Goal: Task Accomplishment & Management: Use online tool/utility

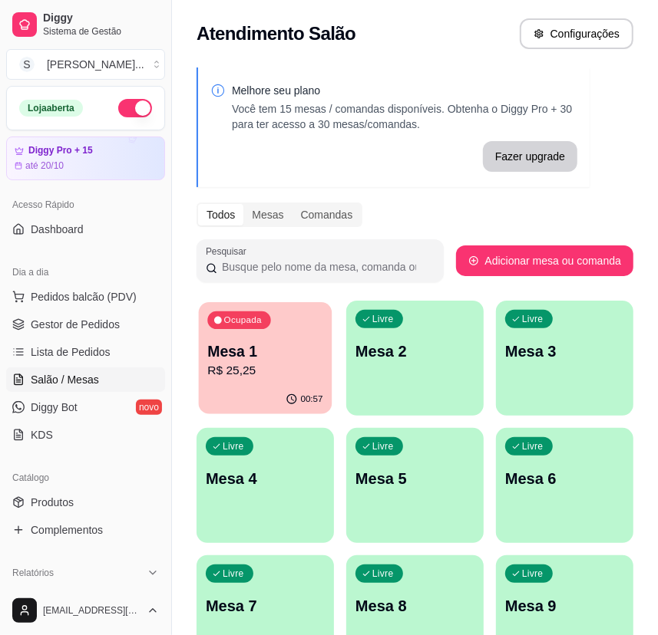
click at [277, 384] on div "Ocupada Mesa 1 R$ 25,25" at bounding box center [266, 343] width 134 height 83
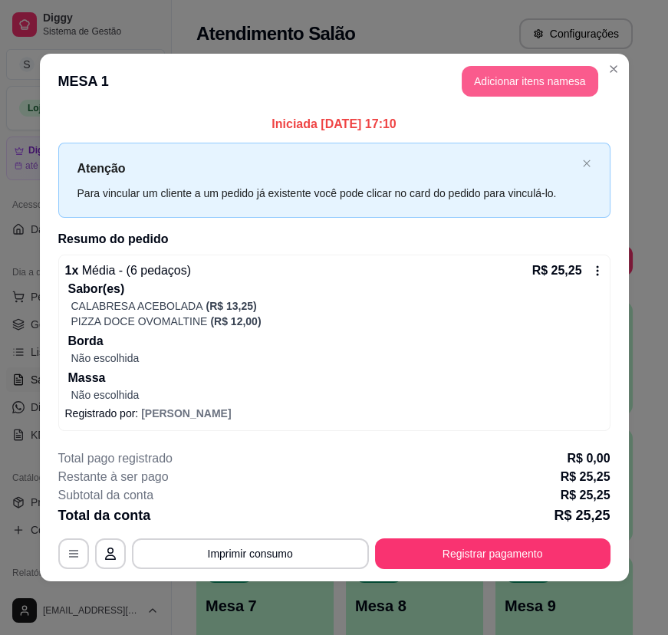
click at [532, 84] on button "Adicionar itens na mesa" at bounding box center [530, 81] width 137 height 31
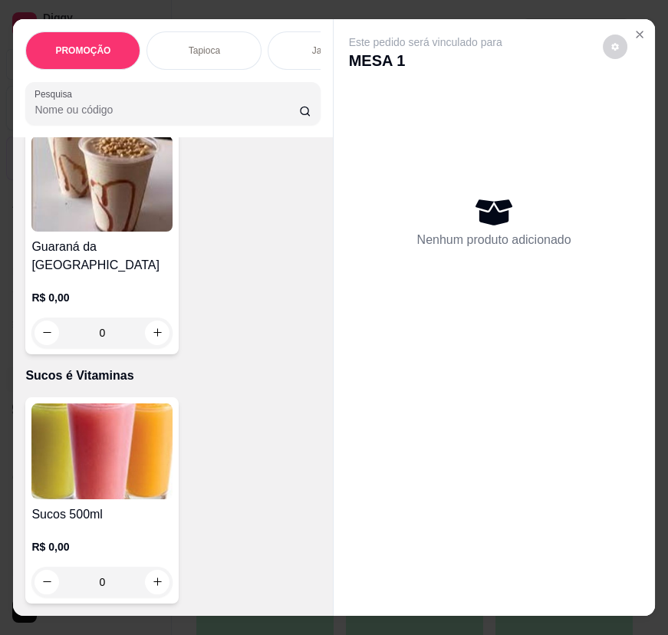
scroll to position [10951, 0]
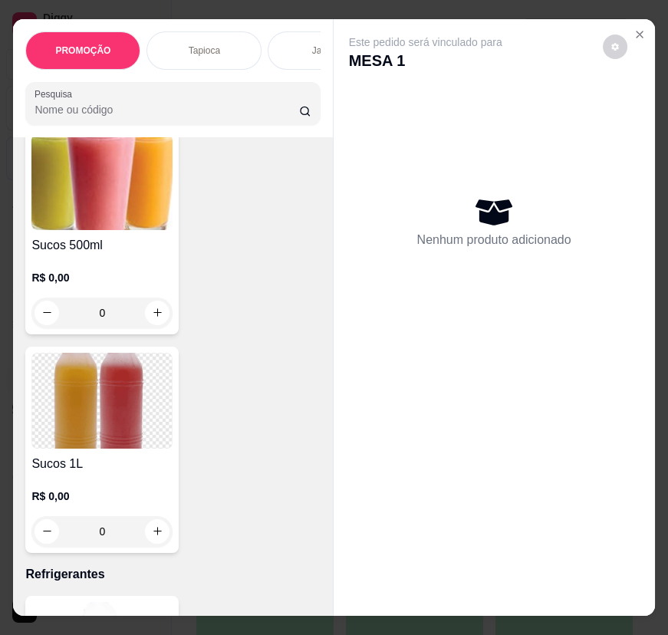
click at [153, 255] on div "R$ 0,00 0" at bounding box center [101, 292] width 141 height 74
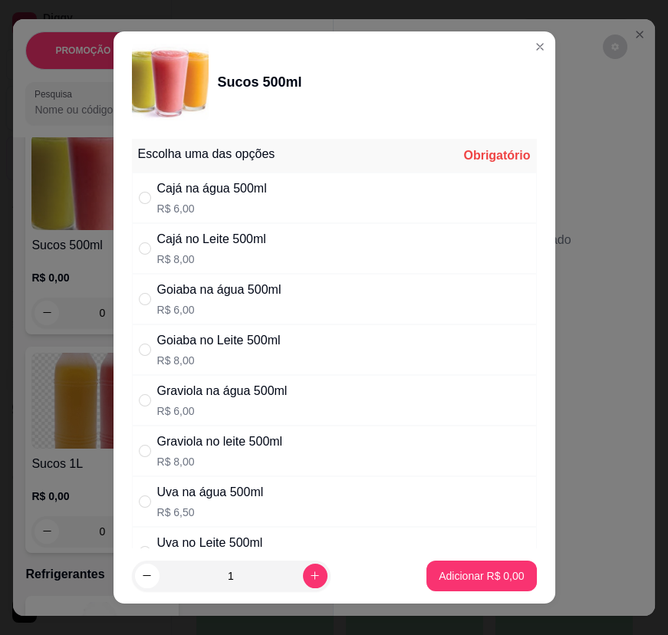
click at [230, 143] on div "Escolha uma das opções Obrigatório" at bounding box center [334, 156] width 405 height 34
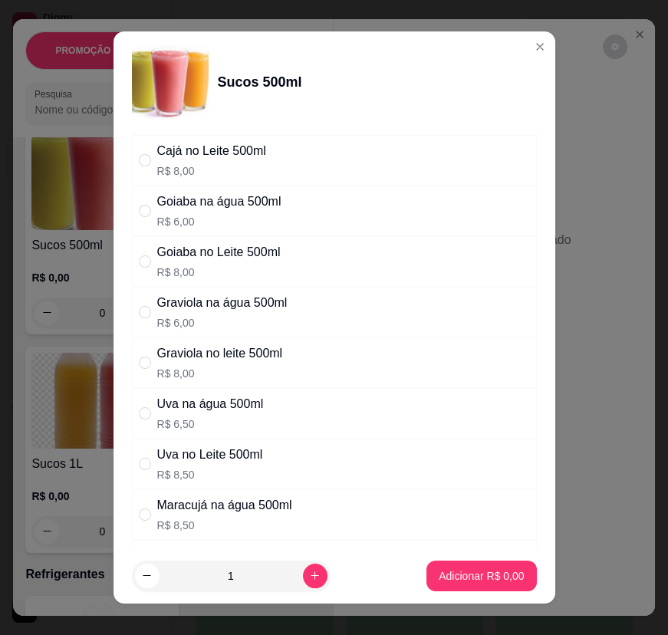
scroll to position [209, 0]
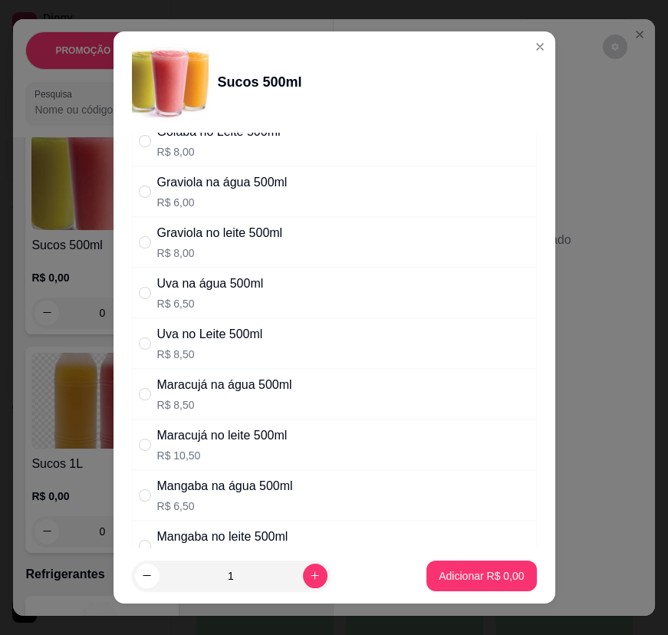
click at [254, 391] on div "Maracujá na água 500ml" at bounding box center [224, 385] width 135 height 18
radio input "true"
click at [453, 585] on button "Adicionar R$ 8,50" at bounding box center [482, 576] width 110 height 31
type input "1"
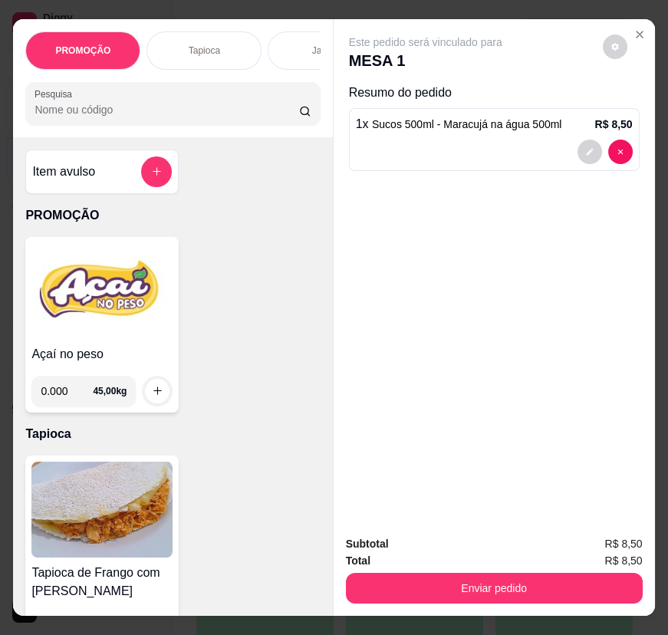
scroll to position [0, 0]
click at [87, 299] on img at bounding box center [101, 291] width 141 height 96
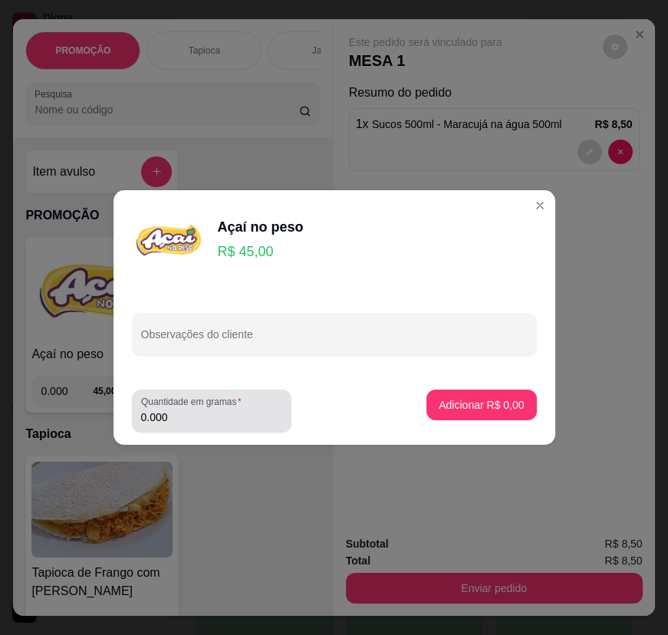
click at [256, 422] on input "0.000" at bounding box center [211, 417] width 141 height 15
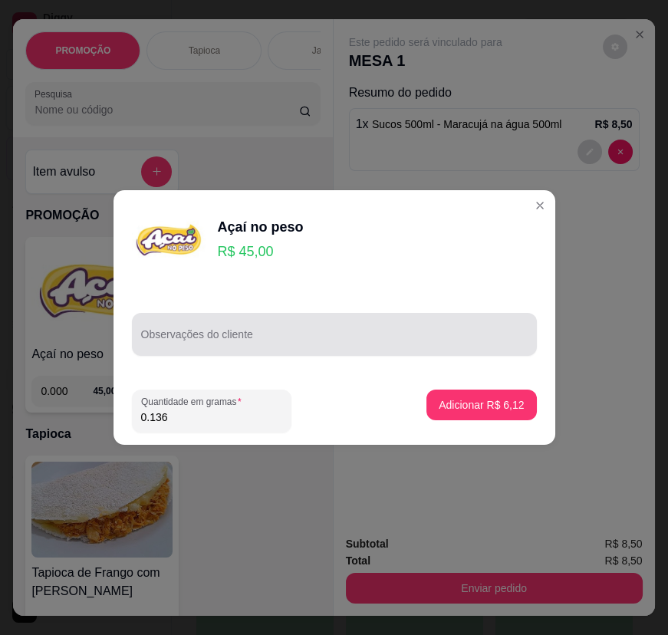
type input "0.136"
click at [163, 354] on div "Observações do cliente" at bounding box center [334, 334] width 405 height 43
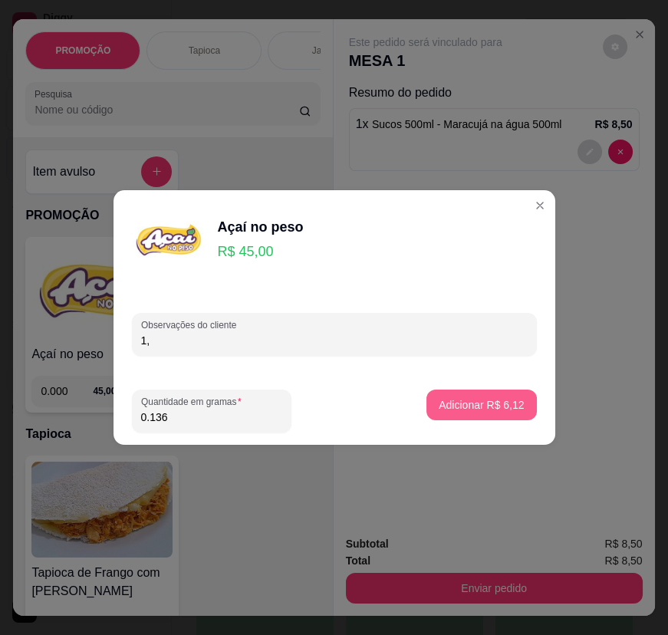
type input "1,"
click at [489, 390] on button "Adicionar R$ 6,12" at bounding box center [482, 405] width 110 height 31
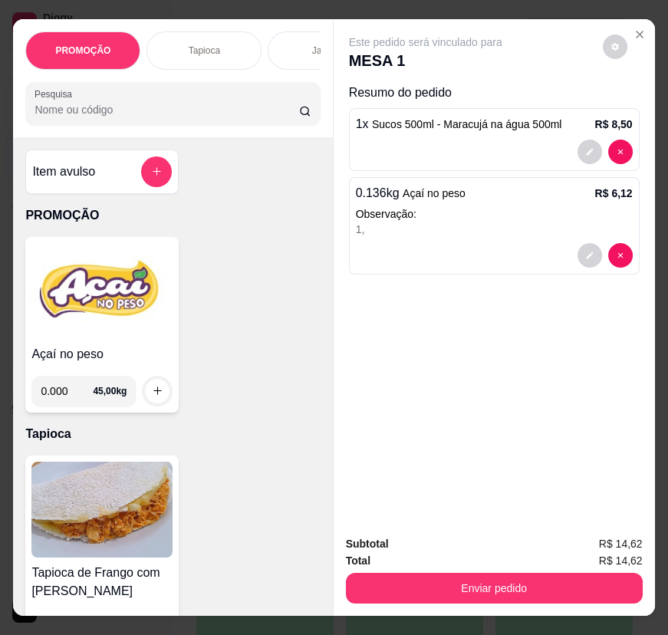
click at [94, 279] on img at bounding box center [101, 291] width 141 height 96
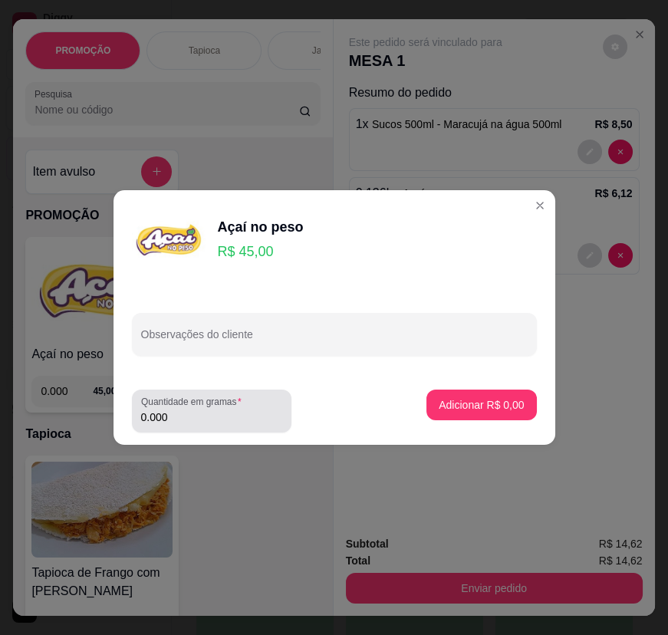
click at [200, 417] on input "0.000" at bounding box center [211, 417] width 141 height 15
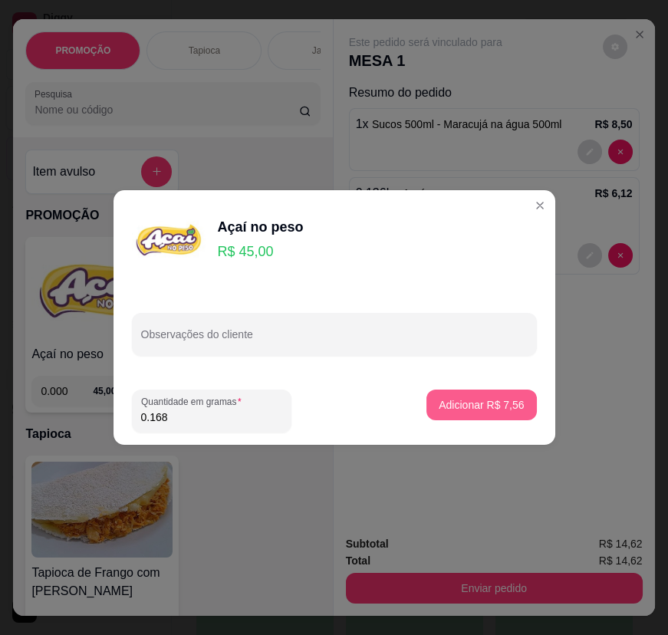
type input "0.168"
click at [440, 408] on p "Adicionar R$ 7,56" at bounding box center [481, 404] width 83 height 15
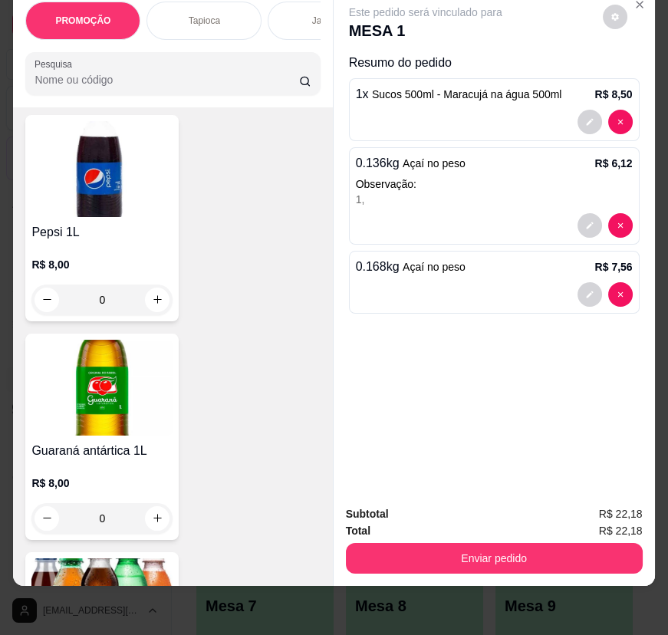
scroll to position [11173, 0]
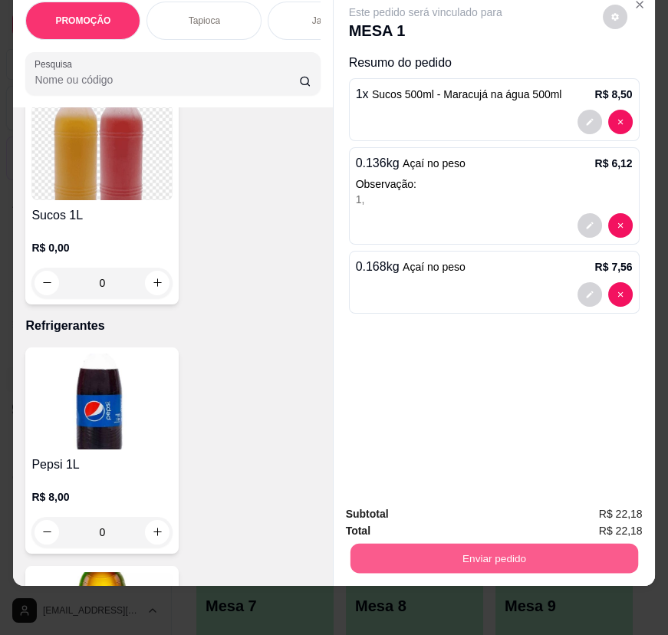
click at [427, 549] on button "Enviar pedido" at bounding box center [494, 559] width 288 height 30
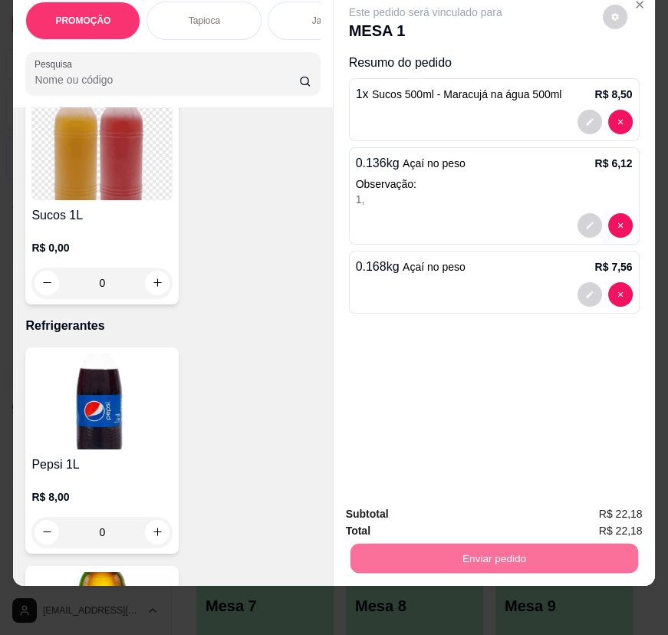
click at [615, 510] on button "Enviar pedido" at bounding box center [601, 510] width 87 height 29
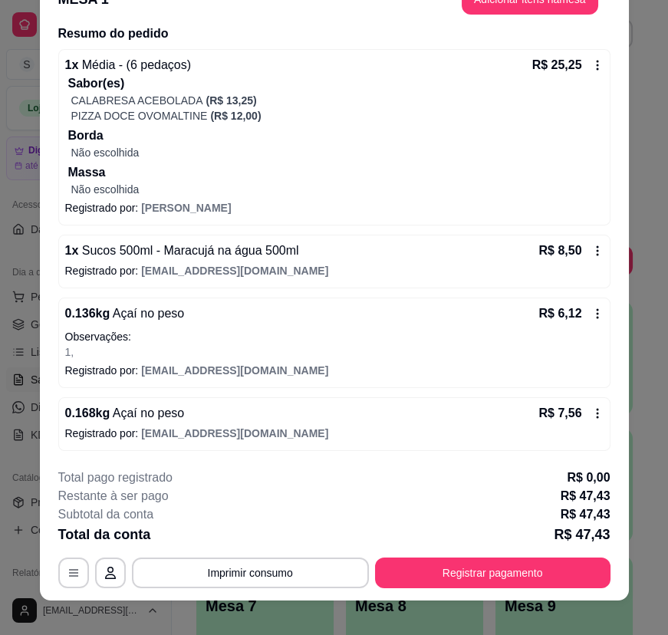
scroll to position [46, 0]
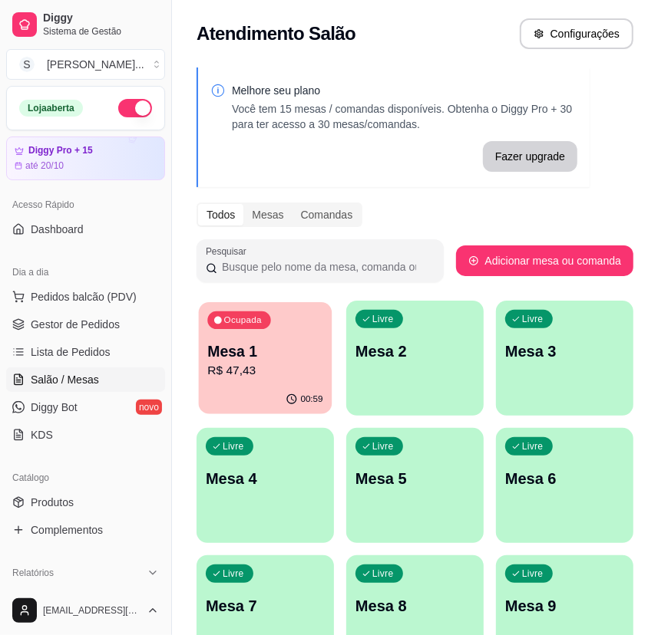
click at [276, 351] on p "Mesa 1" at bounding box center [264, 351] width 115 height 21
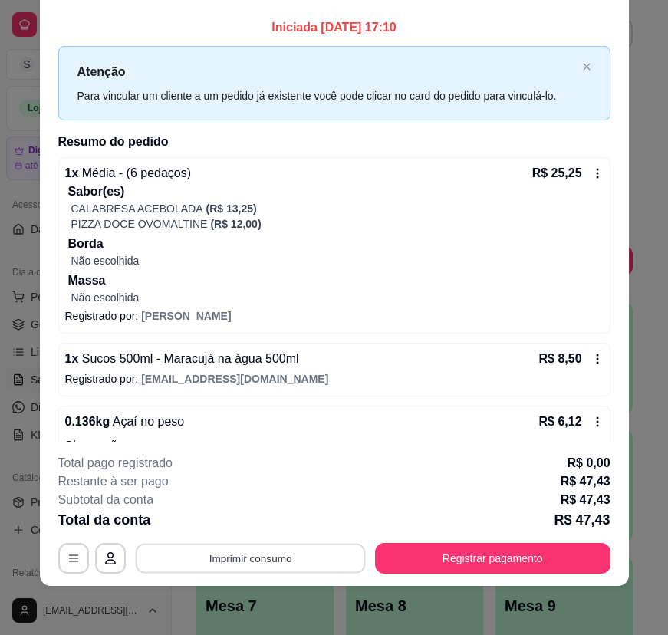
click at [308, 558] on button "Imprimir consumo" at bounding box center [250, 558] width 230 height 30
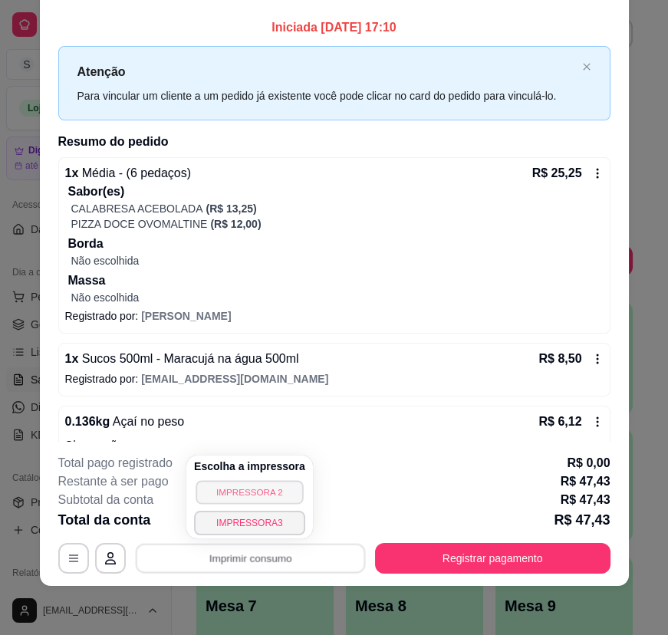
click at [276, 488] on button "IMPRESSORA 2" at bounding box center [249, 492] width 107 height 24
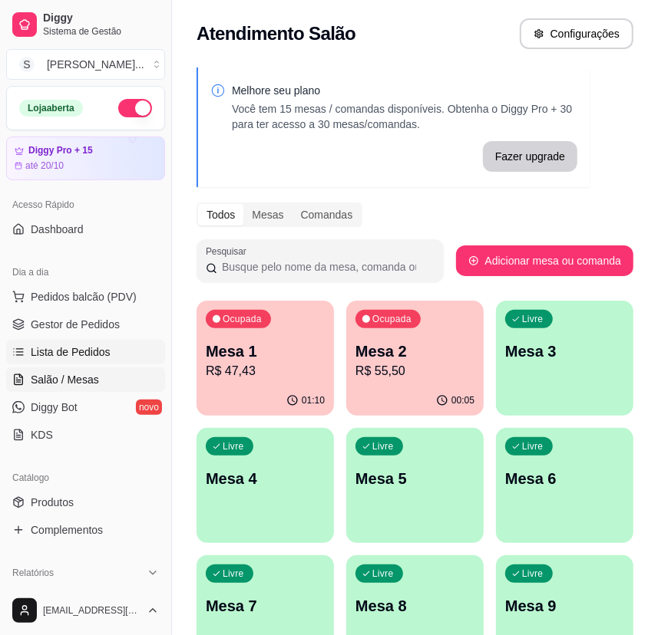
click at [61, 341] on link "Lista de Pedidos" at bounding box center [85, 352] width 159 height 25
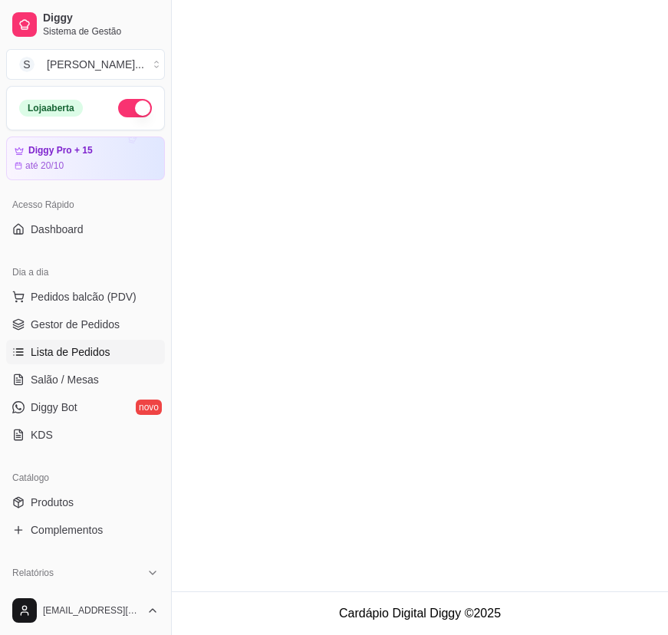
click at [61, 337] on ul "Pedidos balcão (PDV) Gestor de Pedidos Lista de Pedidos Salão / Mesas Diggy Bot…" at bounding box center [85, 366] width 159 height 163
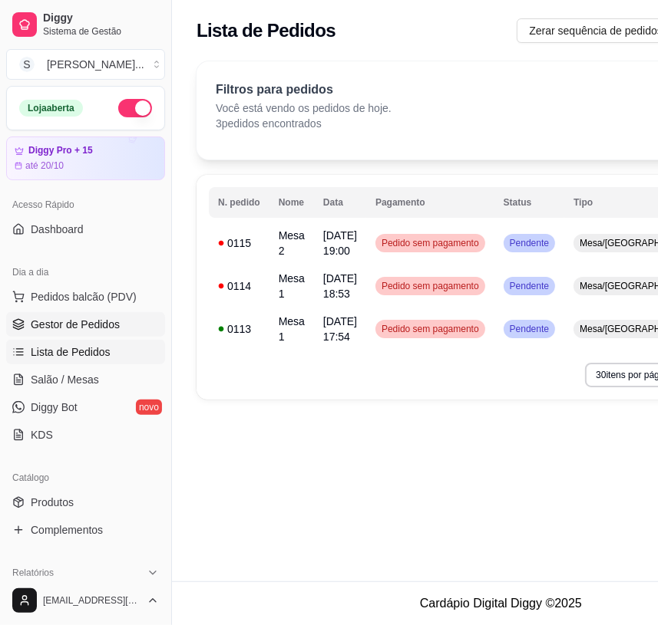
click at [69, 331] on span "Gestor de Pedidos" at bounding box center [75, 324] width 89 height 15
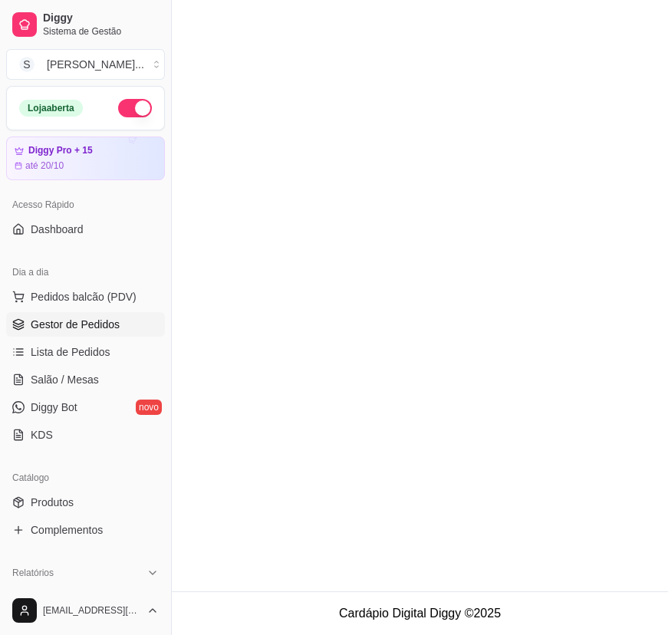
click at [69, 331] on span "Gestor de Pedidos" at bounding box center [75, 324] width 89 height 15
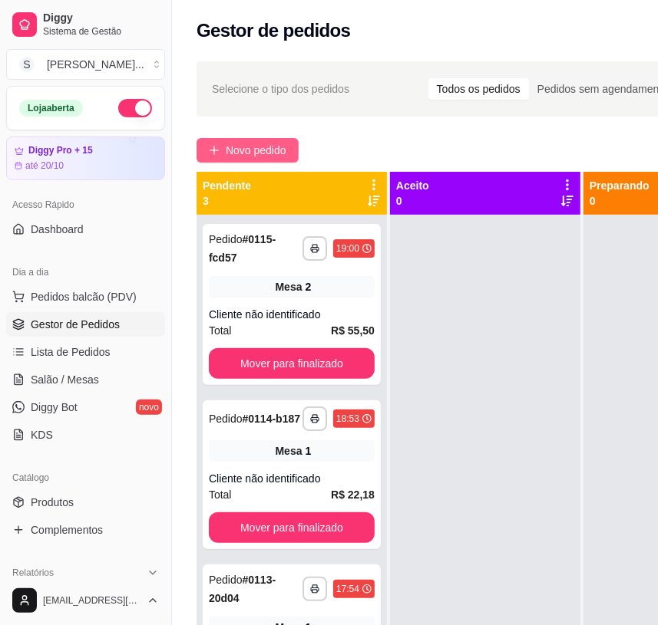
click at [253, 140] on button "Novo pedido" at bounding box center [247, 150] width 102 height 25
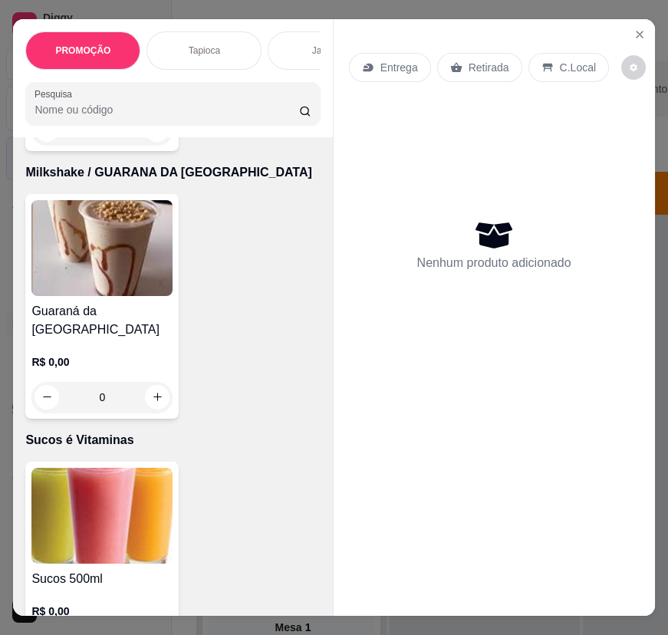
scroll to position [10881, 0]
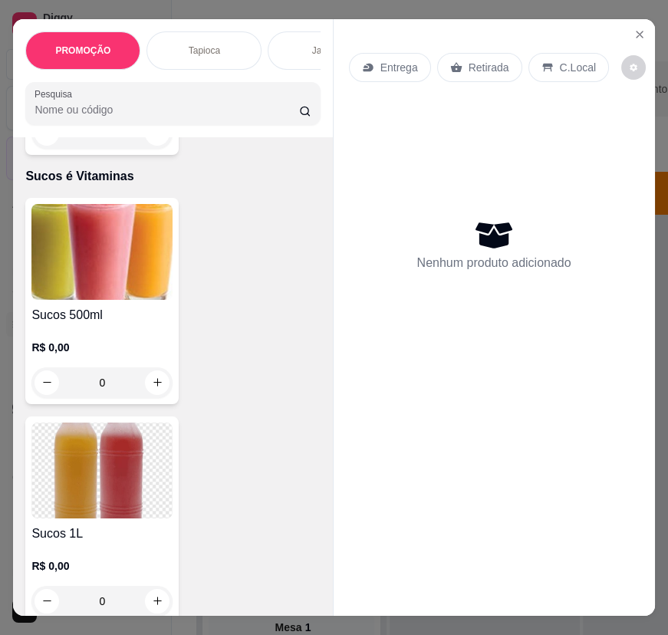
click at [103, 325] on div "R$ 0,00 0" at bounding box center [101, 362] width 141 height 74
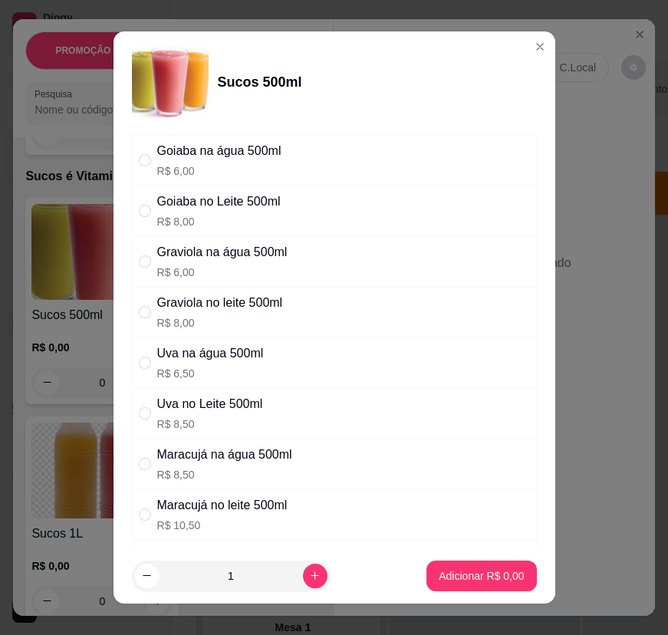
scroll to position [209, 0]
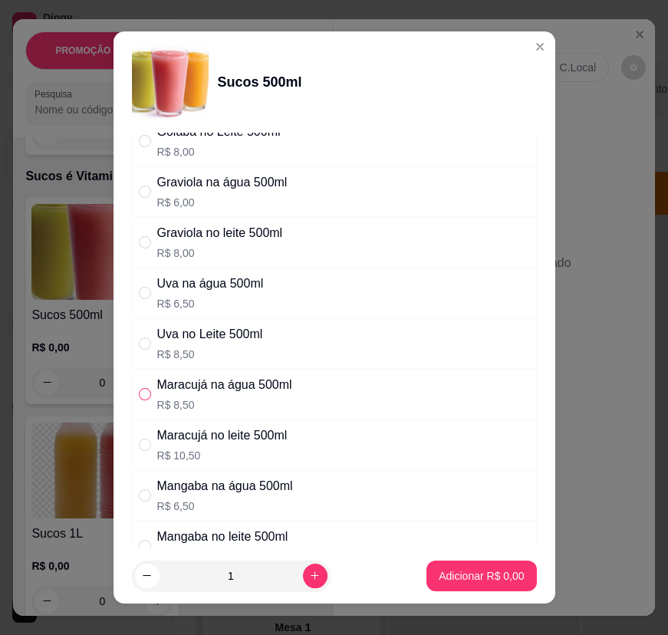
click at [139, 393] on input "" at bounding box center [145, 394] width 12 height 12
radio input "true"
click at [465, 575] on p "Adicionar R$ 8,50" at bounding box center [481, 576] width 85 height 15
type input "1"
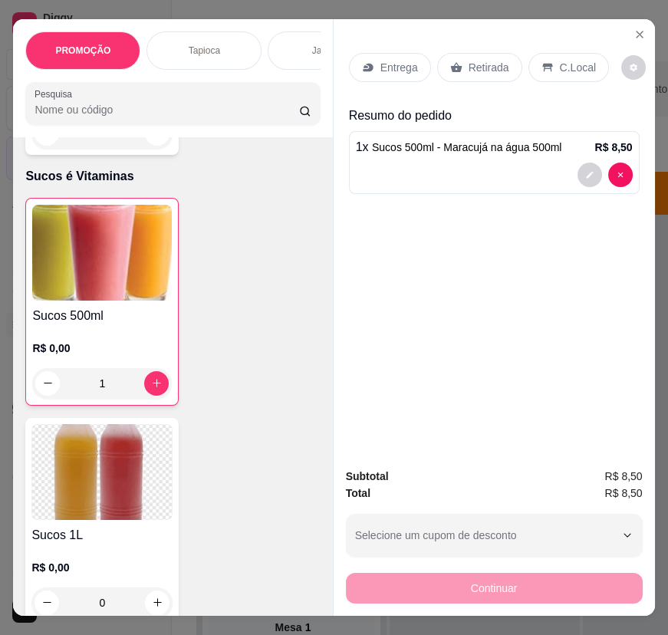
click at [492, 63] on p "Retirada" at bounding box center [489, 67] width 41 height 15
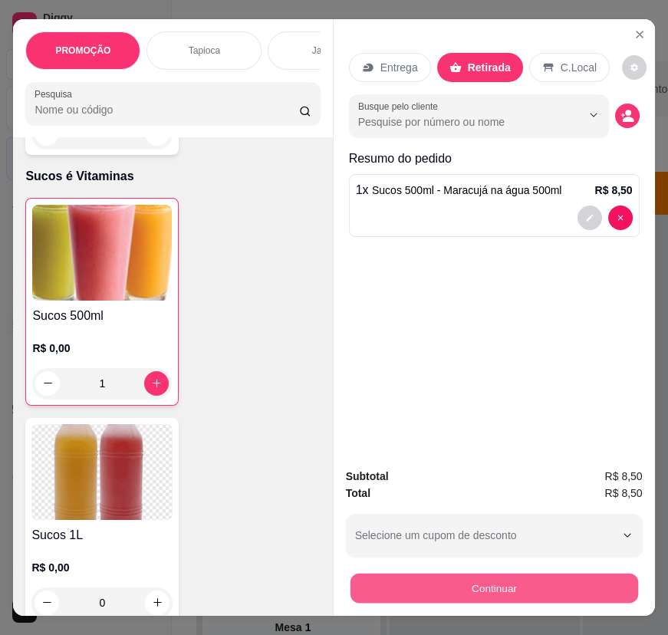
click at [569, 588] on button "Continuar" at bounding box center [494, 589] width 288 height 30
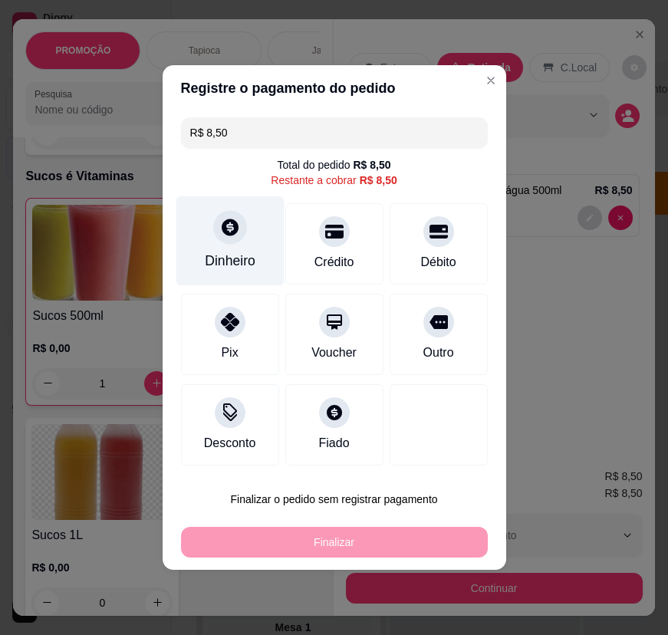
click at [212, 258] on div "Dinheiro" at bounding box center [230, 261] width 51 height 20
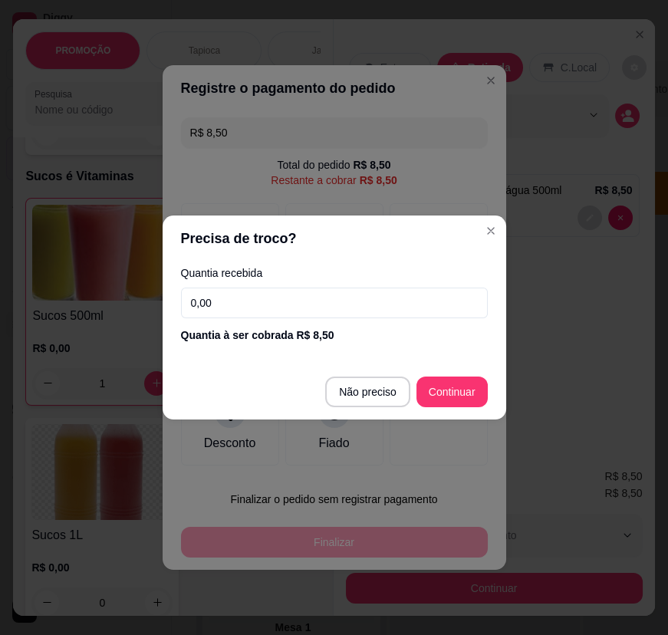
click at [329, 312] on input "0,00" at bounding box center [334, 303] width 307 height 31
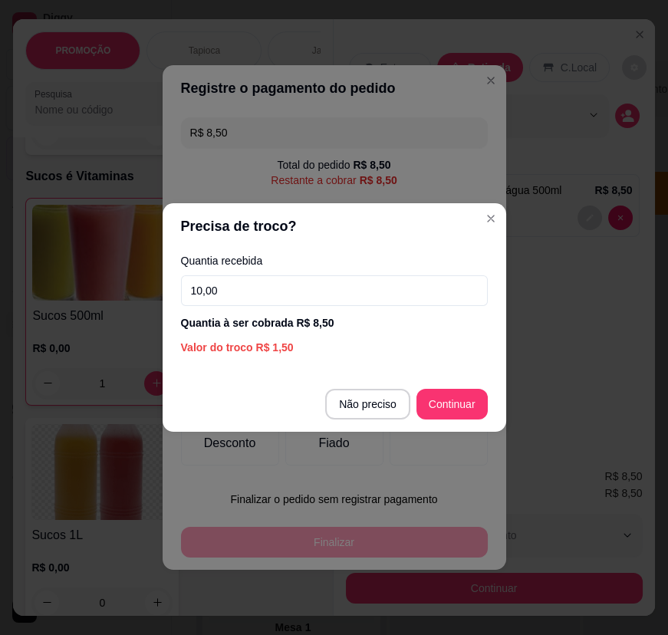
type input "10,00"
type input "R$ 0,00"
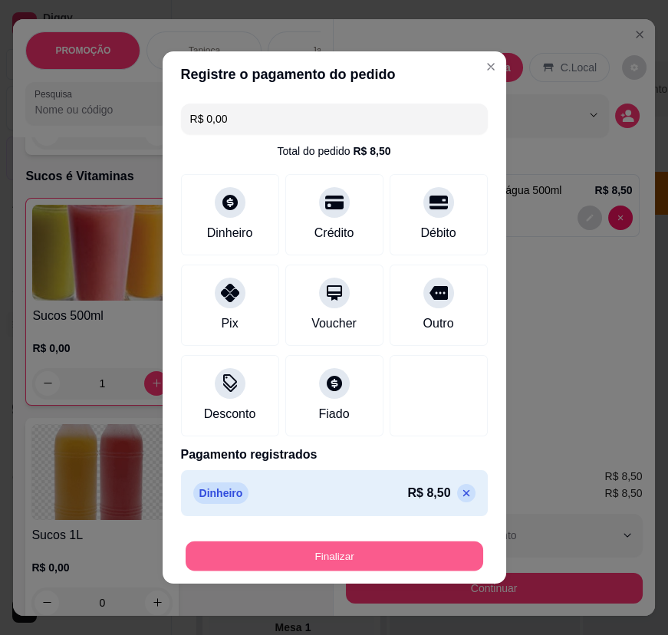
click at [336, 566] on button "Finalizar" at bounding box center [335, 557] width 298 height 30
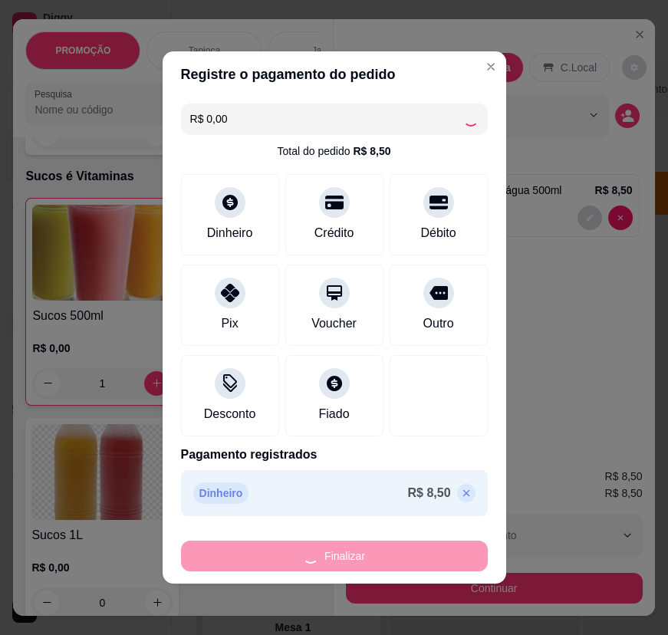
type input "0"
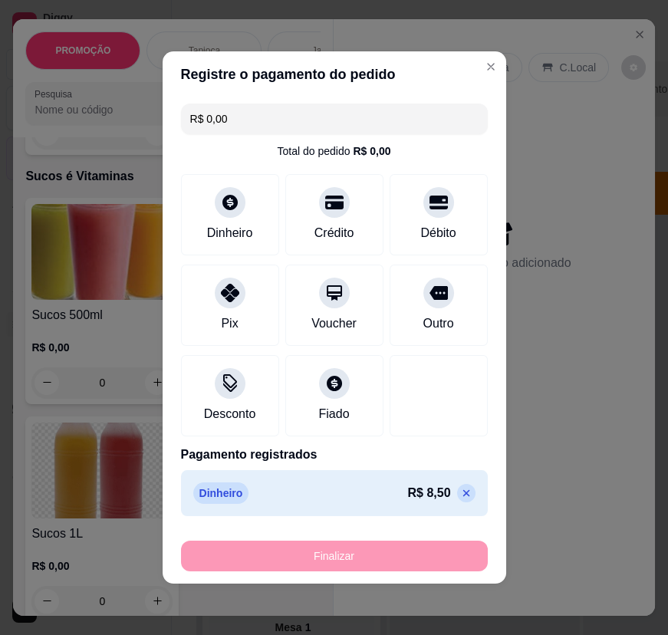
type input "-R$ 8,50"
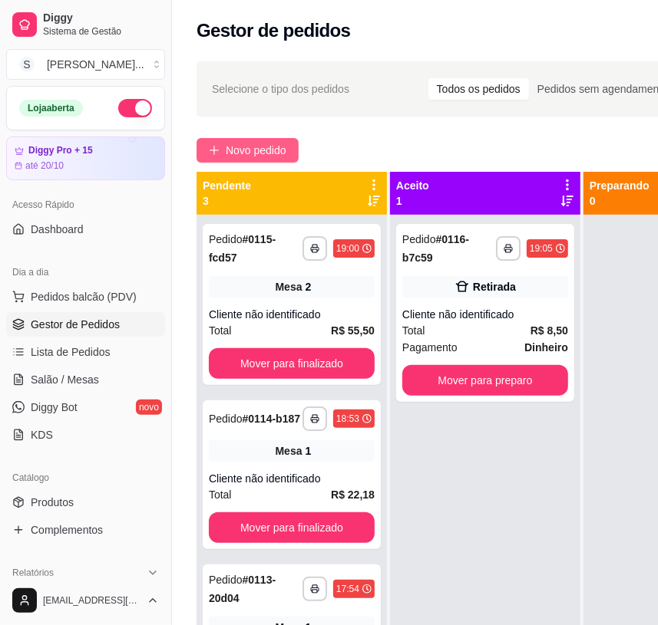
click at [226, 138] on button "Novo pedido" at bounding box center [247, 150] width 102 height 25
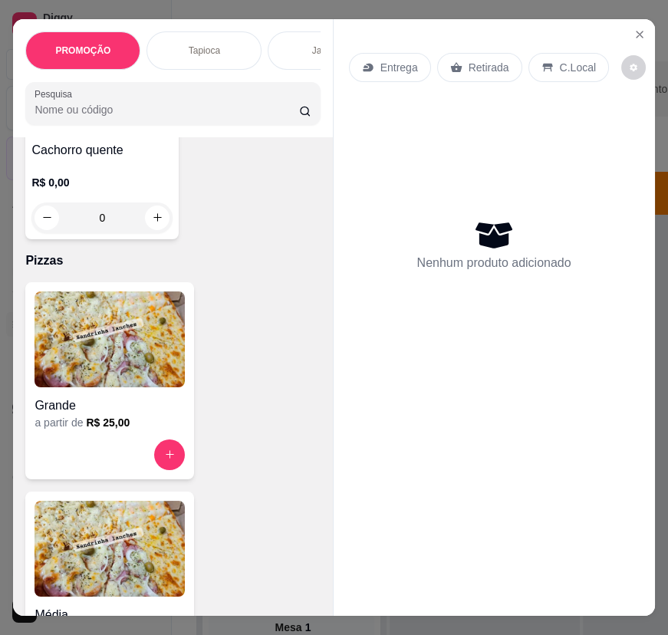
scroll to position [8022, 0]
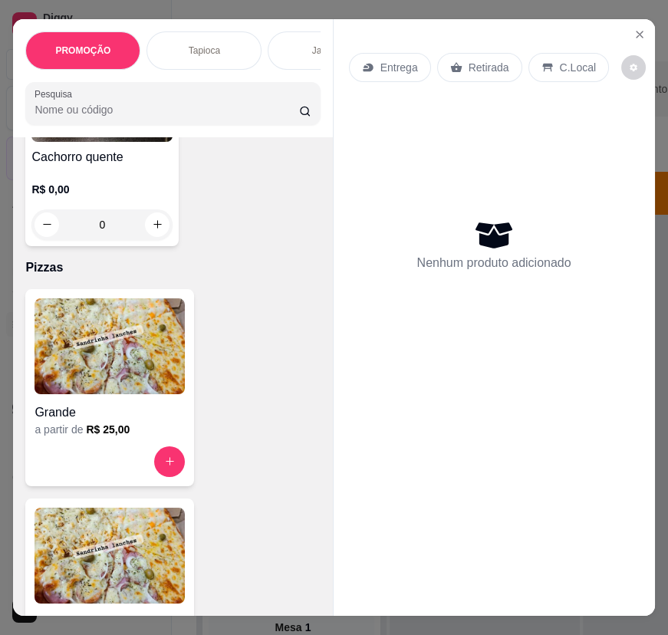
click at [117, 348] on img at bounding box center [110, 346] width 150 height 96
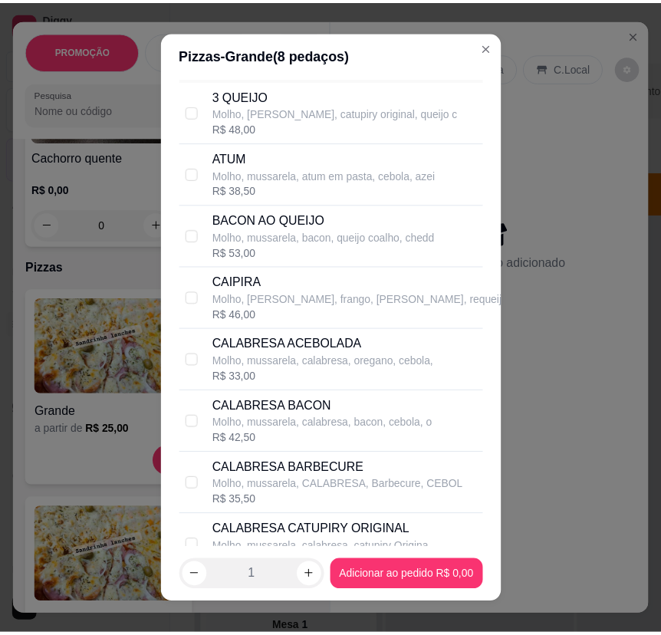
scroll to position [139, 0]
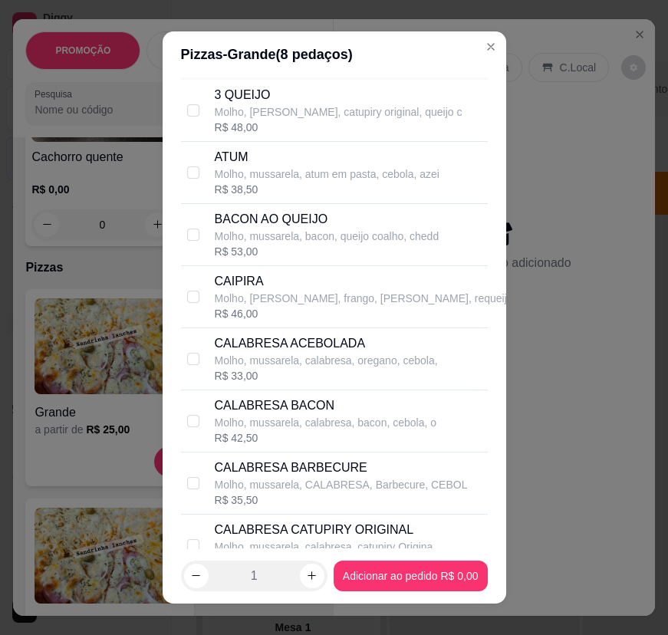
click at [348, 338] on p "CALABRESA ACEBOLADA" at bounding box center [326, 344] width 223 height 18
checkbox input "true"
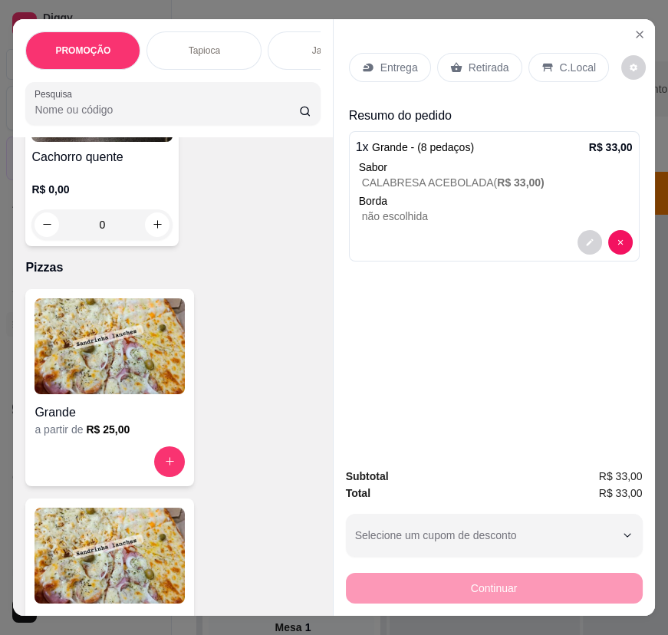
click at [373, 61] on div "Entrega" at bounding box center [390, 67] width 82 height 29
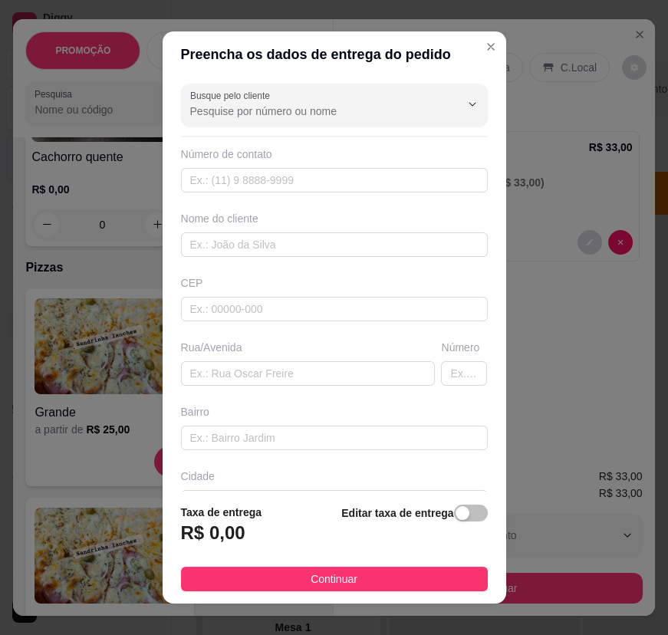
drag, startPoint x: 456, startPoint y: 515, endPoint x: 440, endPoint y: 515, distance: 16.1
click at [454, 515] on span "button" at bounding box center [471, 513] width 34 height 17
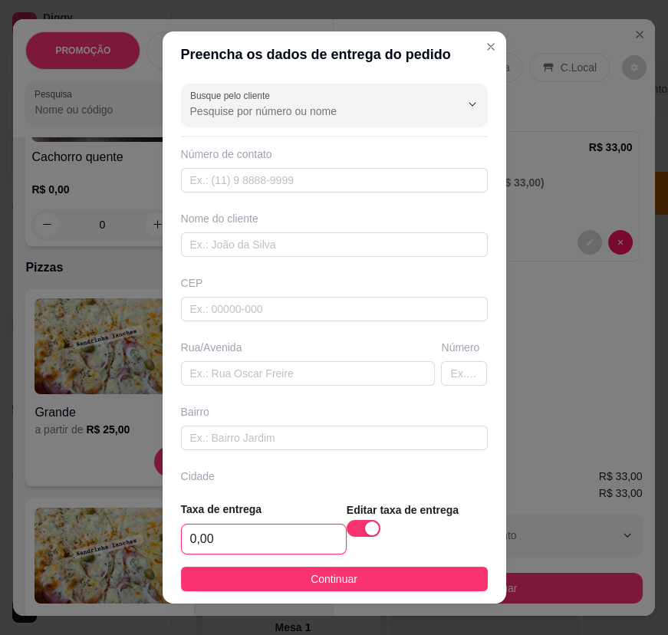
click at [269, 529] on input "0,00" at bounding box center [264, 539] width 164 height 29
type input "5,00"
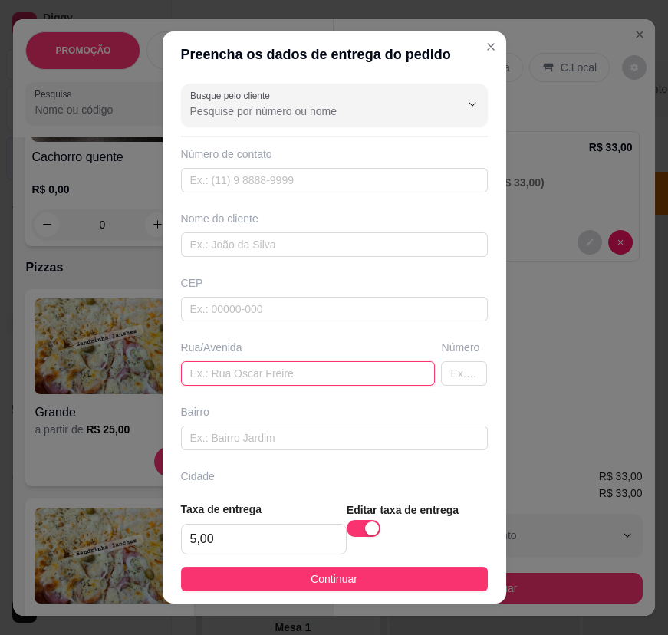
click at [247, 369] on input "text" at bounding box center [308, 373] width 255 height 25
paste input "Rua [PERSON_NAME]"
type input "Rua [PERSON_NAME]"
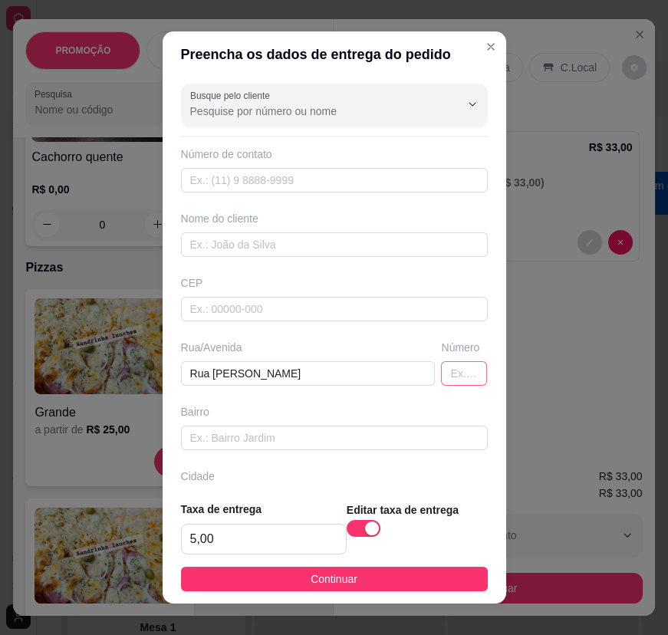
click at [440, 361] on div "Número" at bounding box center [464, 363] width 52 height 46
click at [445, 373] on input "text" at bounding box center [464, 373] width 46 height 25
type input "143,"
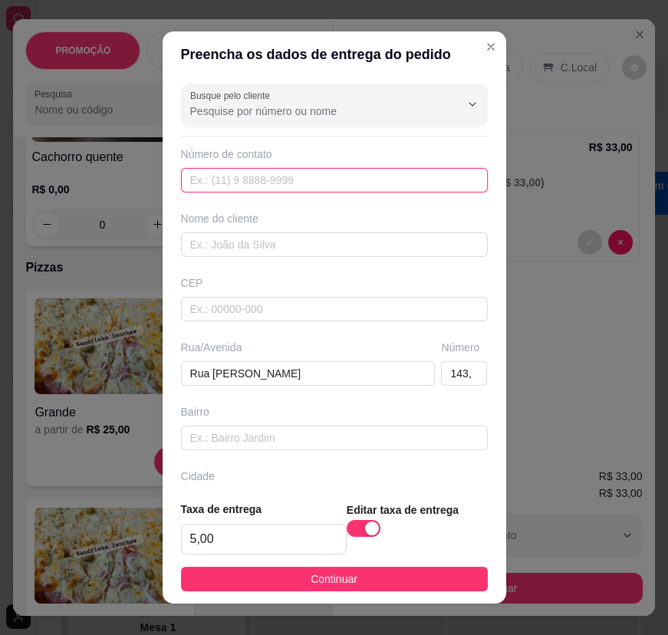
click at [269, 178] on input "text" at bounding box center [334, 180] width 307 height 25
paste input "[PHONE_NUMBER]"
type input "[PHONE_NUMBER]"
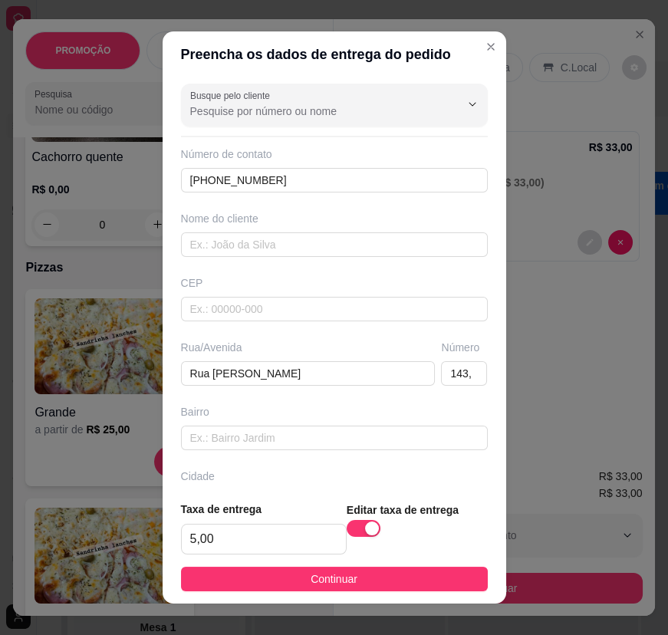
click at [375, 560] on footer "Taxa de entrega 5,00 Editar taxa de entrega Continuar" at bounding box center [335, 546] width 344 height 115
click at [370, 575] on button "Continuar" at bounding box center [334, 579] width 307 height 25
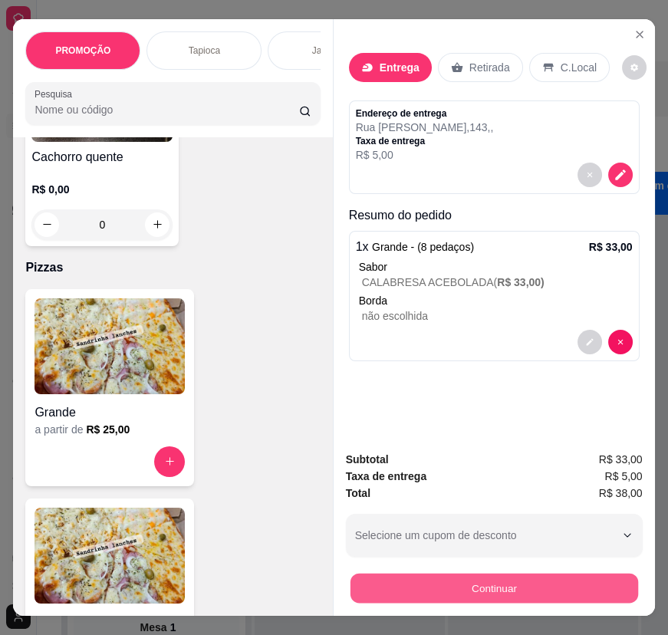
click at [465, 582] on button "Continuar" at bounding box center [494, 589] width 288 height 30
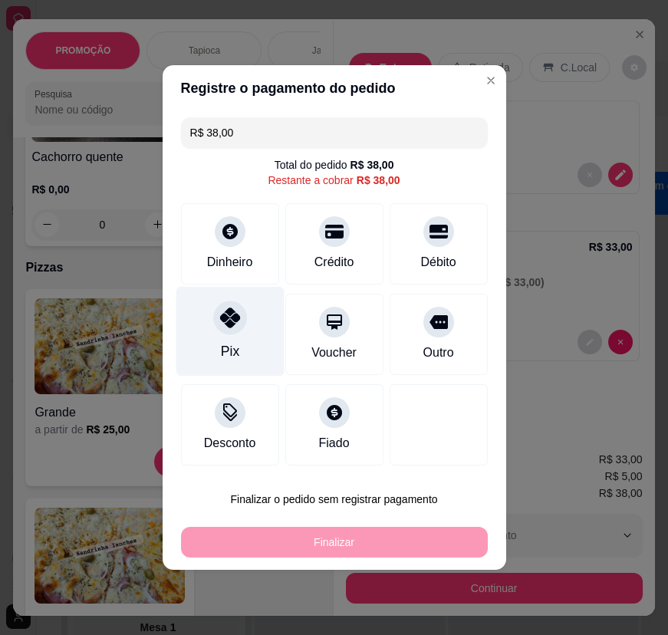
click at [239, 329] on div at bounding box center [230, 318] width 34 height 34
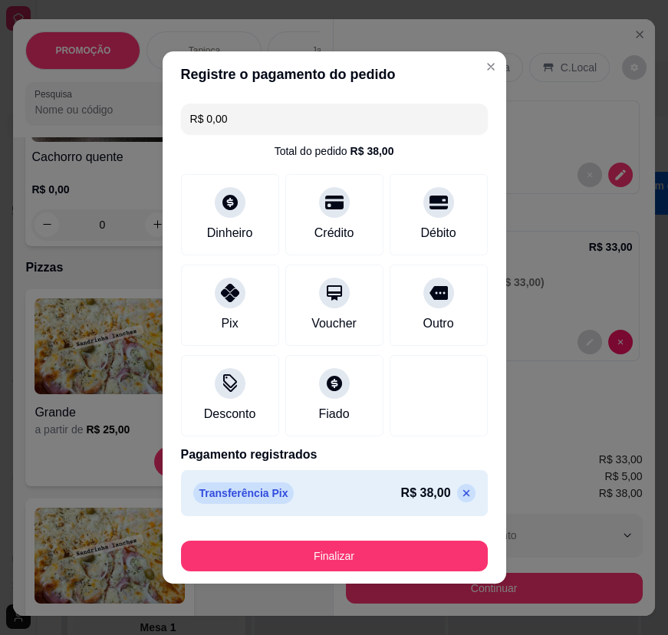
click at [460, 494] on icon at bounding box center [466, 493] width 12 height 12
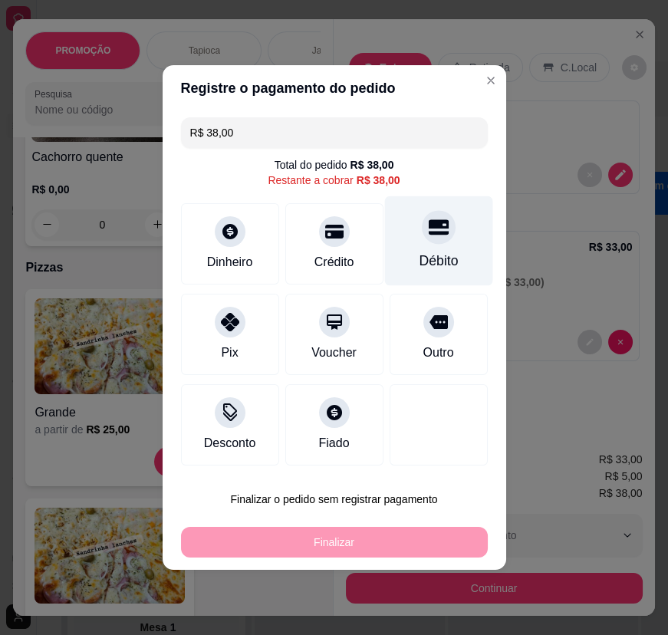
click at [419, 253] on div "Débito" at bounding box center [438, 261] width 39 height 20
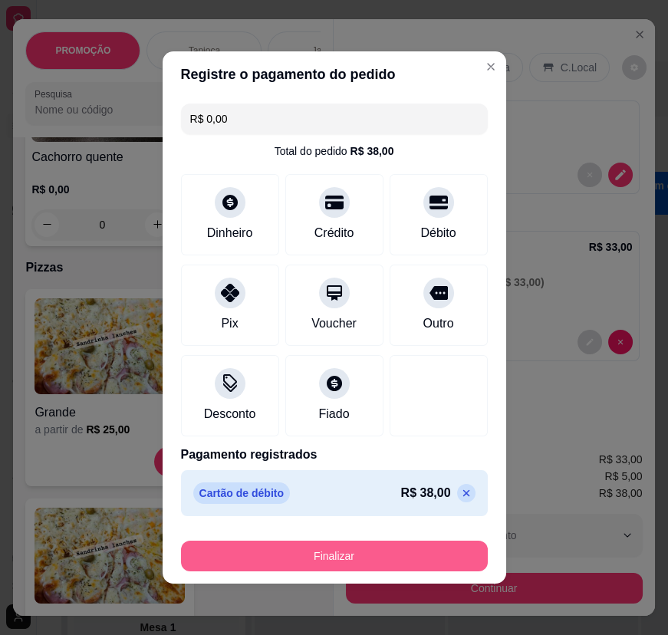
click at [394, 550] on button "Finalizar" at bounding box center [334, 556] width 307 height 31
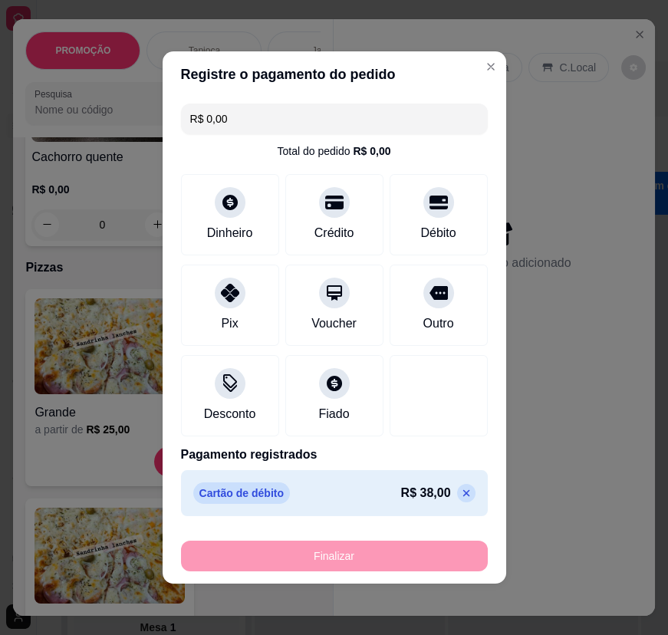
type input "-R$ 38,00"
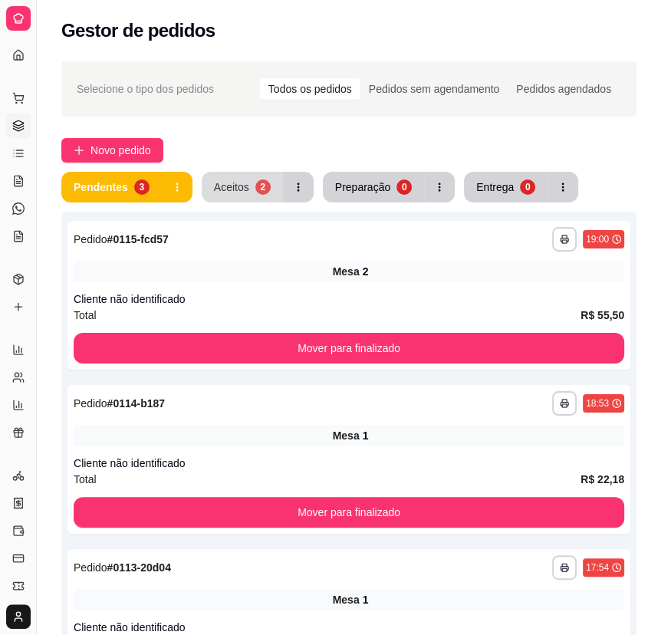
click at [269, 190] on button "Aceitos 2" at bounding box center [242, 187] width 81 height 31
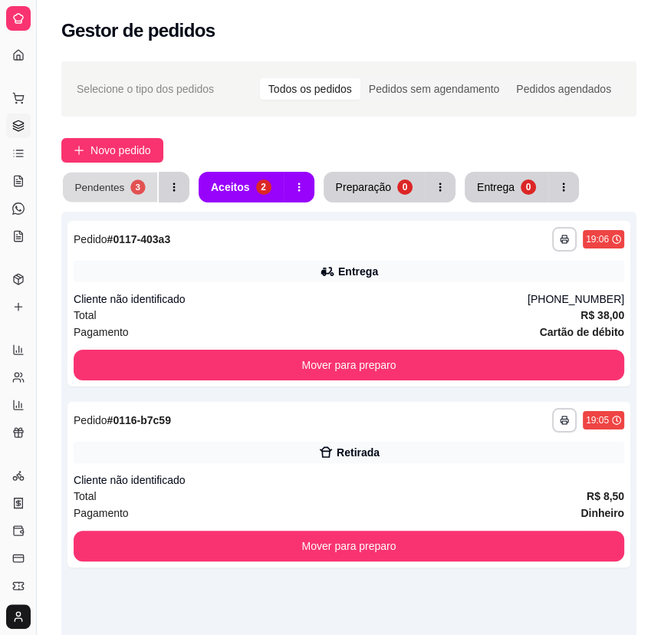
click at [124, 191] on button "Pendentes 3" at bounding box center [110, 188] width 94 height 30
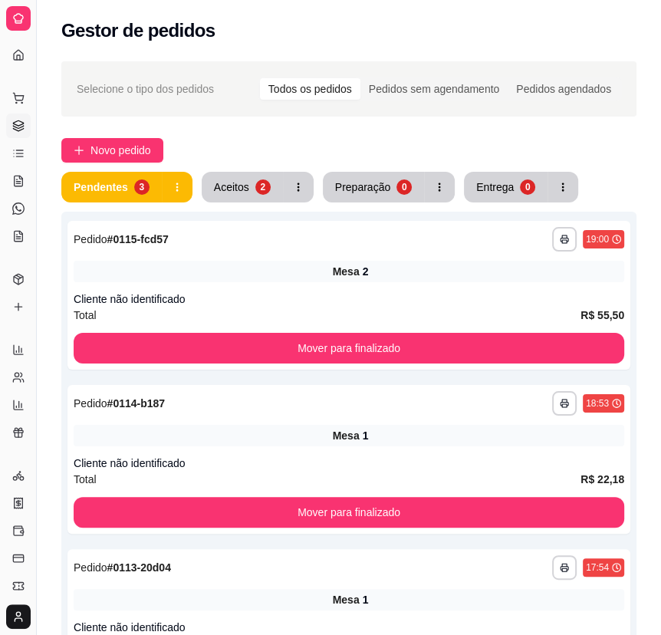
click at [655, 522] on div "**********" at bounding box center [349, 458] width 625 height 813
click at [219, 182] on div "Aceitos" at bounding box center [232, 187] width 35 height 15
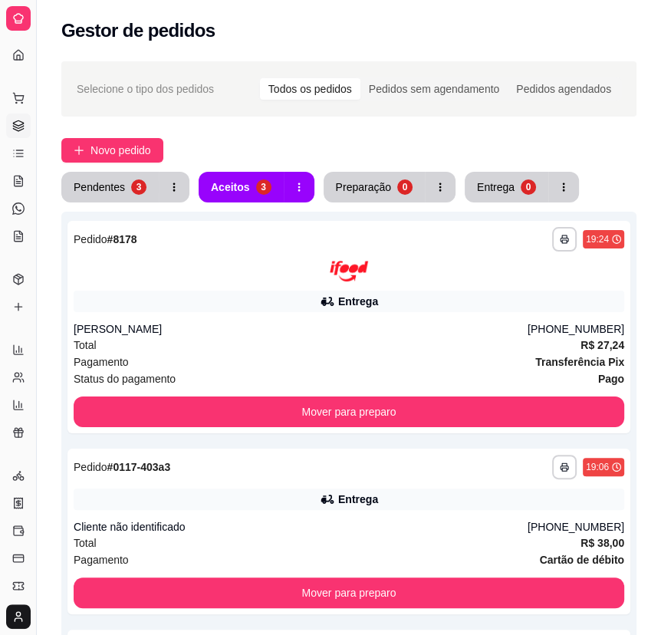
click at [18, 118] on link "Gestor de Pedidos" at bounding box center [18, 126] width 25 height 25
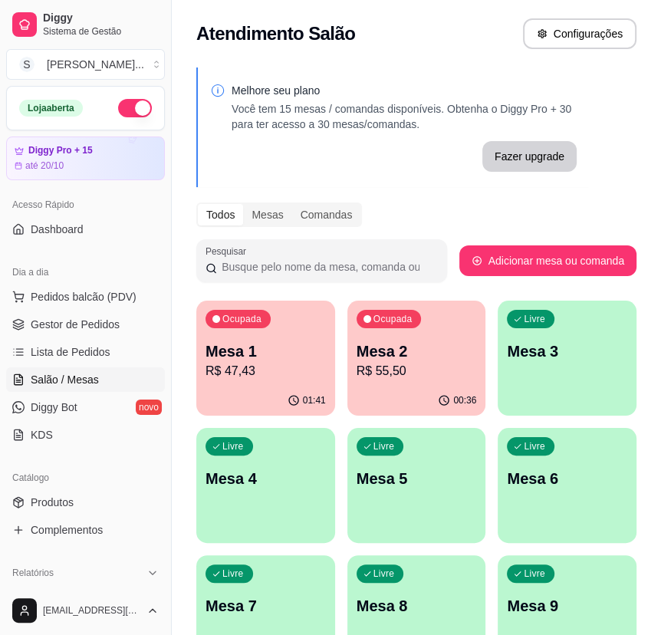
click at [237, 378] on p "R$ 47,43" at bounding box center [266, 371] width 120 height 18
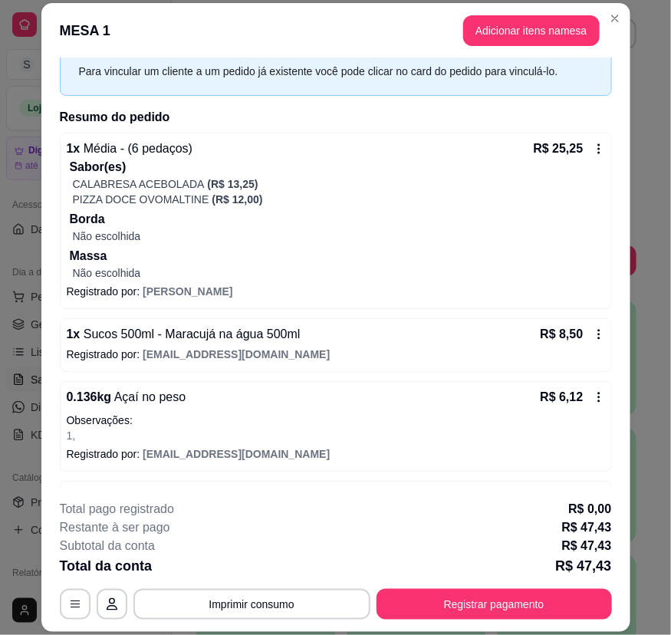
scroll to position [123, 0]
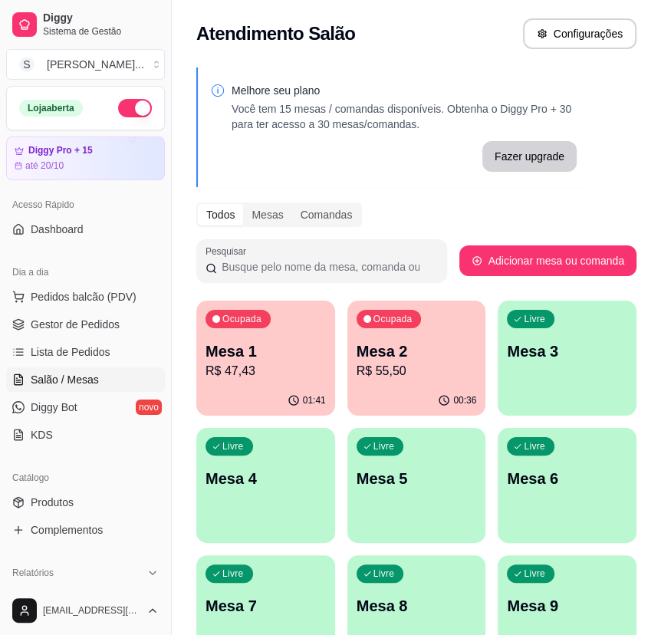
click at [415, 394] on div "00:36" at bounding box center [417, 401] width 139 height 30
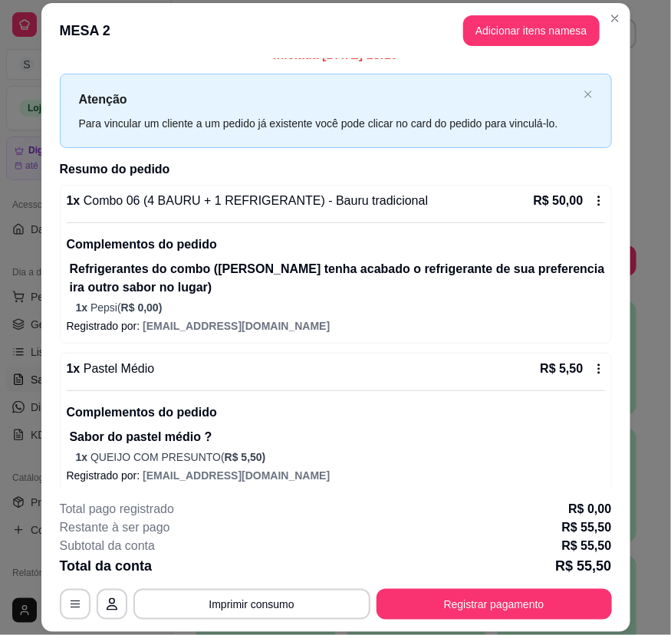
scroll to position [29, 0]
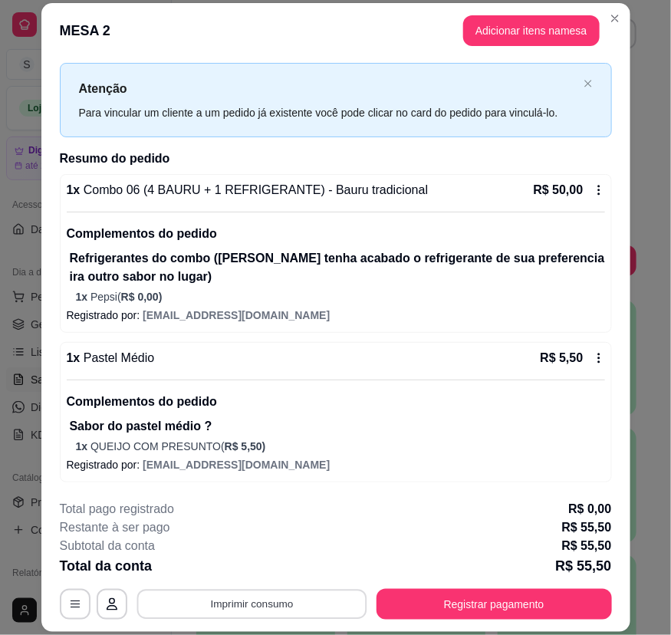
click at [298, 605] on button "Imprimir consumo" at bounding box center [252, 604] width 230 height 30
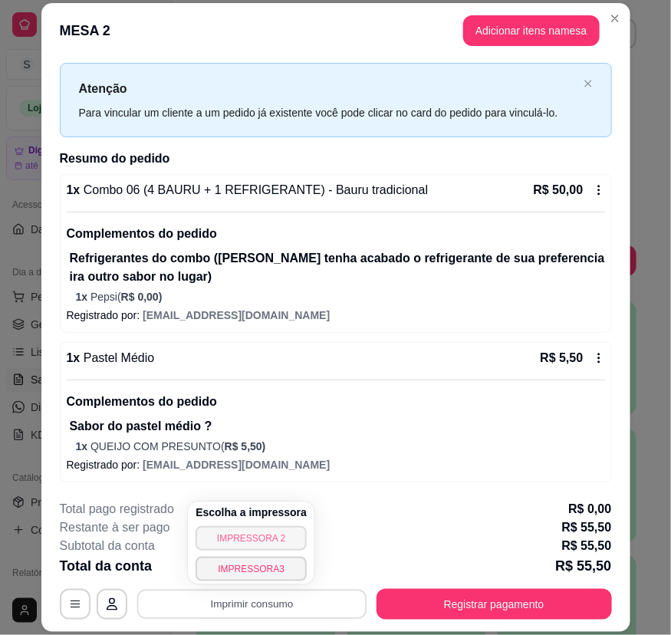
click at [259, 538] on button "IMPRESSORA 2" at bounding box center [251, 538] width 111 height 25
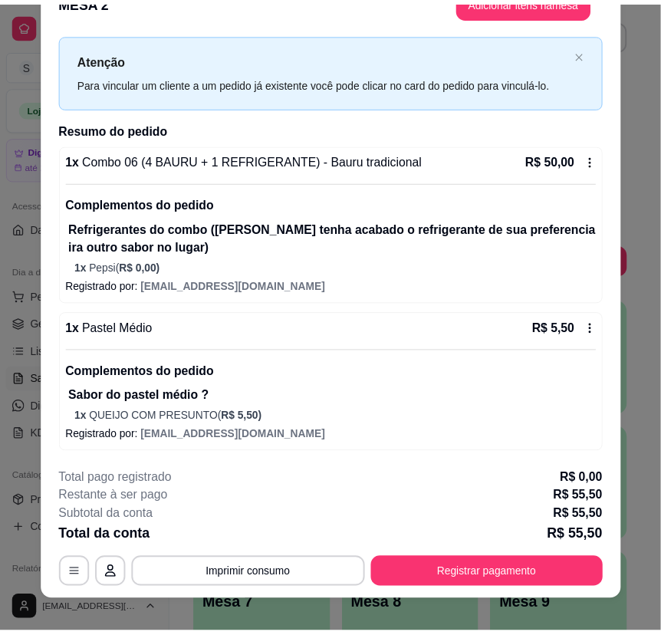
scroll to position [46, 0]
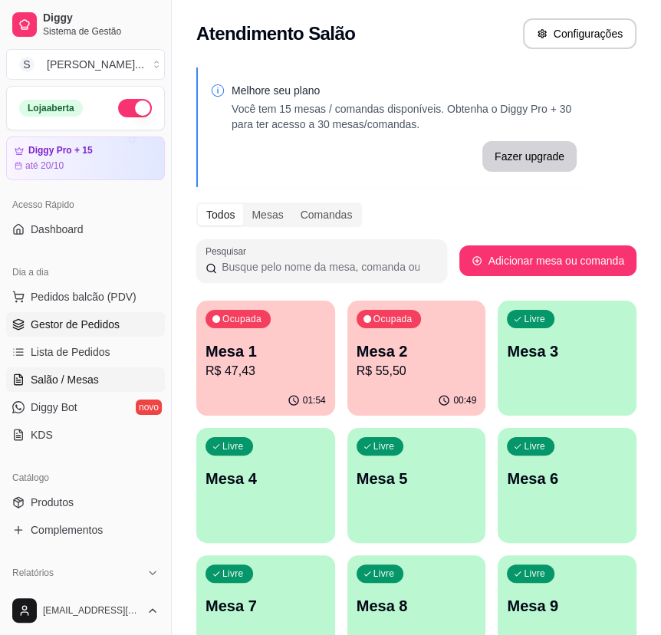
click at [42, 317] on span "Gestor de Pedidos" at bounding box center [75, 324] width 89 height 15
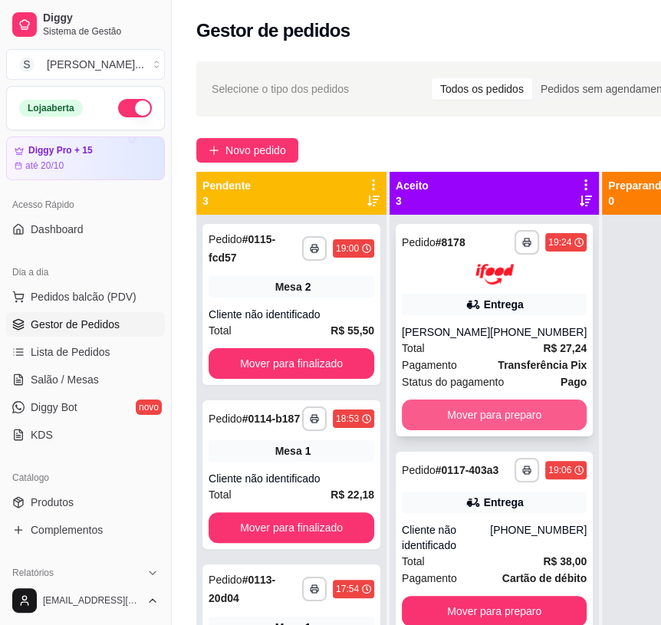
click at [504, 406] on button "Mover para preparo" at bounding box center [494, 415] width 185 height 31
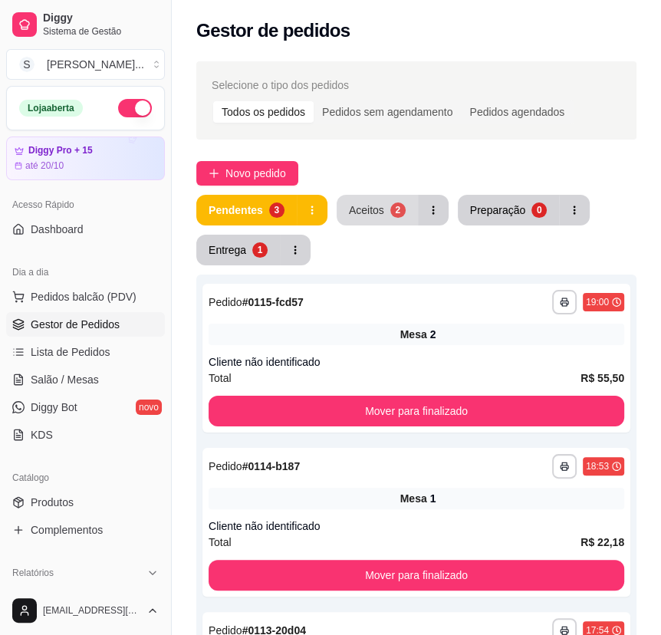
click at [366, 200] on button "Aceitos 2" at bounding box center [377, 210] width 81 height 31
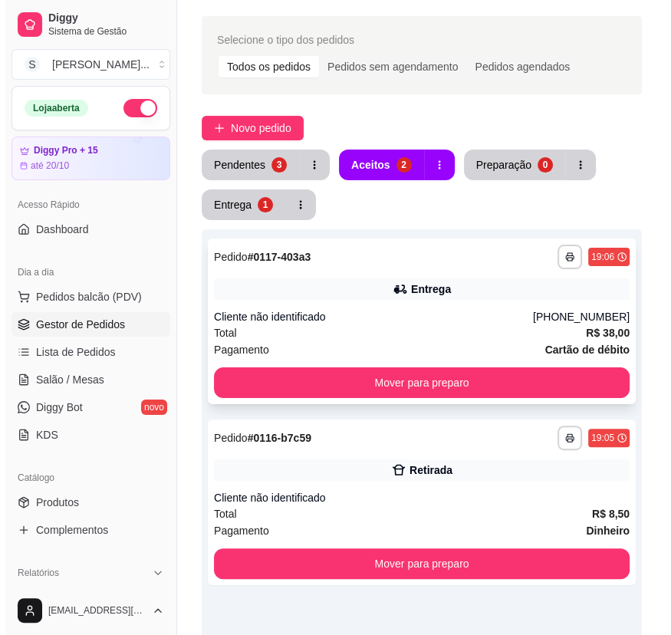
scroll to position [69, 0]
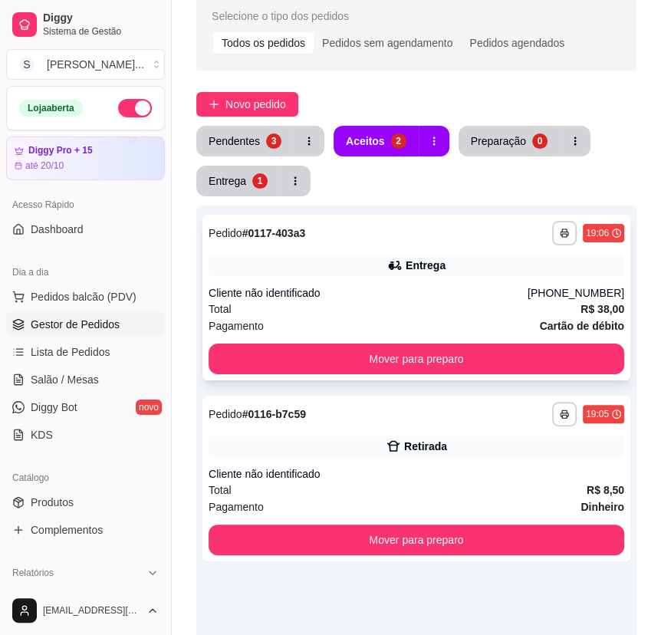
click at [384, 273] on div "Entrega" at bounding box center [417, 265] width 416 height 21
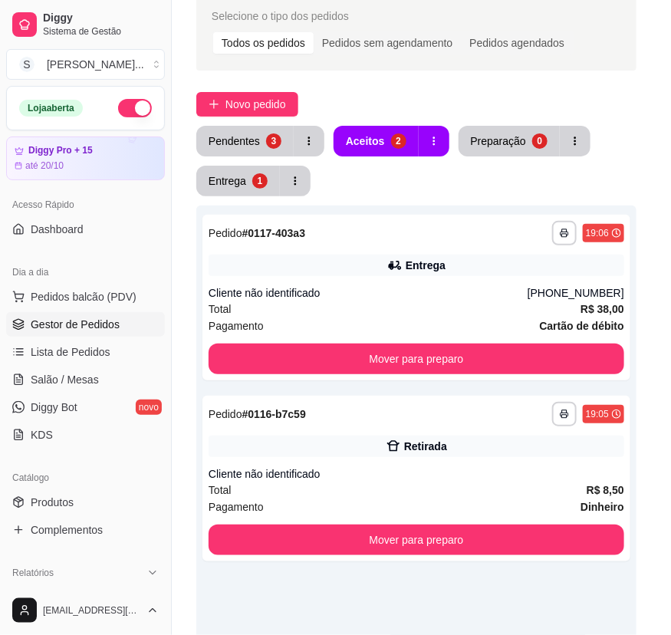
scroll to position [345, 0]
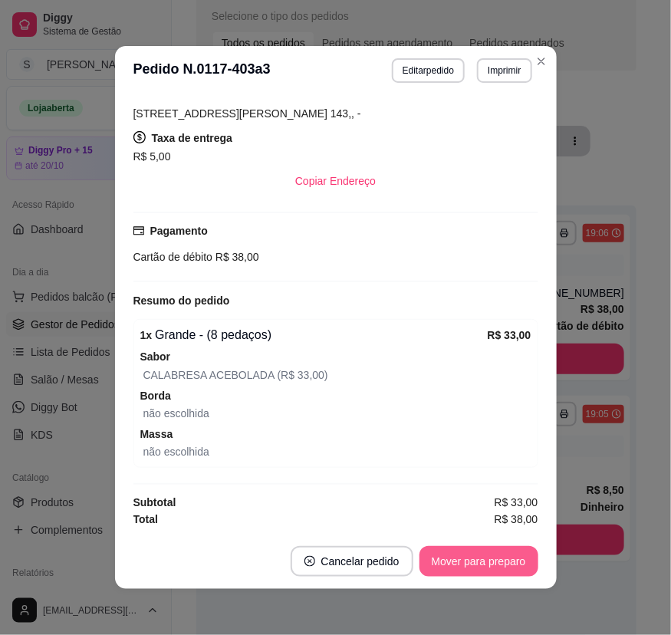
click at [500, 567] on button "Mover para preparo" at bounding box center [479, 561] width 119 height 31
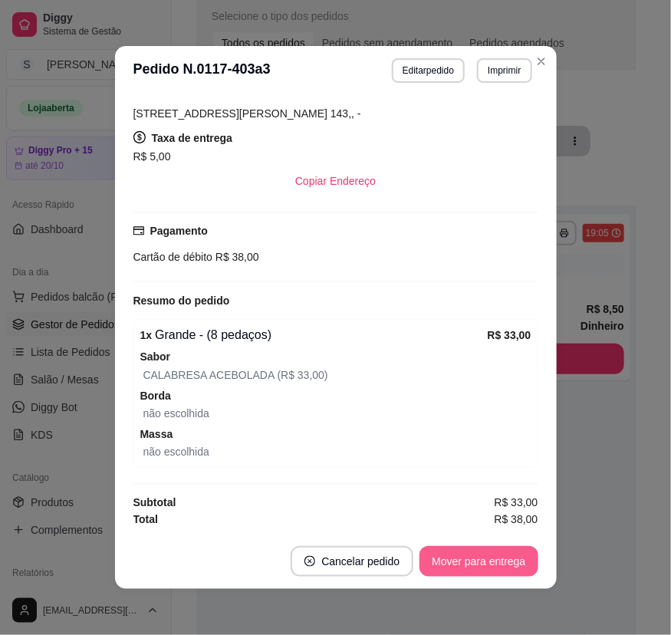
click at [499, 569] on button "Mover para entrega" at bounding box center [479, 561] width 118 height 31
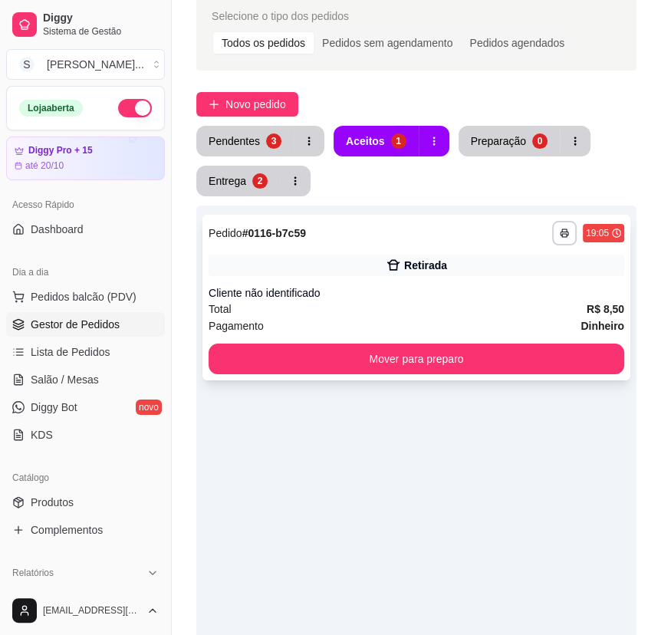
click at [566, 267] on div "Retirada" at bounding box center [417, 265] width 416 height 21
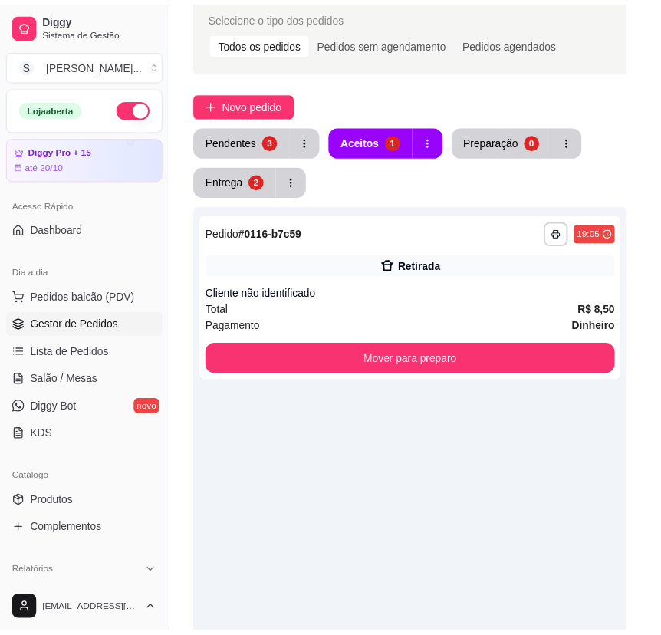
scroll to position [2, 0]
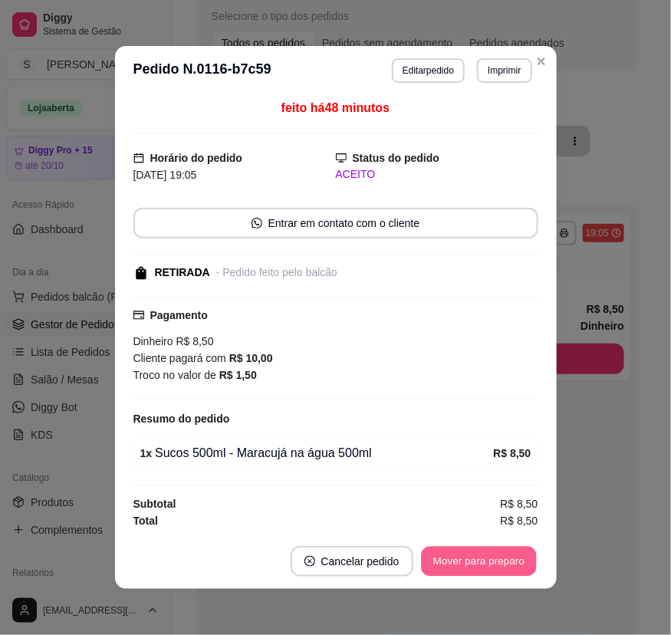
click at [475, 547] on button "Mover para preparo" at bounding box center [478, 562] width 115 height 30
click at [489, 559] on button "Mover para preparo" at bounding box center [479, 561] width 119 height 31
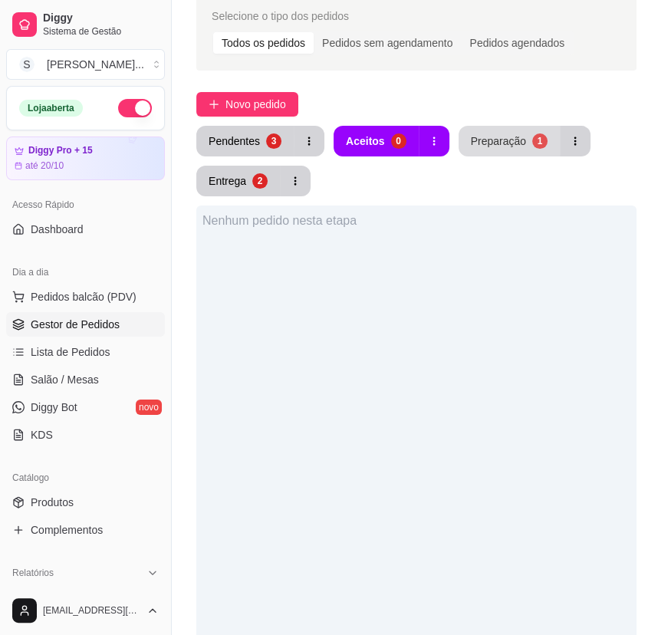
click at [529, 131] on button "Preparação 1" at bounding box center [509, 141] width 101 height 31
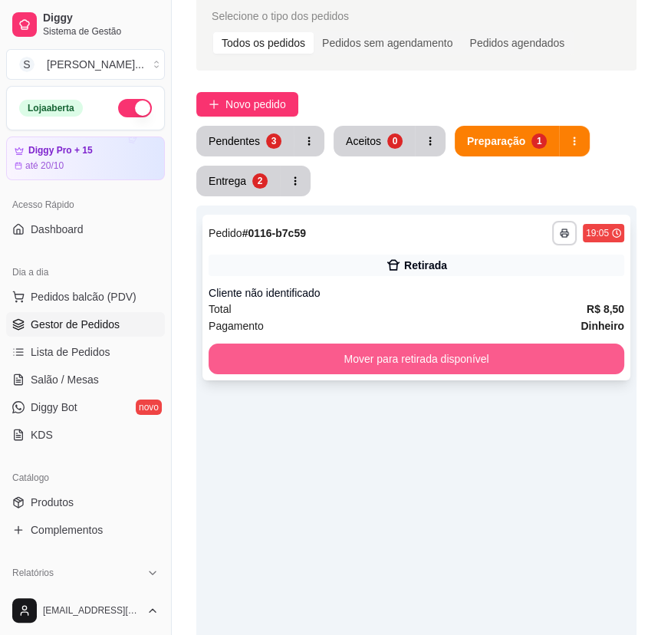
click at [544, 350] on button "Mover para retirada disponível" at bounding box center [417, 359] width 416 height 31
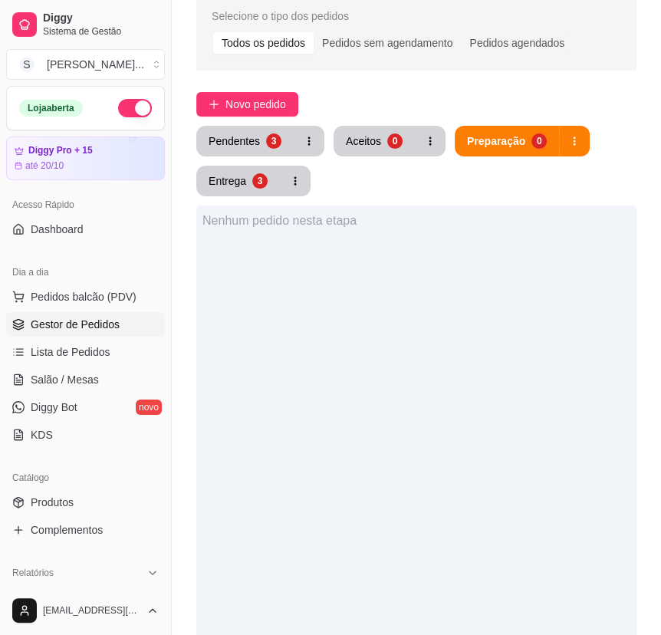
click at [420, 344] on div "Nenhum pedido nesta etapa" at bounding box center [416, 523] width 440 height 635
click at [243, 189] on button "Entrega 3" at bounding box center [238, 181] width 84 height 31
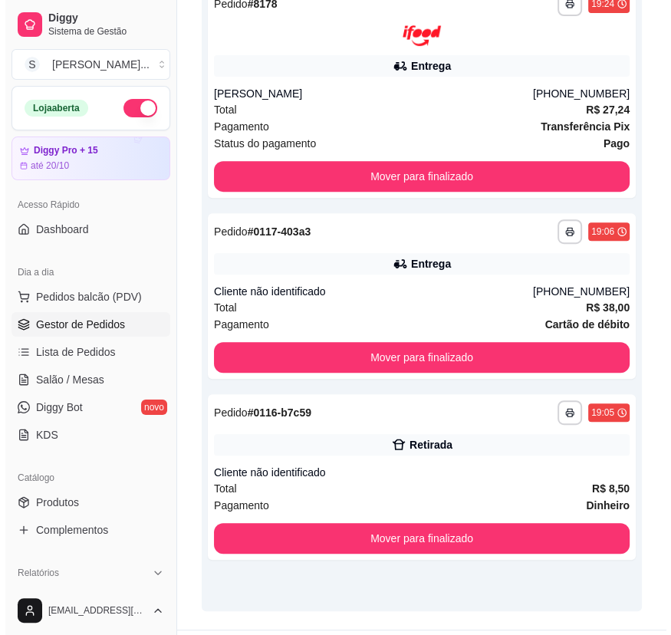
scroll to position [267, 0]
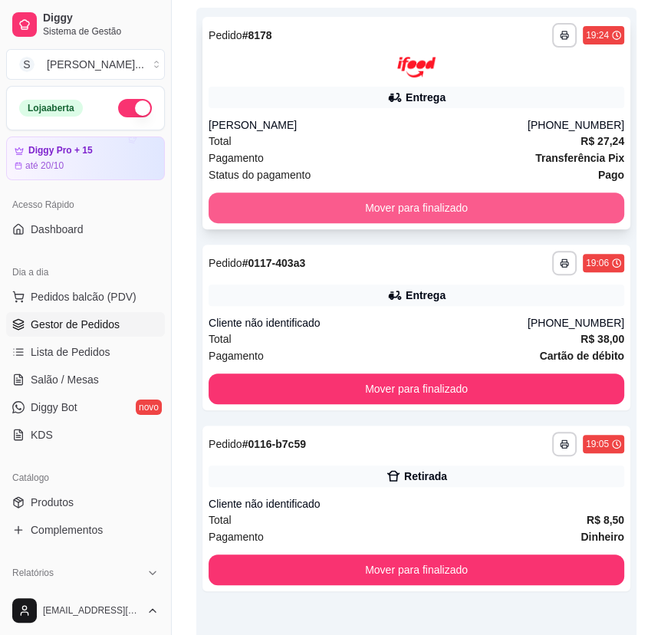
click at [463, 211] on button "Mover para finalizado" at bounding box center [417, 208] width 416 height 31
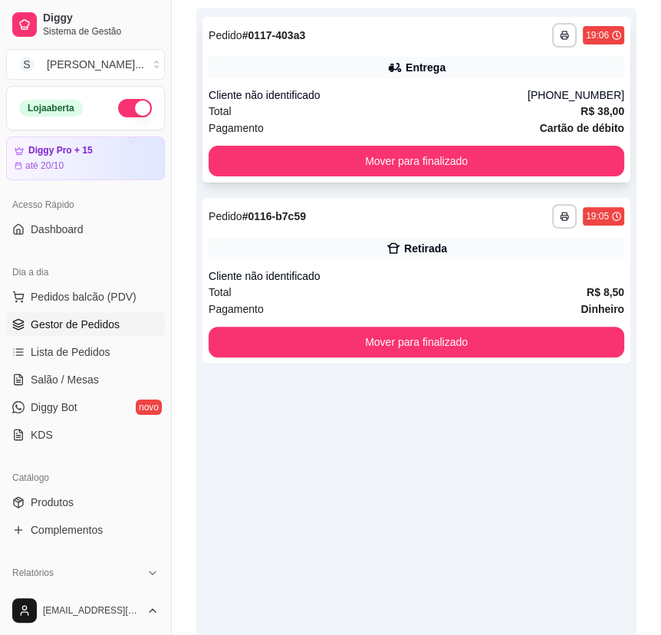
click at [430, 97] on div "Cliente não identificado" at bounding box center [368, 94] width 319 height 15
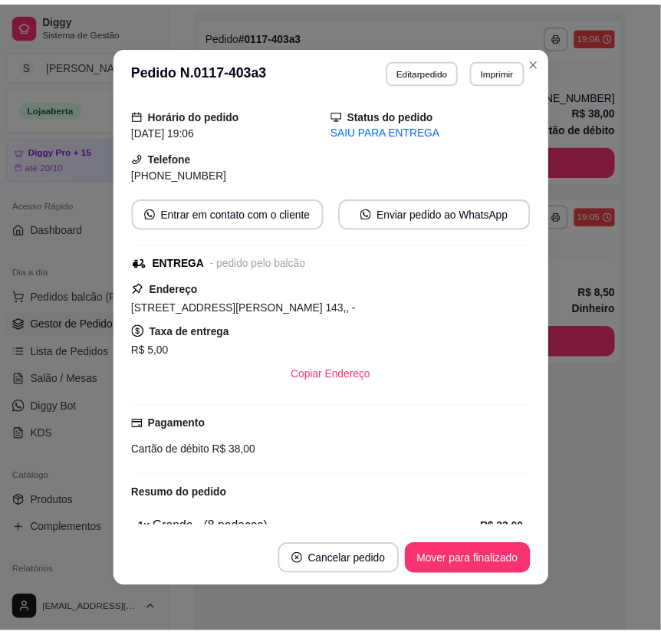
scroll to position [209, 0]
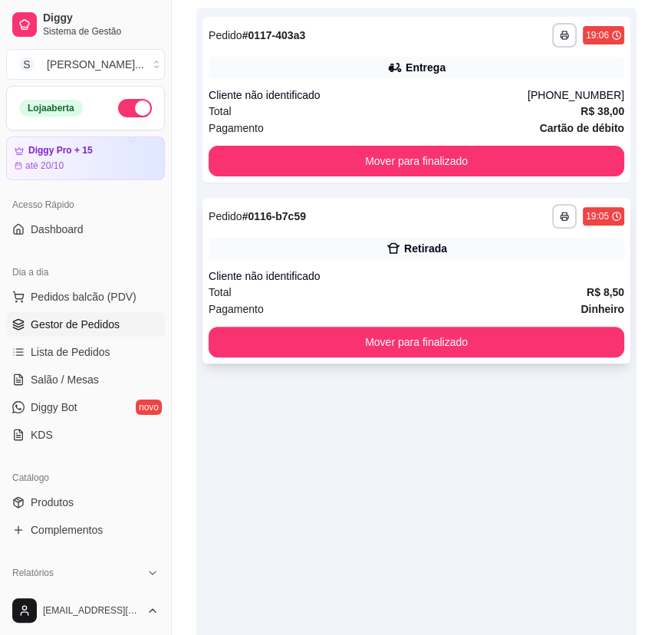
click at [578, 360] on div "**********" at bounding box center [417, 281] width 428 height 166
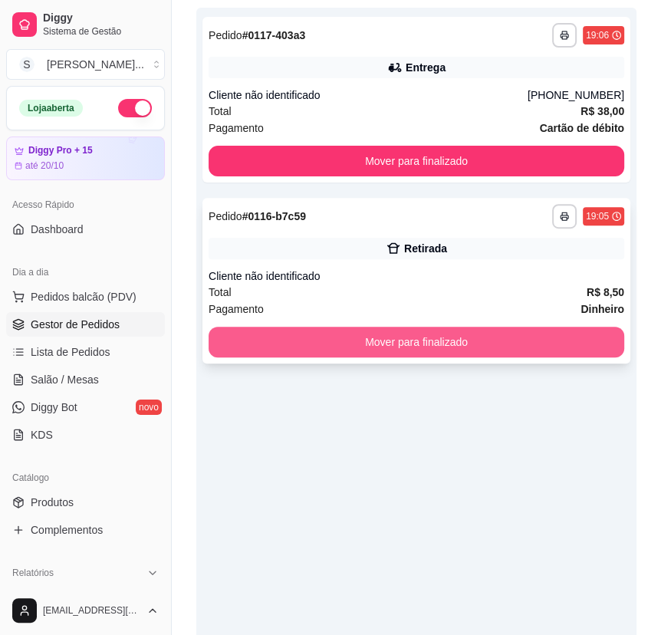
click at [583, 348] on button "Mover para finalizado" at bounding box center [417, 342] width 416 height 31
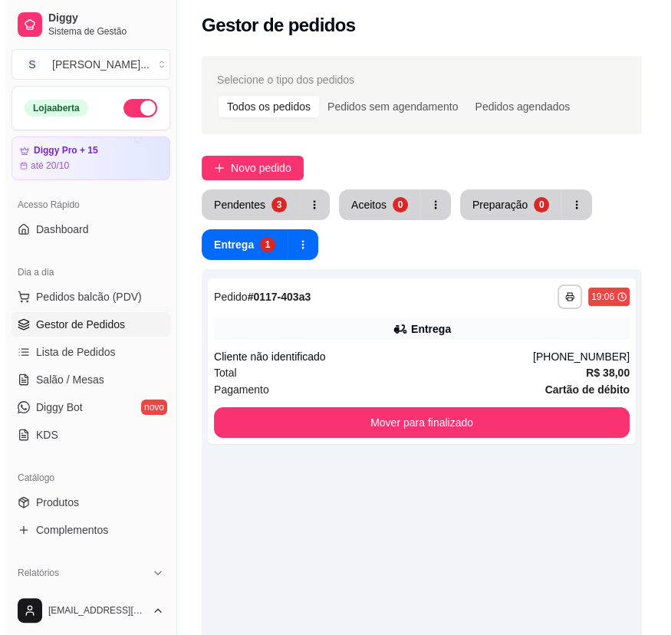
scroll to position [0, 0]
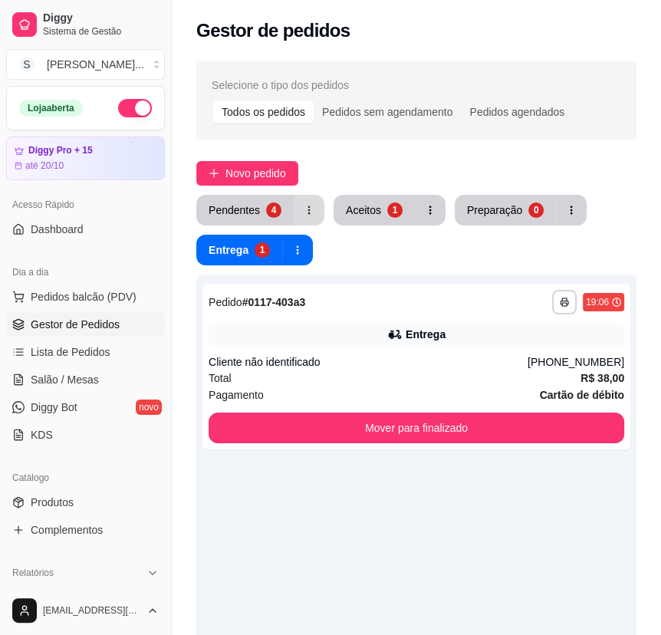
click at [346, 207] on div "Aceitos" at bounding box center [363, 210] width 35 height 15
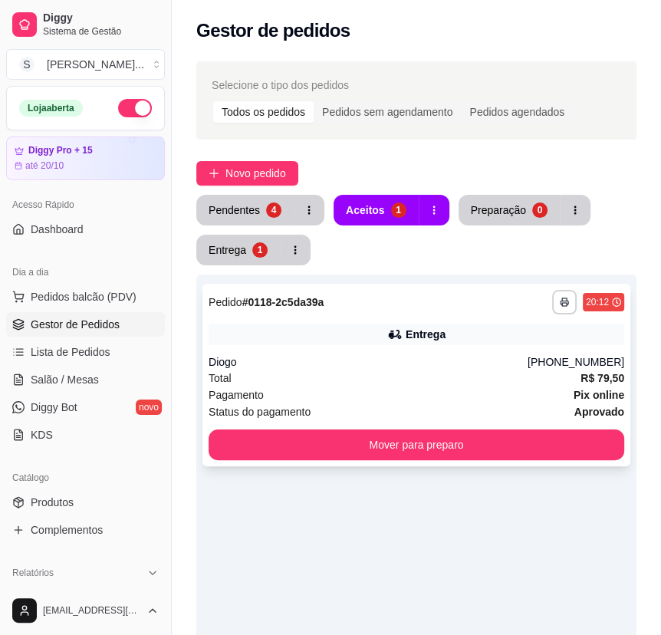
click at [312, 351] on div "**********" at bounding box center [417, 375] width 428 height 183
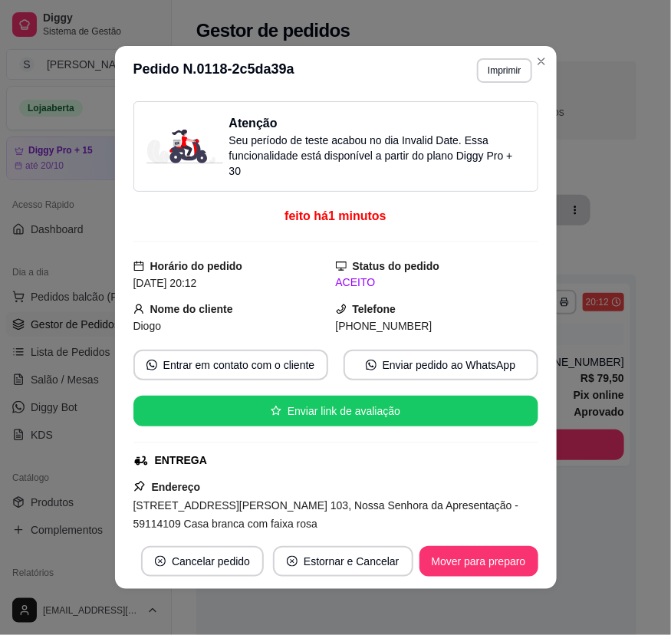
drag, startPoint x: 354, startPoint y: 320, endPoint x: 441, endPoint y: 328, distance: 87.9
click at [441, 328] on div "[PHONE_NUMBER]" at bounding box center [437, 326] width 203 height 17
copy span "9457-0986"
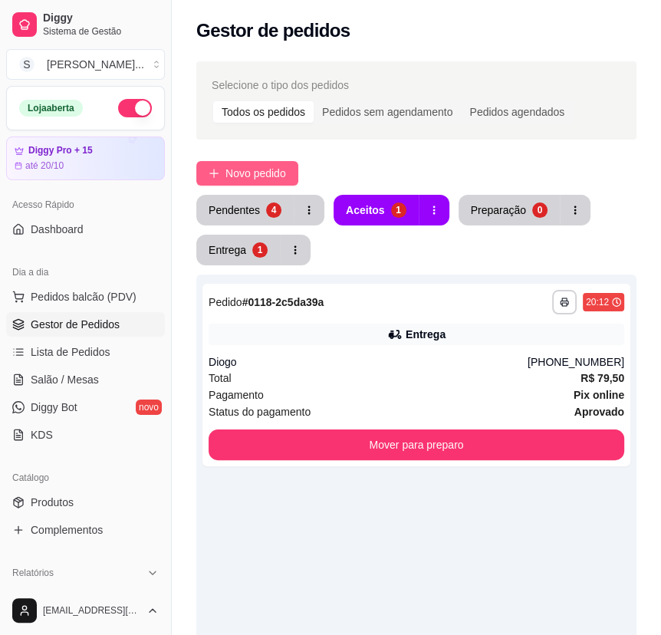
click at [265, 184] on button "Novo pedido" at bounding box center [247, 173] width 102 height 25
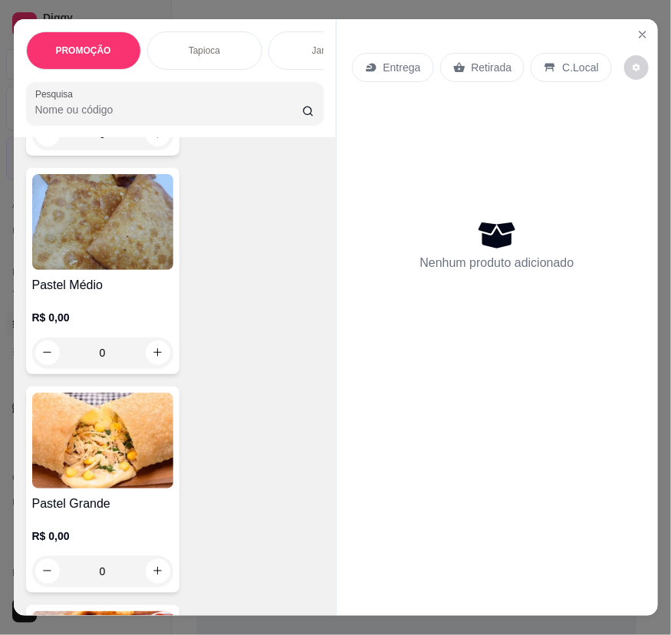
scroll to position [9556, 0]
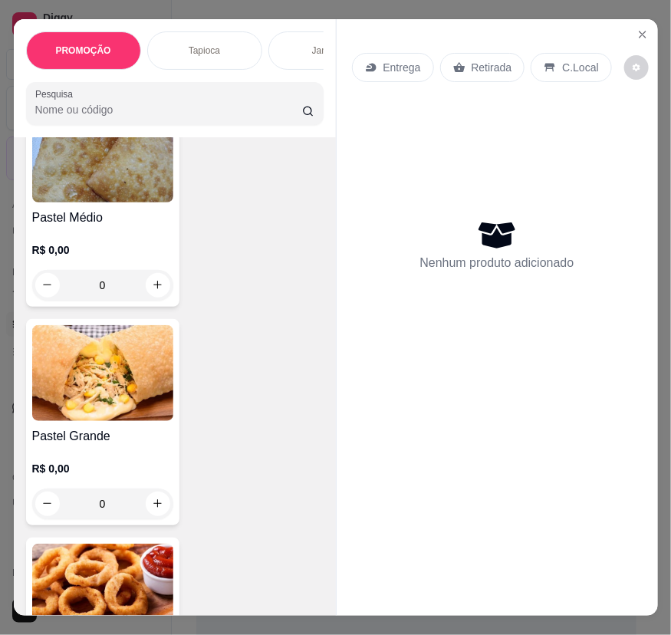
click at [107, 419] on img at bounding box center [102, 373] width 141 height 96
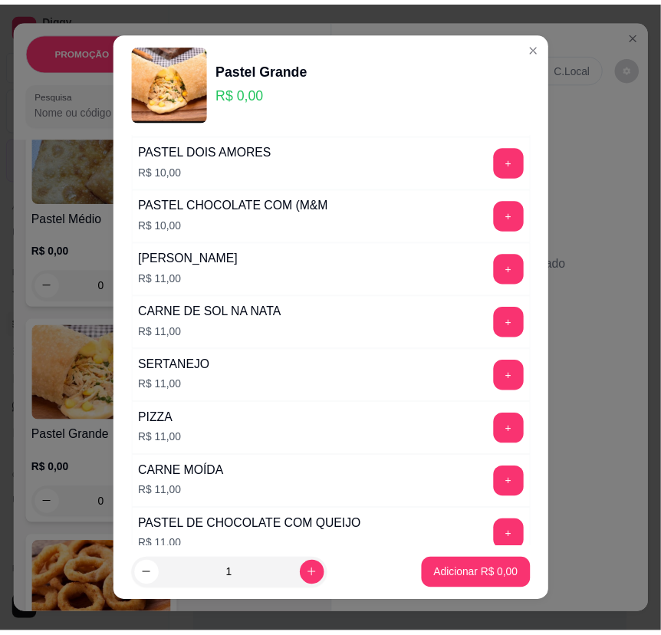
scroll to position [558, 0]
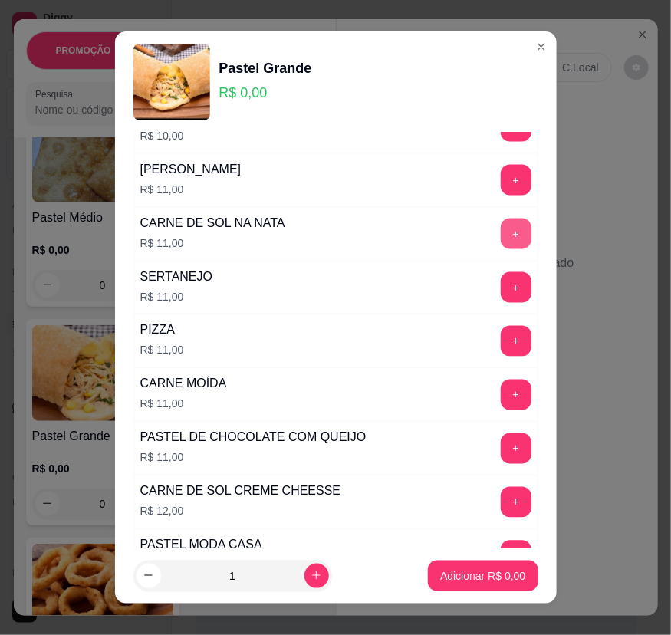
click at [501, 228] on button "+" at bounding box center [516, 234] width 31 height 31
click at [501, 228] on button "+" at bounding box center [516, 234] width 30 height 30
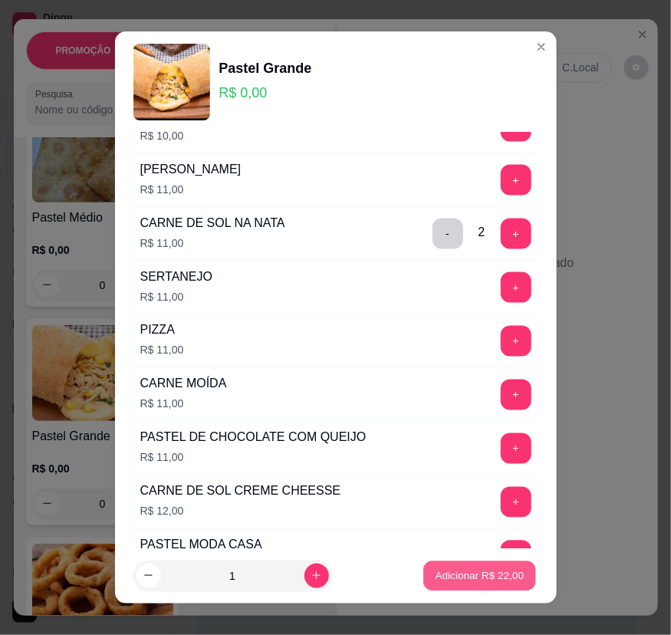
click at [460, 569] on p "Adicionar R$ 22,00" at bounding box center [480, 576] width 89 height 15
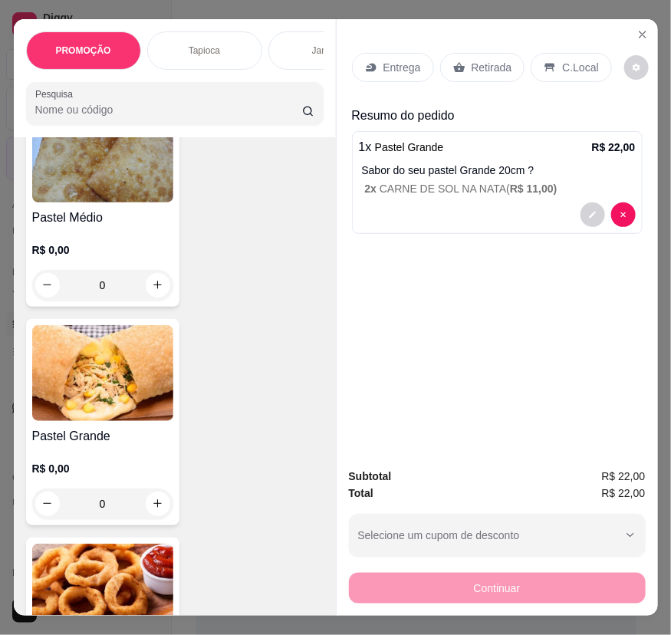
click at [101, 407] on img at bounding box center [102, 373] width 141 height 96
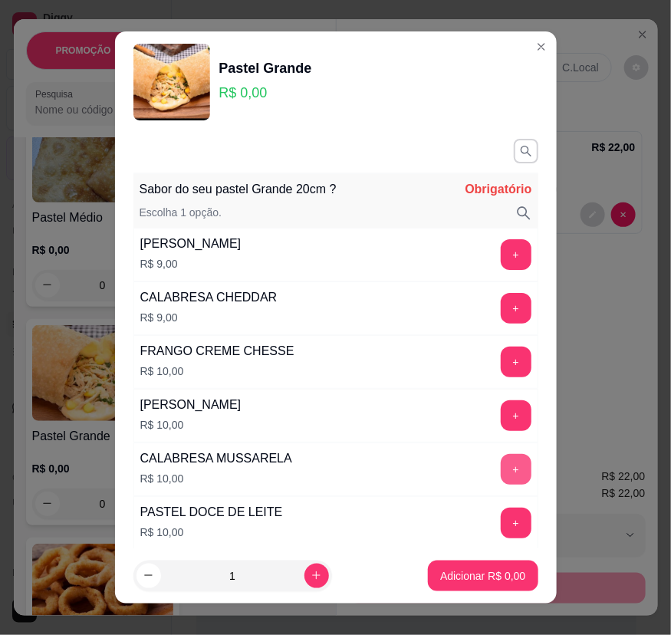
click at [501, 471] on button "+" at bounding box center [516, 469] width 31 height 31
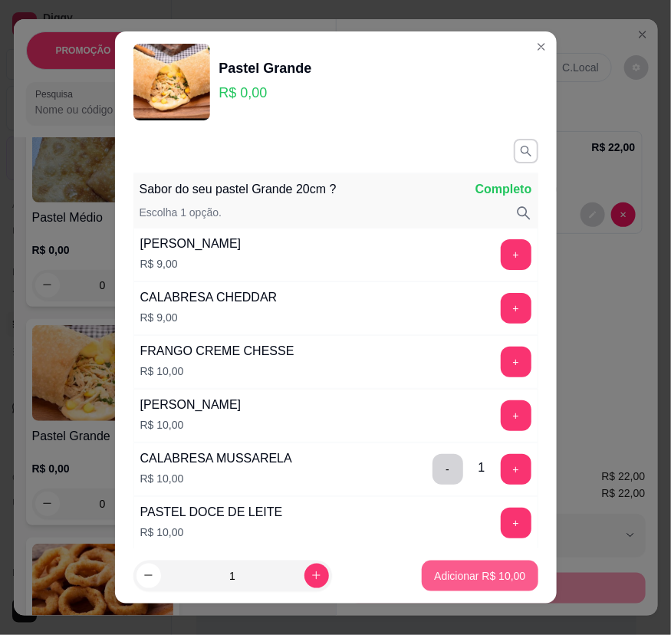
click at [481, 571] on p "Adicionar R$ 10,00" at bounding box center [479, 576] width 91 height 15
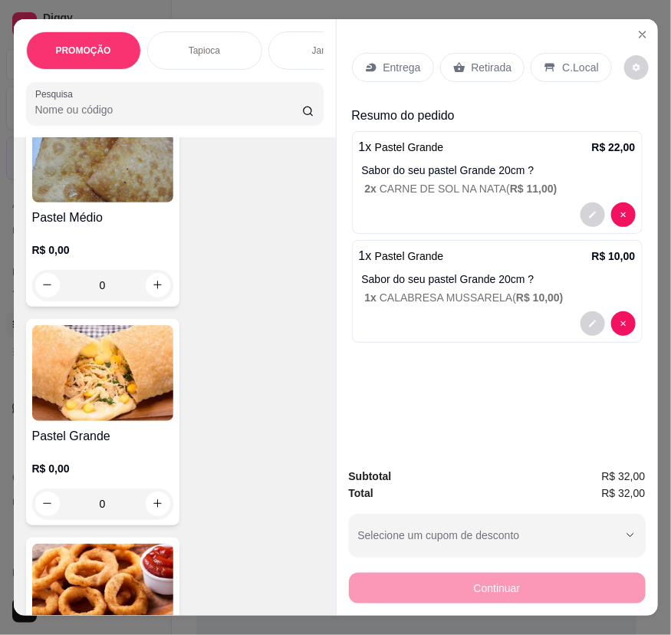
click at [384, 69] on p "Entrega" at bounding box center [403, 67] width 38 height 15
click at [475, 62] on p "Retirada" at bounding box center [492, 67] width 41 height 15
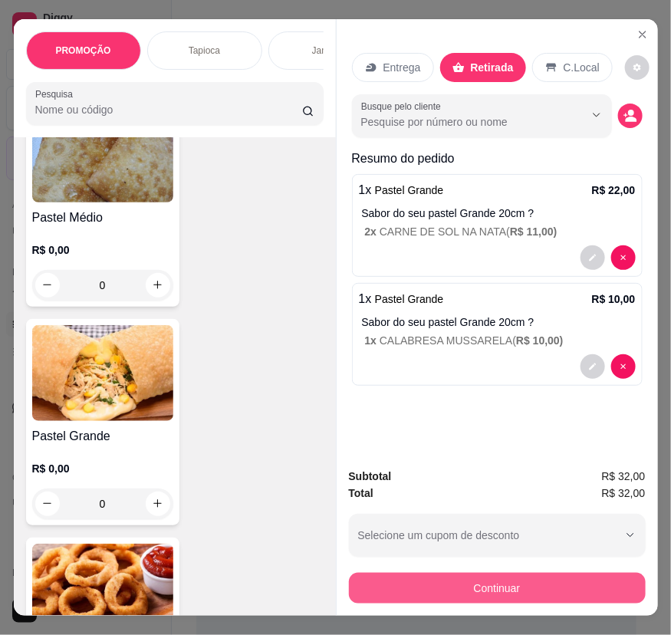
click at [540, 582] on button "Continuar" at bounding box center [497, 588] width 297 height 31
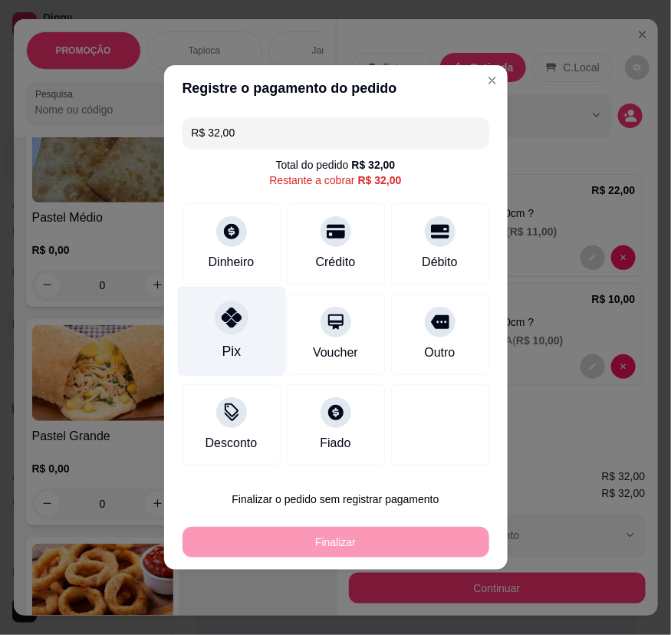
click at [232, 308] on div at bounding box center [232, 318] width 34 height 34
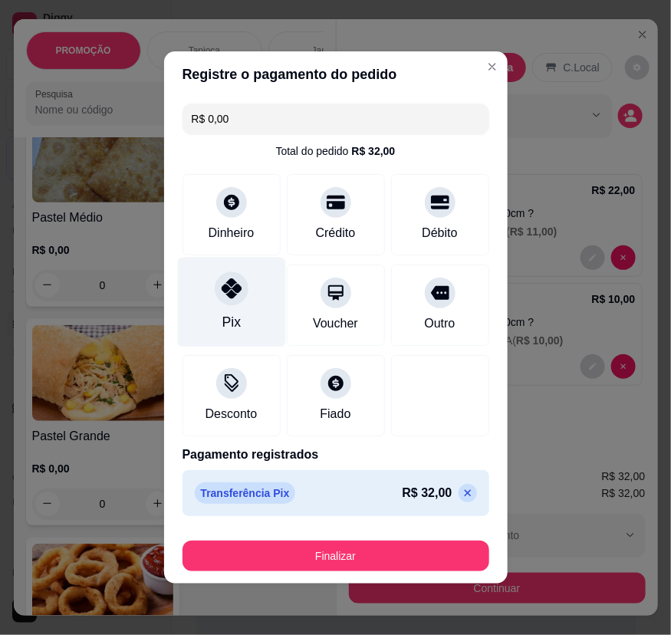
click at [236, 328] on div "Pix" at bounding box center [231, 322] width 18 height 20
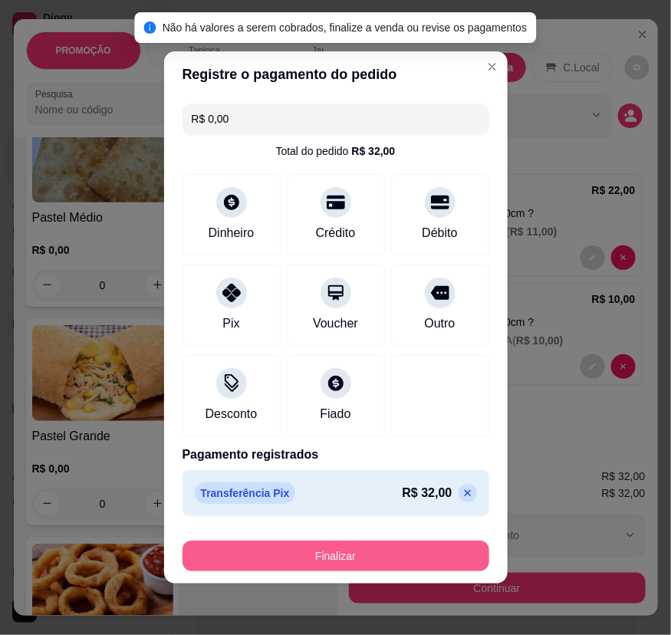
click at [409, 547] on button "Finalizar" at bounding box center [336, 556] width 307 height 31
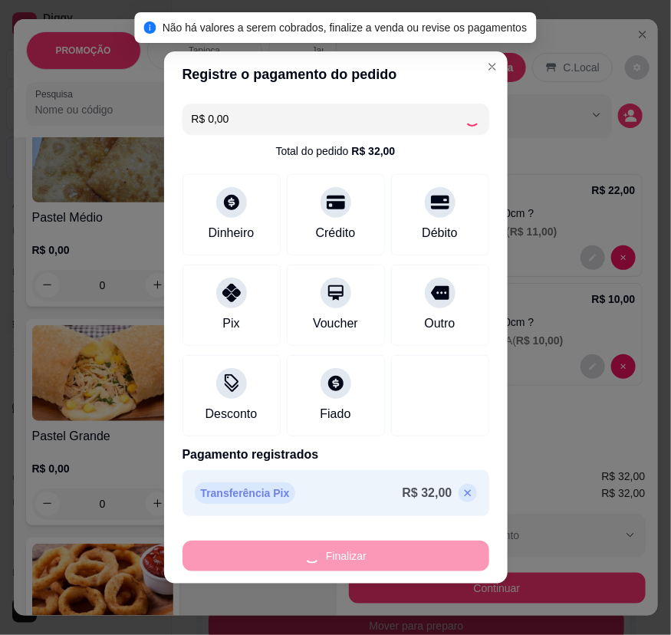
type input "-R$ 32,00"
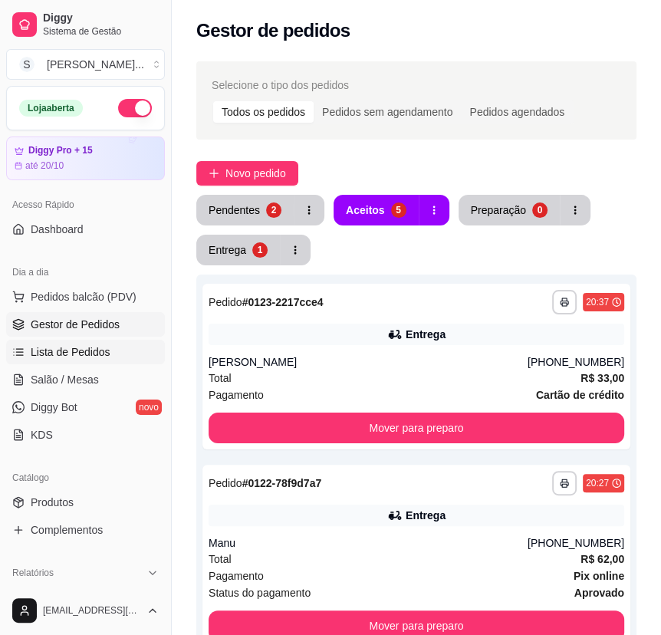
click at [40, 354] on span "Lista de Pedidos" at bounding box center [71, 352] width 80 height 15
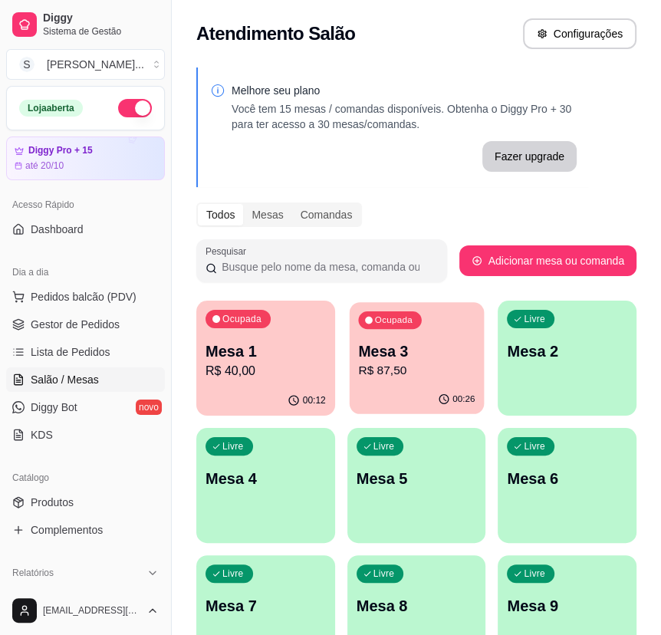
click at [381, 380] on div "Ocupada Mesa 3 R$ 87,50" at bounding box center [416, 343] width 134 height 83
click at [297, 370] on p "R$ 40,00" at bounding box center [266, 371] width 120 height 18
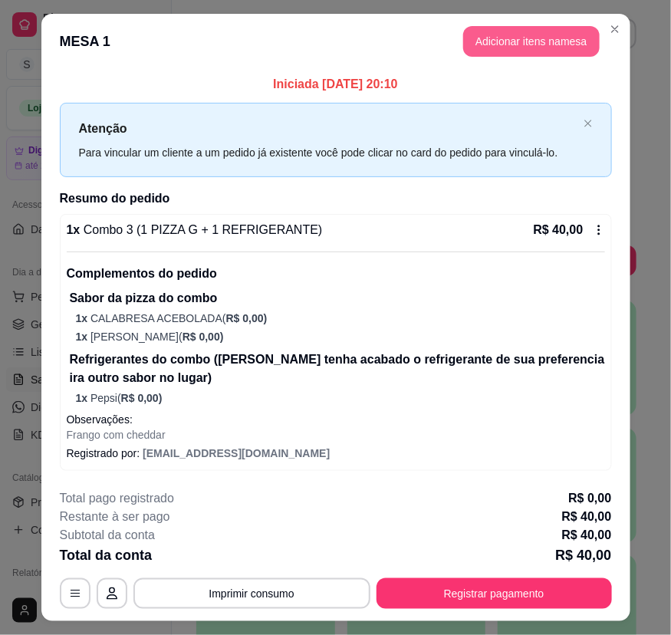
click at [509, 40] on button "Adicionar itens na mesa" at bounding box center [531, 41] width 137 height 31
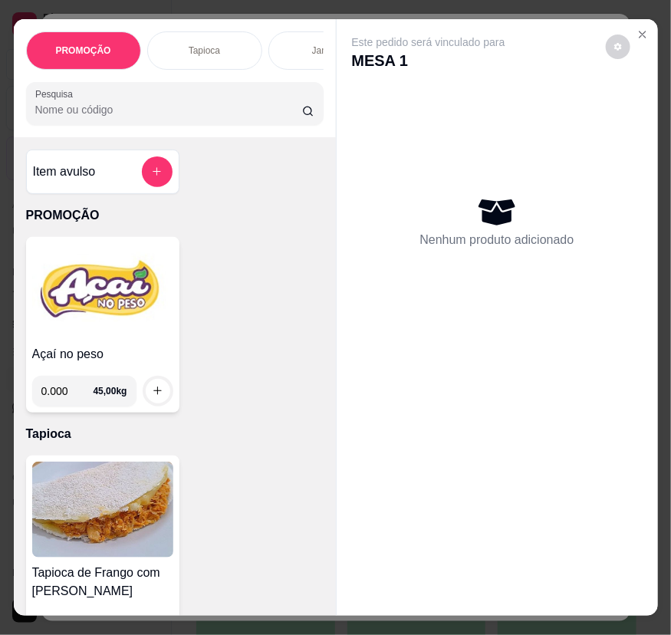
click at [97, 337] on img at bounding box center [102, 291] width 141 height 96
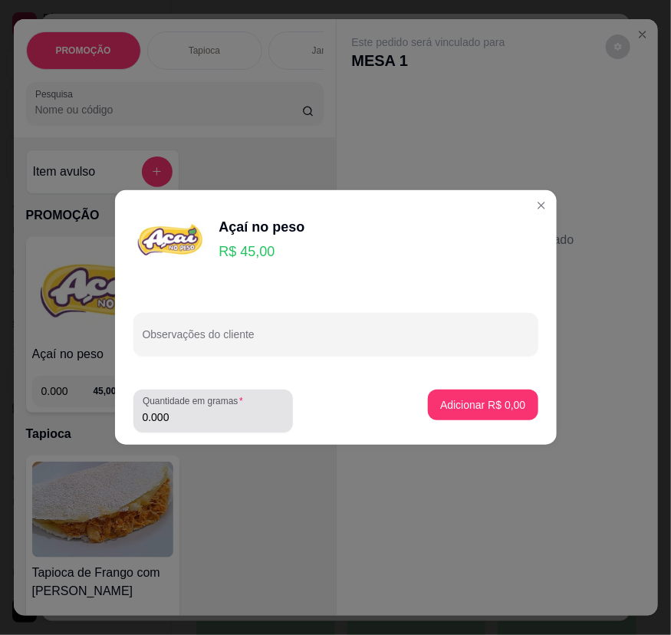
click at [235, 421] on input "0.000" at bounding box center [213, 417] width 141 height 15
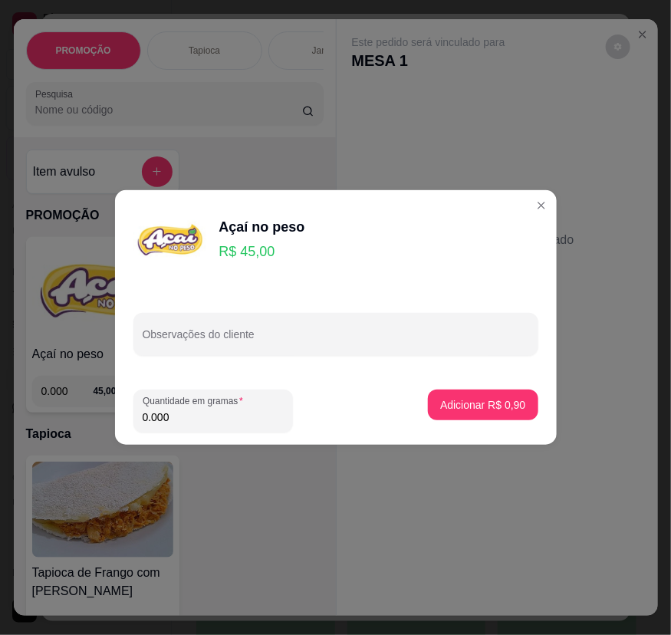
click at [236, 422] on input "0.000" at bounding box center [213, 417] width 141 height 15
click at [232, 419] on input "0.000" at bounding box center [213, 417] width 141 height 15
click at [208, 414] on input "0.000" at bounding box center [213, 417] width 141 height 15
type input "0.220"
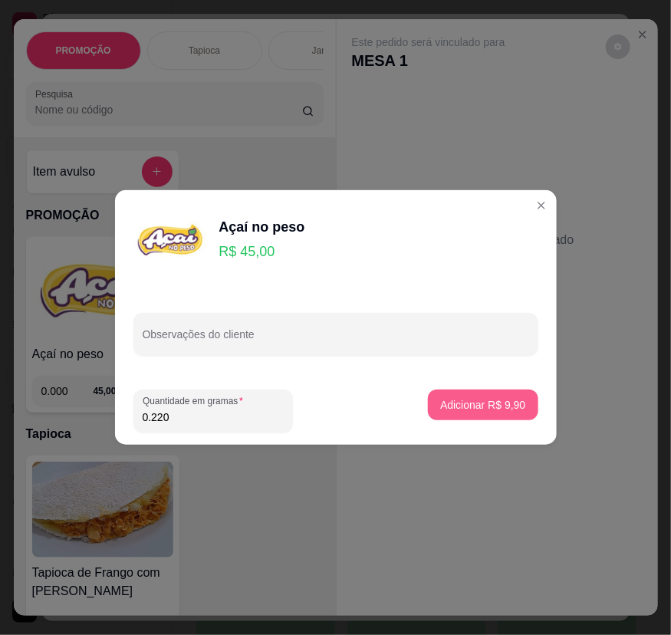
click at [497, 395] on button "Adicionar R$ 9,90" at bounding box center [483, 405] width 110 height 31
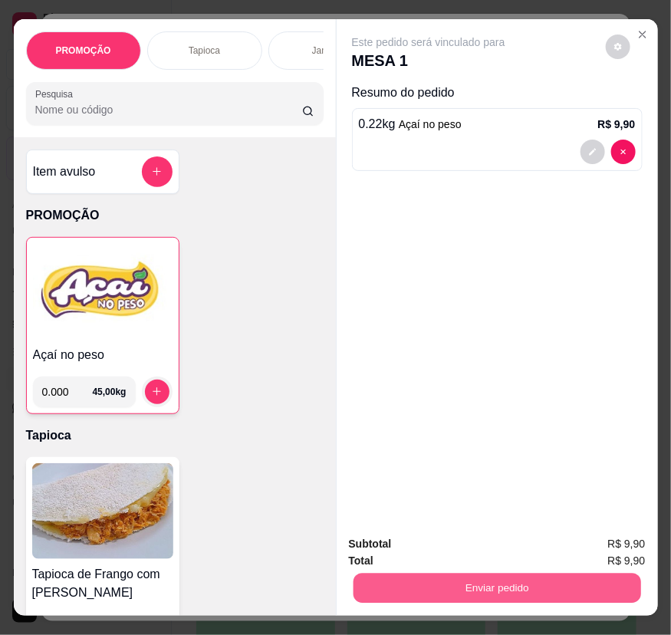
click at [414, 578] on button "Enviar pedido" at bounding box center [497, 589] width 288 height 30
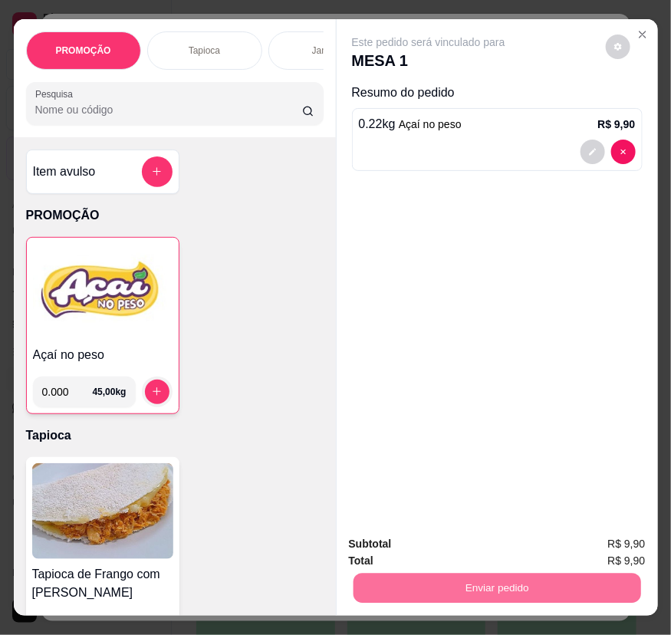
click at [648, 546] on button "Enviar pedido" at bounding box center [605, 545] width 84 height 28
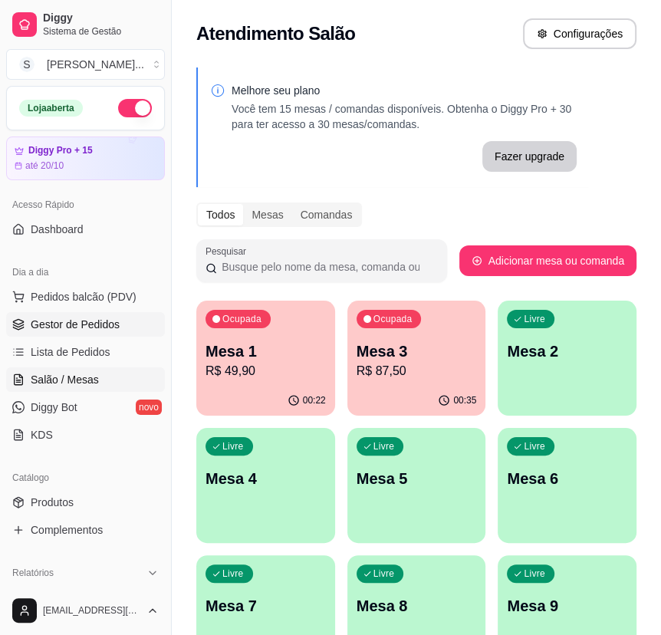
click at [49, 317] on span "Gestor de Pedidos" at bounding box center [75, 324] width 89 height 15
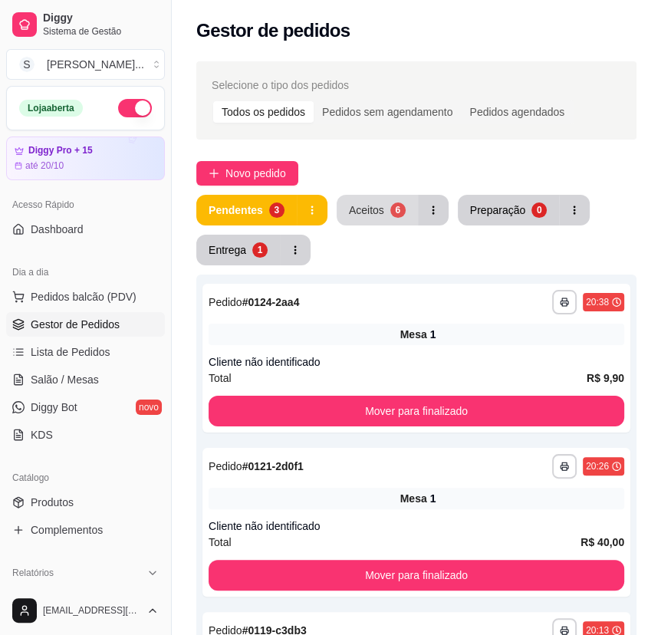
click at [395, 208] on div "6" at bounding box center [398, 210] width 15 height 15
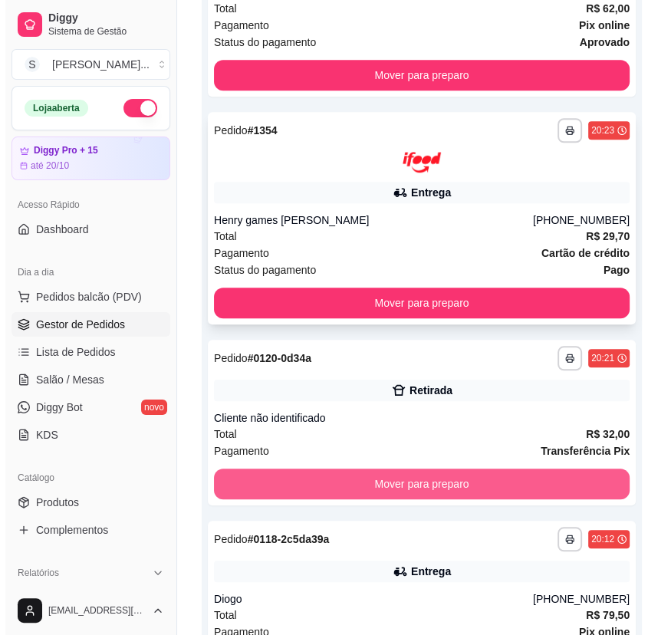
scroll to position [691, 0]
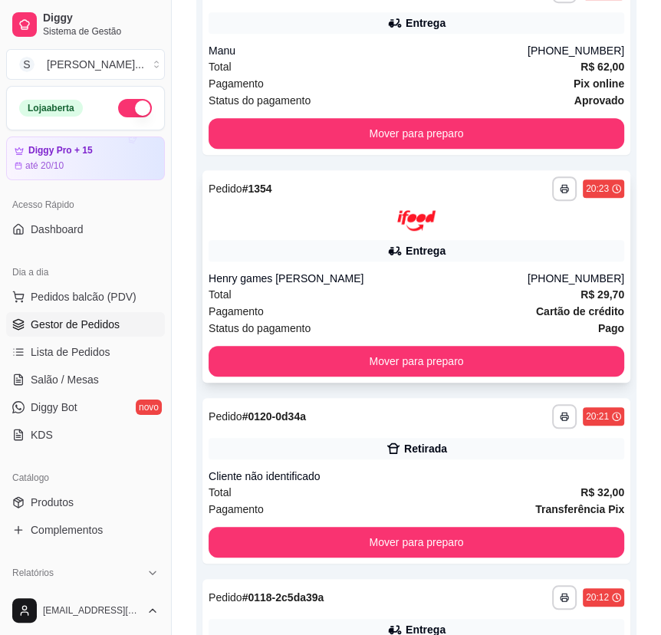
click at [473, 224] on div at bounding box center [417, 220] width 416 height 21
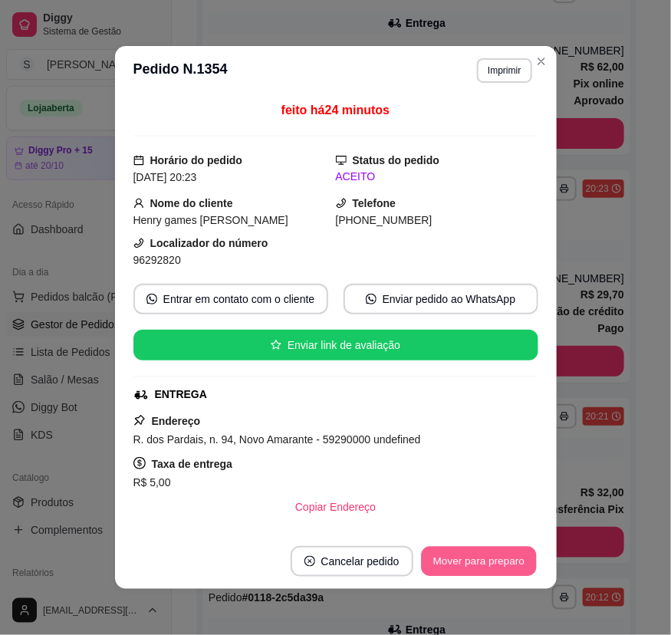
click at [461, 557] on button "Mover para preparo" at bounding box center [478, 562] width 115 height 30
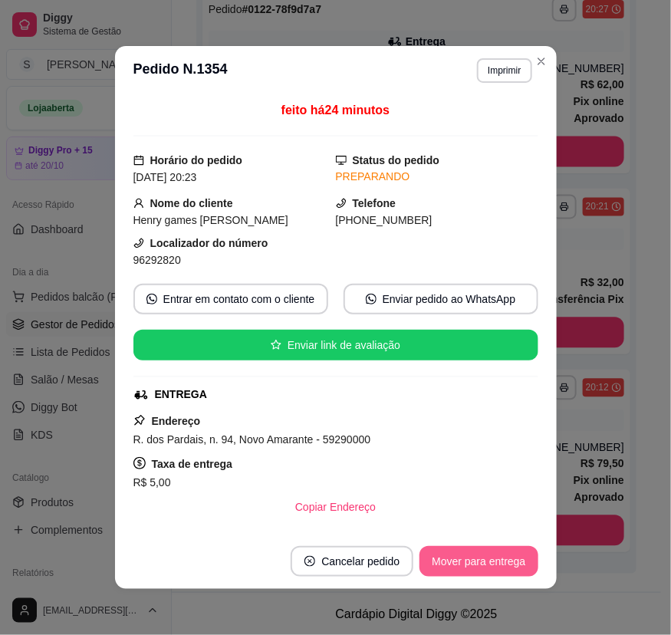
click at [464, 567] on button "Mover para entrega" at bounding box center [479, 561] width 118 height 31
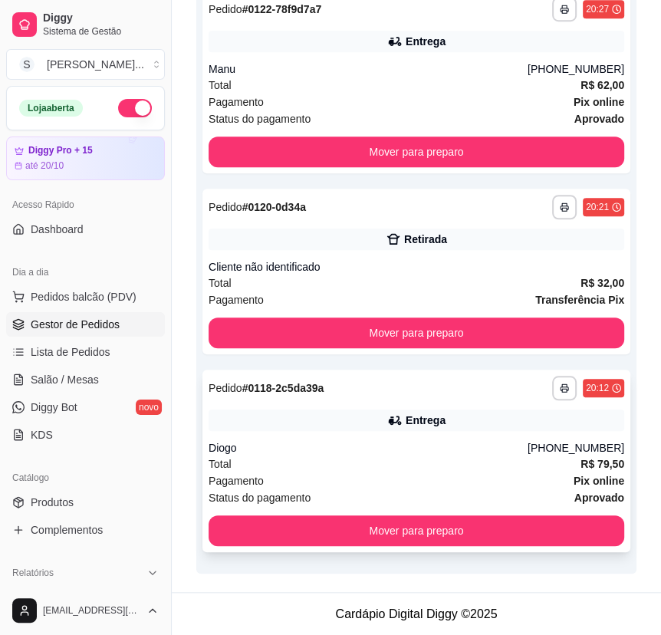
click at [402, 430] on div "Entrega" at bounding box center [417, 420] width 416 height 21
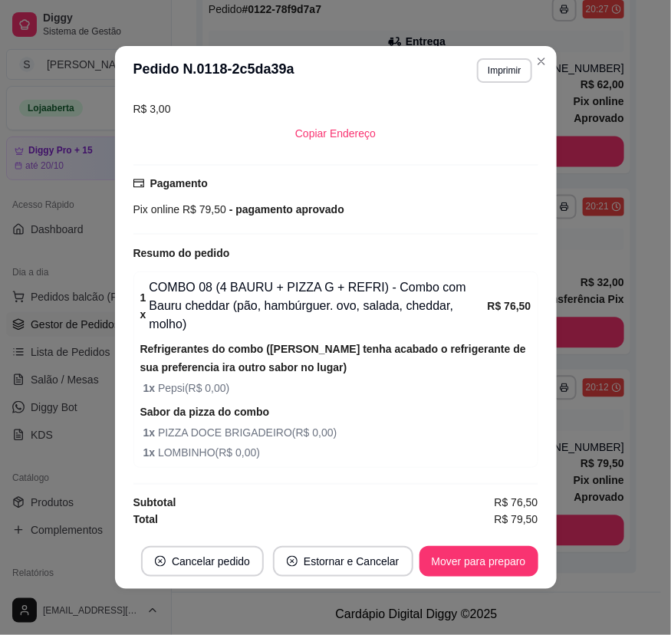
scroll to position [2, 0]
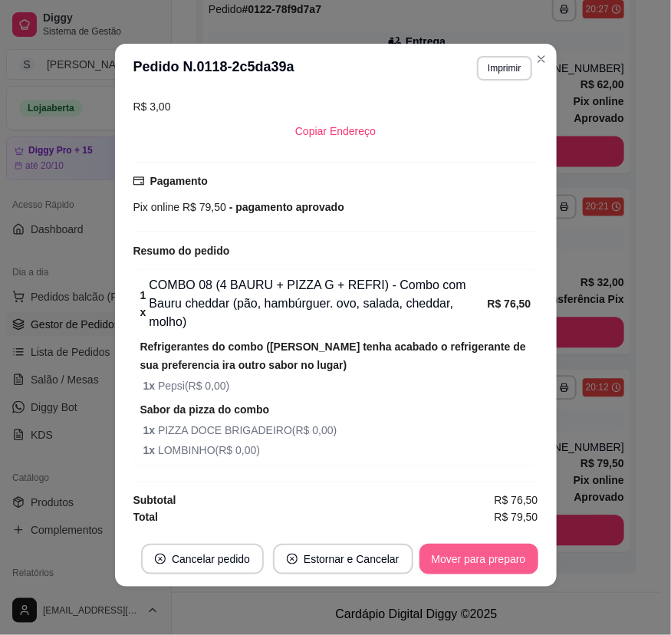
click at [446, 560] on button "Mover para preparo" at bounding box center [479, 559] width 119 height 31
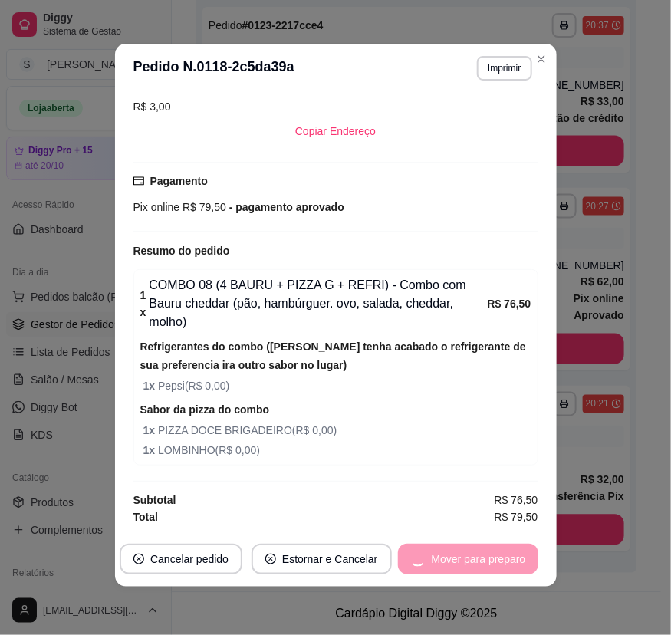
scroll to position [474, 0]
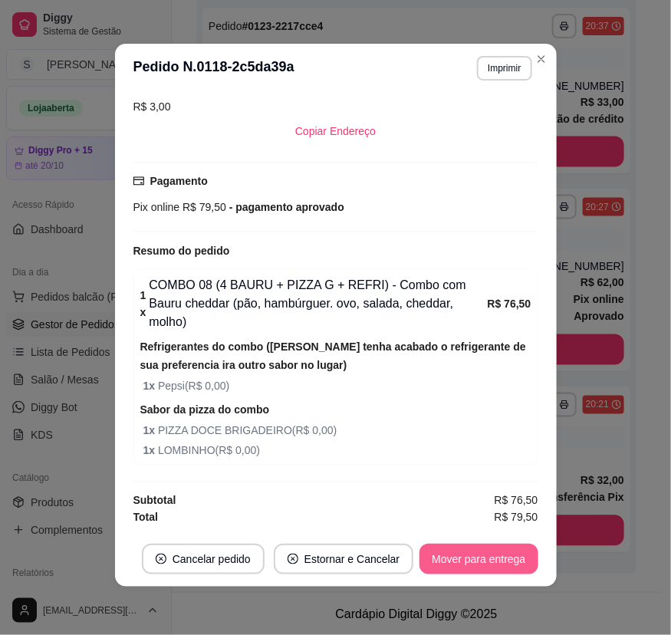
click at [445, 558] on button "Mover para entrega" at bounding box center [479, 559] width 118 height 31
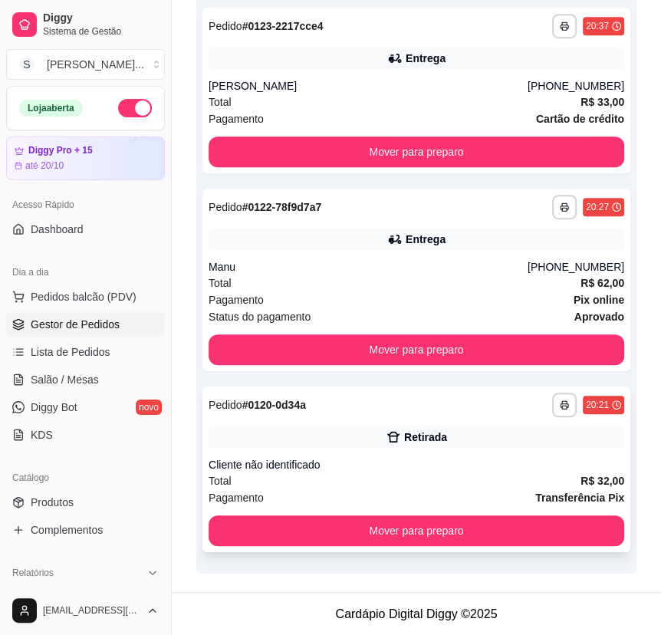
click at [410, 431] on div "Retirada" at bounding box center [425, 437] width 43 height 15
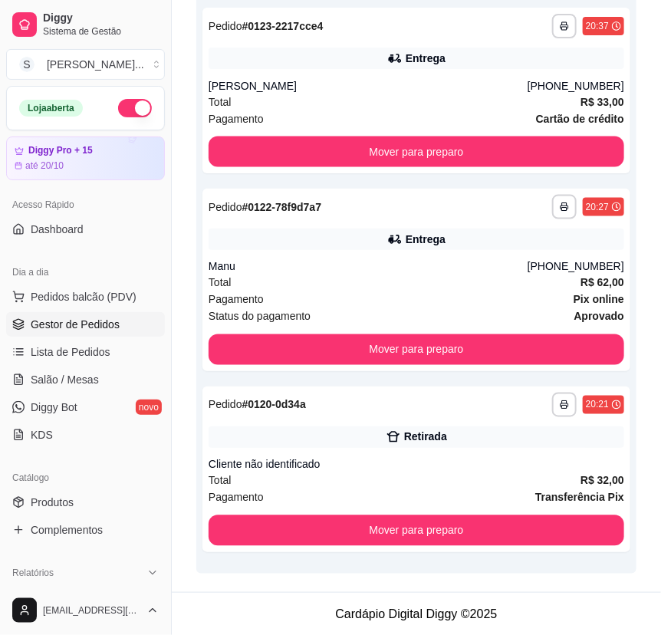
scroll to position [105, 0]
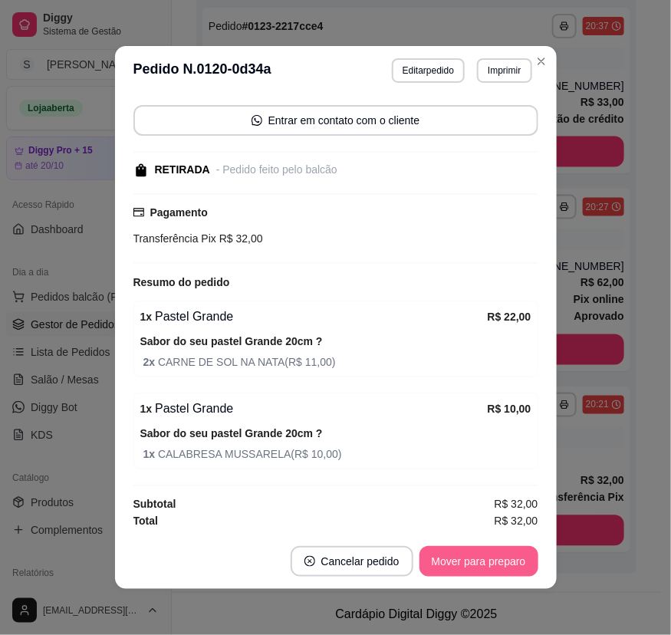
click at [447, 565] on button "Mover para preparo" at bounding box center [479, 561] width 119 height 31
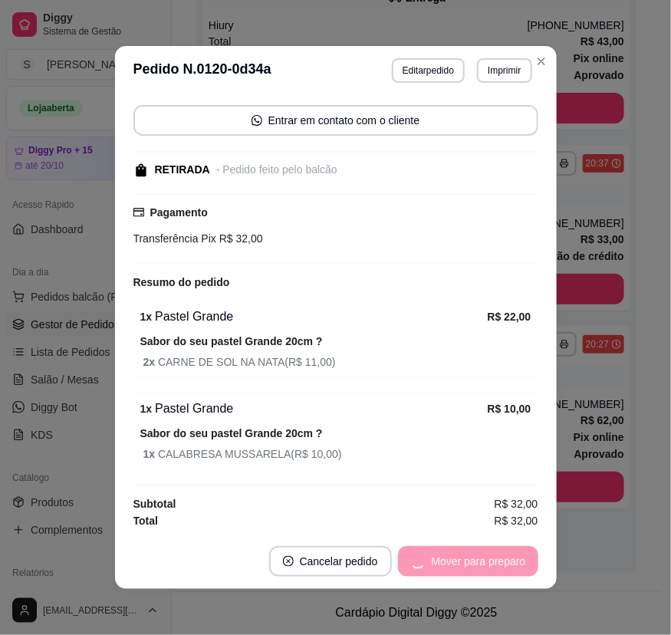
scroll to position [337, 0]
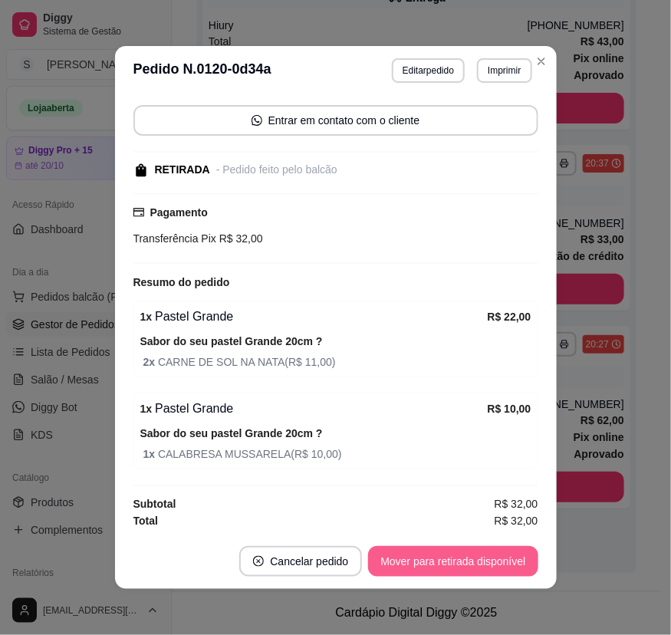
click at [450, 565] on button "Mover para retirada disponível" at bounding box center [453, 561] width 170 height 31
click at [450, 565] on button "Mover para finalizado" at bounding box center [474, 561] width 127 height 31
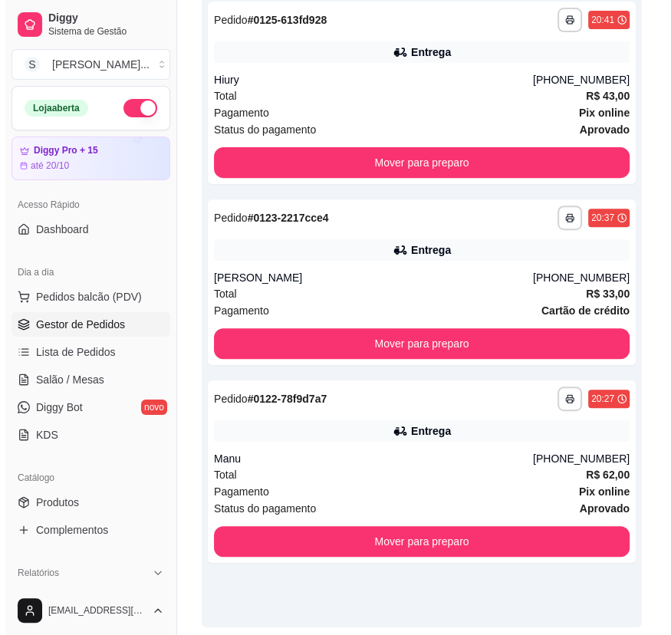
scroll to position [267, 0]
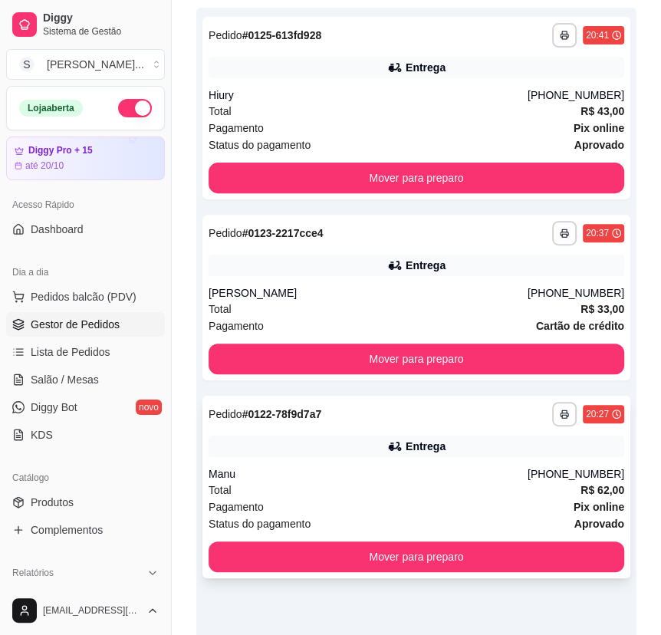
click at [392, 463] on div "**********" at bounding box center [417, 487] width 428 height 183
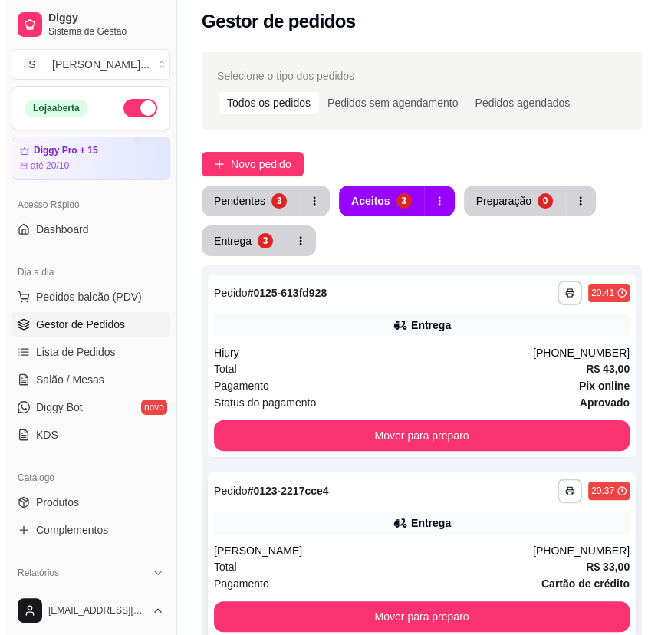
scroll to position [0, 0]
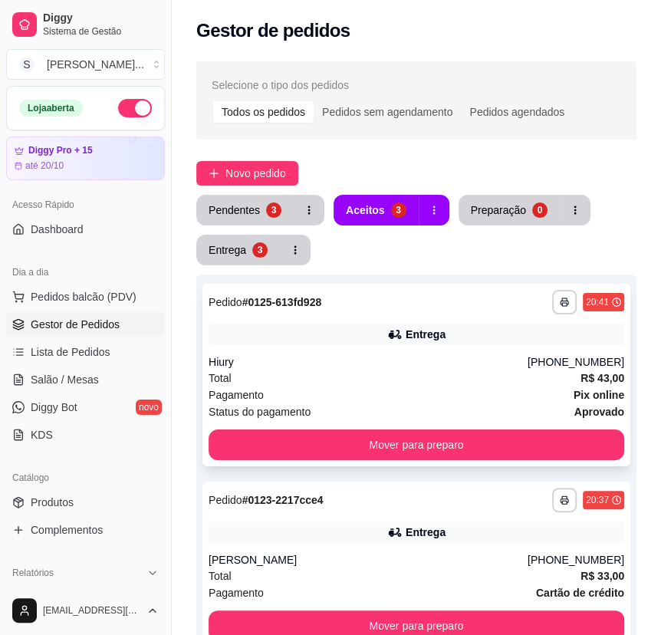
click at [402, 377] on div "Total R$ 43,00" at bounding box center [417, 378] width 416 height 17
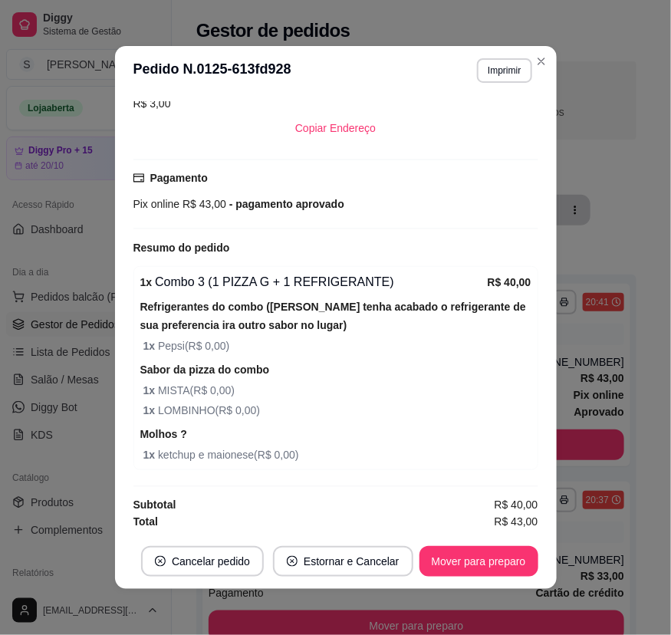
scroll to position [167, 0]
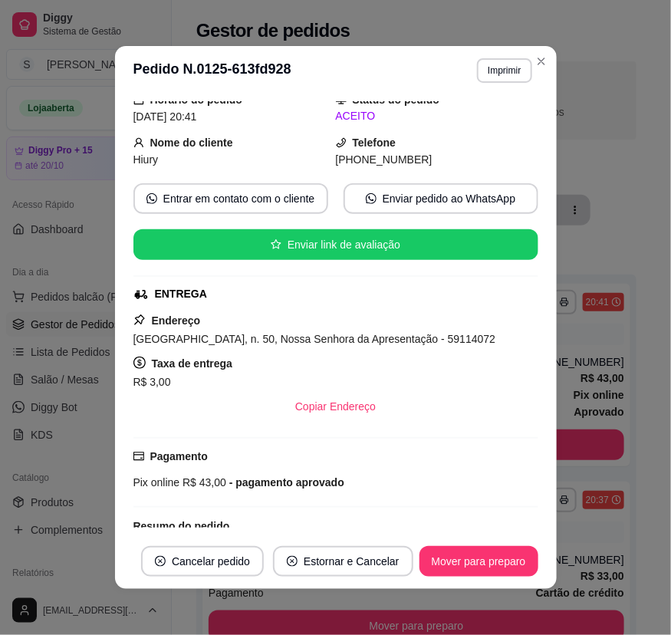
drag, startPoint x: 354, startPoint y: 156, endPoint x: 422, endPoint y: 164, distance: 68.8
click at [422, 164] on div "[PHONE_NUMBER]" at bounding box center [437, 159] width 203 height 17
copy span "9920-0272"
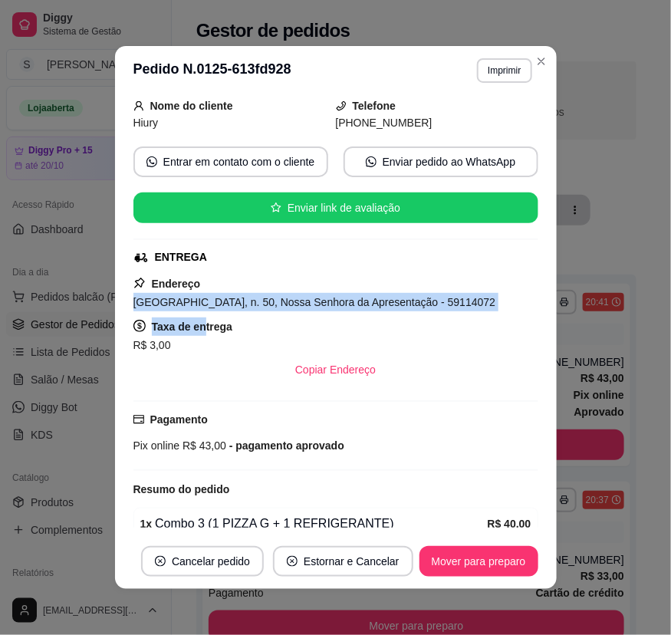
scroll to position [0, 0]
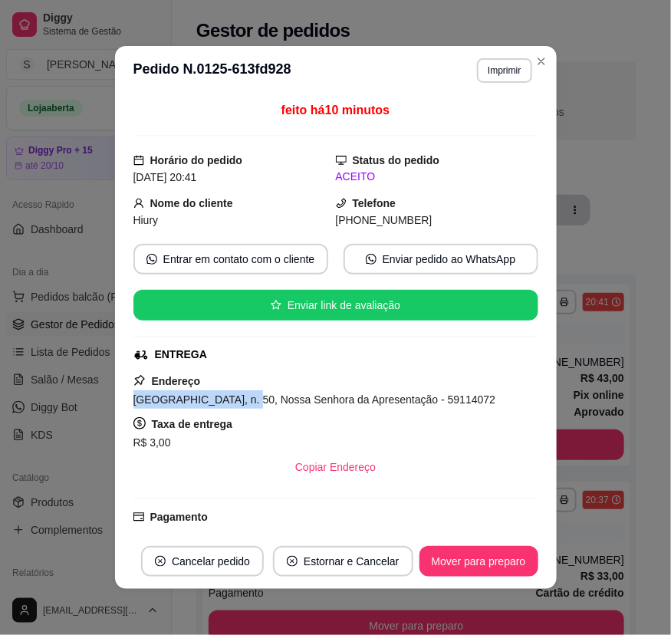
drag, startPoint x: 125, startPoint y: 408, endPoint x: 239, endPoint y: 395, distance: 114.3
click at [239, 395] on div "feito há 10 minutos Horário do pedido [DATE] 20:41 Status do pedido ACEITO Nome…" at bounding box center [336, 314] width 442 height 439
copy span "Travessa [GEOGRAPHIC_DATA]"
drag, startPoint x: 120, startPoint y: 222, endPoint x: 156, endPoint y: 222, distance: 36.1
click at [156, 222] on div "feito há 10 minutos Horário do pedido [DATE] 20:41 Status do pedido ACEITO Nome…" at bounding box center [336, 314] width 442 height 439
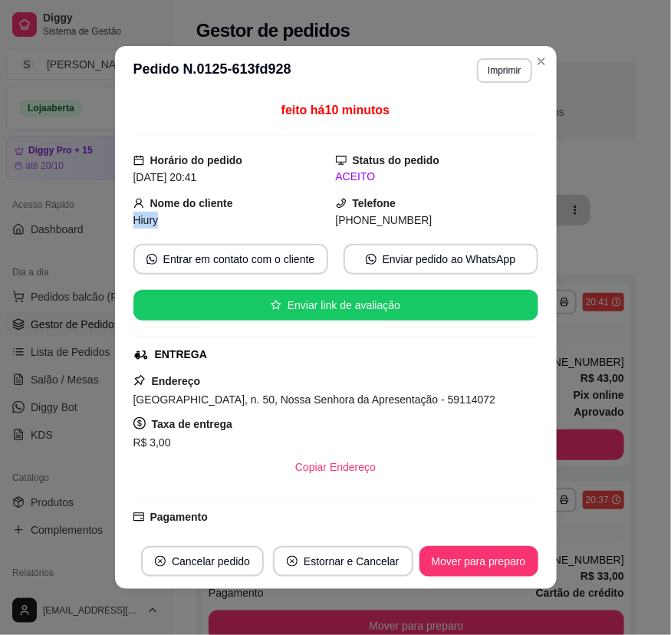
copy span "Hiury"
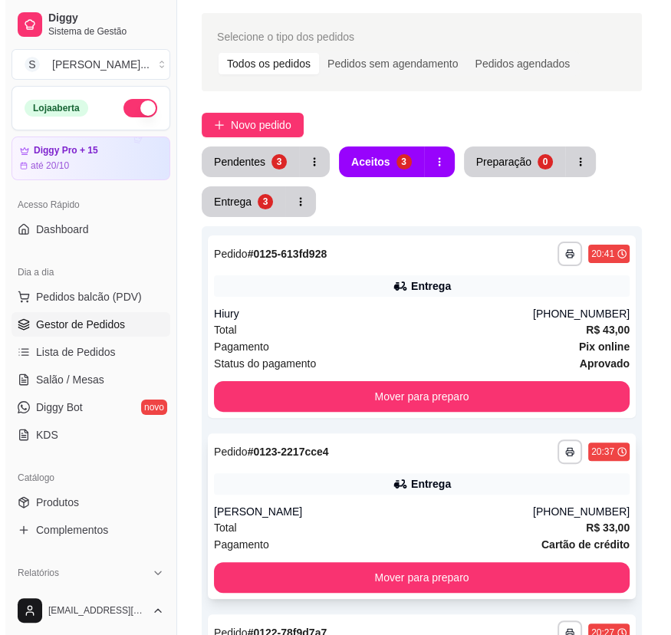
scroll to position [139, 0]
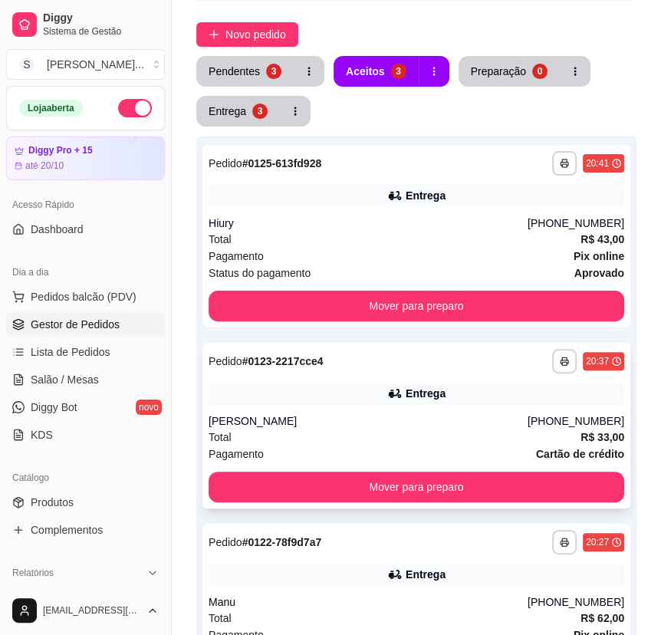
click at [567, 432] on div "Total R$ 33,00" at bounding box center [417, 437] width 416 height 17
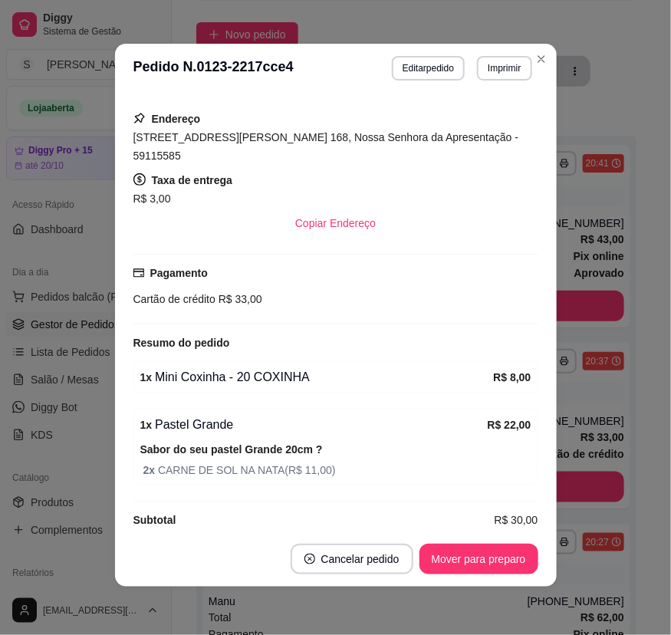
scroll to position [260, 0]
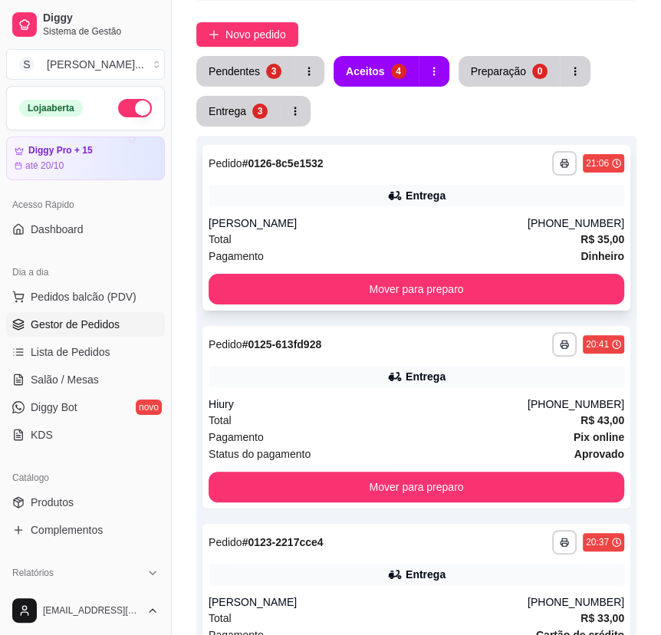
click at [306, 213] on div "**********" at bounding box center [417, 228] width 428 height 166
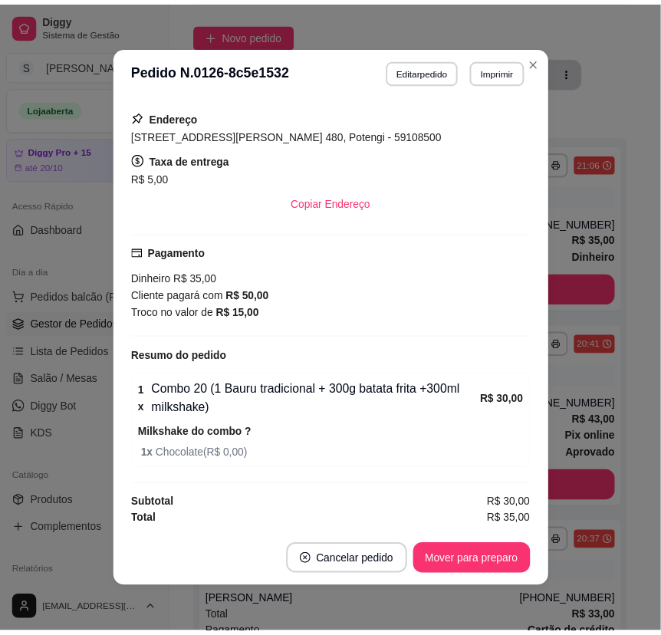
scroll to position [2, 0]
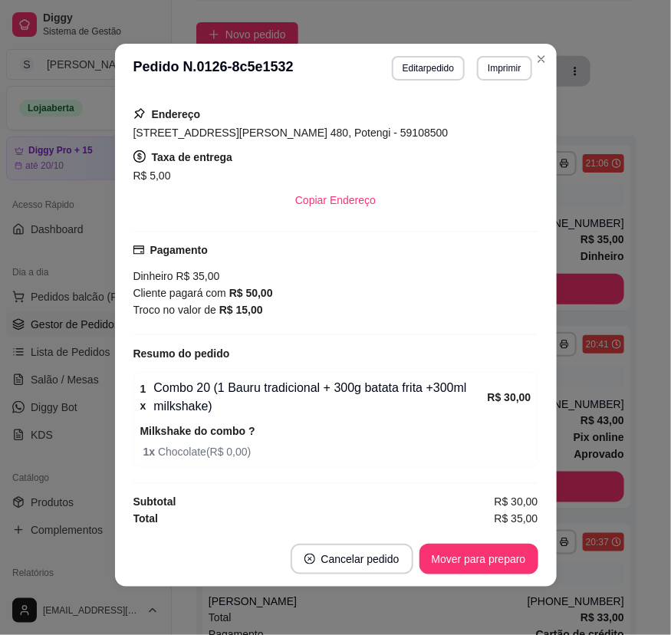
click at [333, 542] on footer "Cancelar pedido Mover para preparo" at bounding box center [336, 559] width 442 height 55
click at [350, 557] on button "Cancelar pedido" at bounding box center [351, 560] width 119 height 30
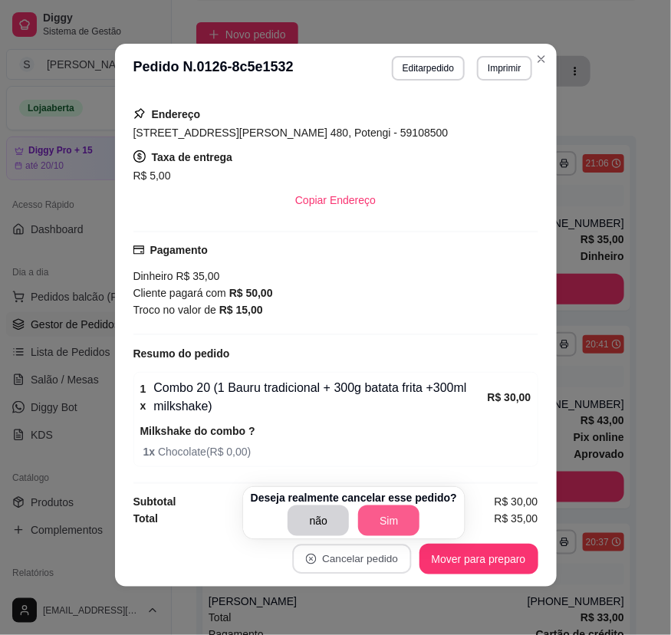
click at [383, 526] on button "Sim" at bounding box center [388, 521] width 61 height 31
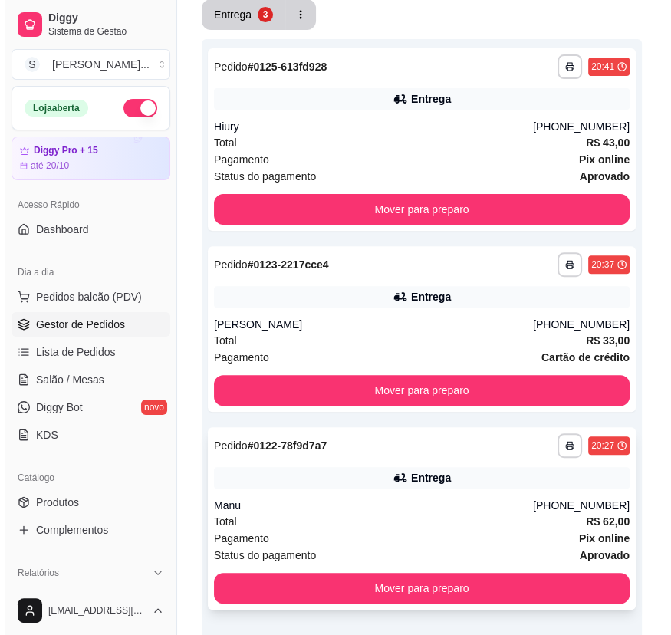
scroll to position [337, 0]
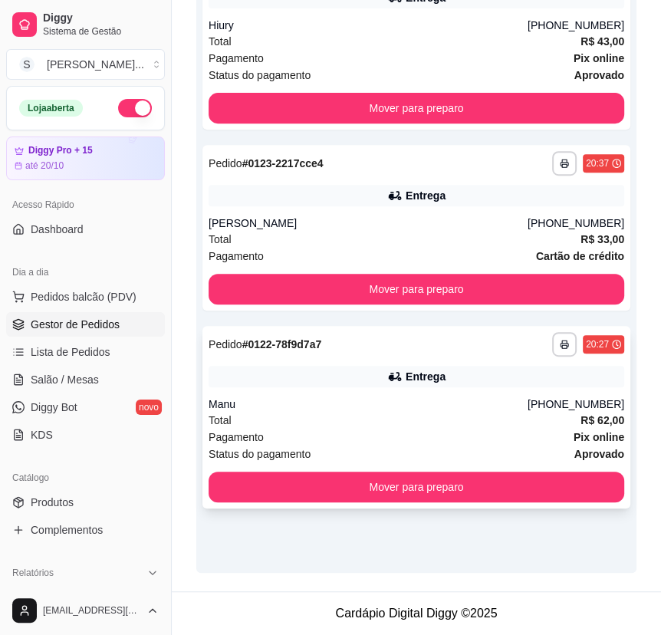
click at [354, 414] on div "Total R$ 62,00" at bounding box center [417, 420] width 416 height 17
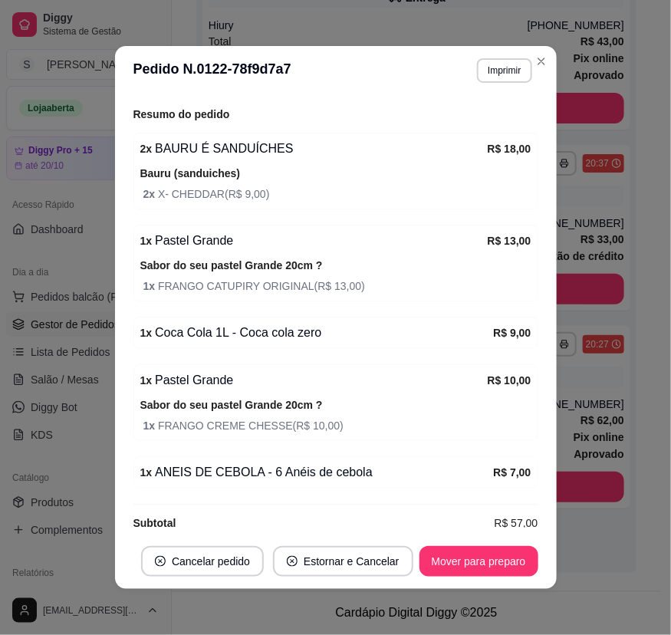
scroll to position [2, 0]
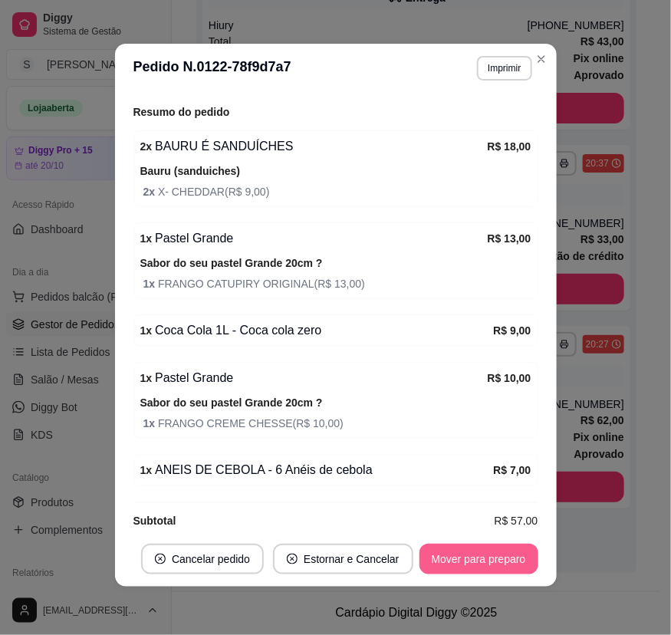
click at [447, 566] on button "Mover para preparo" at bounding box center [479, 559] width 119 height 31
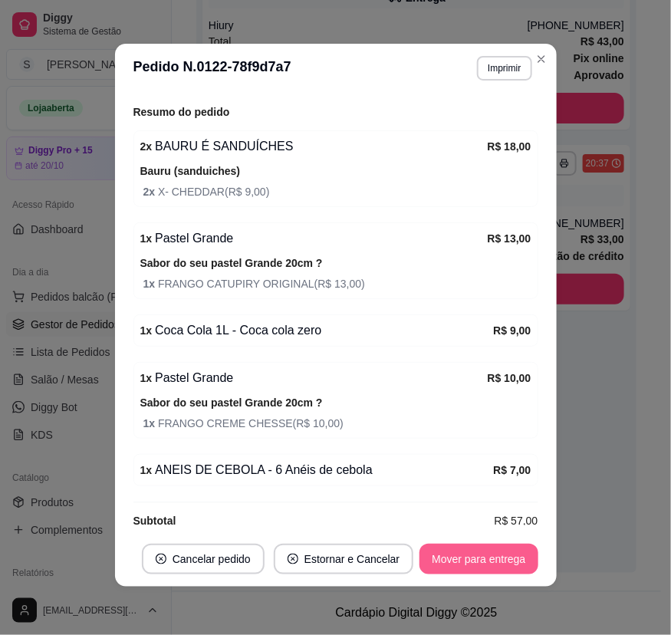
click at [449, 566] on button "Mover para entrega" at bounding box center [479, 559] width 118 height 31
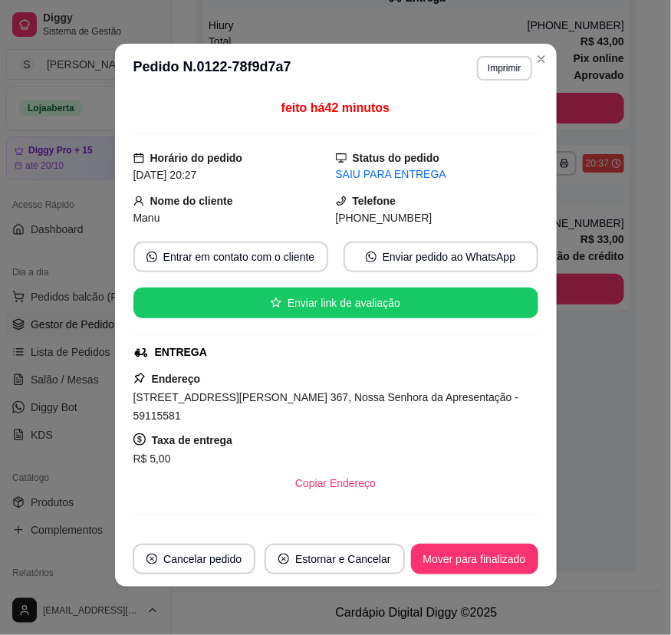
scroll to position [0, 0]
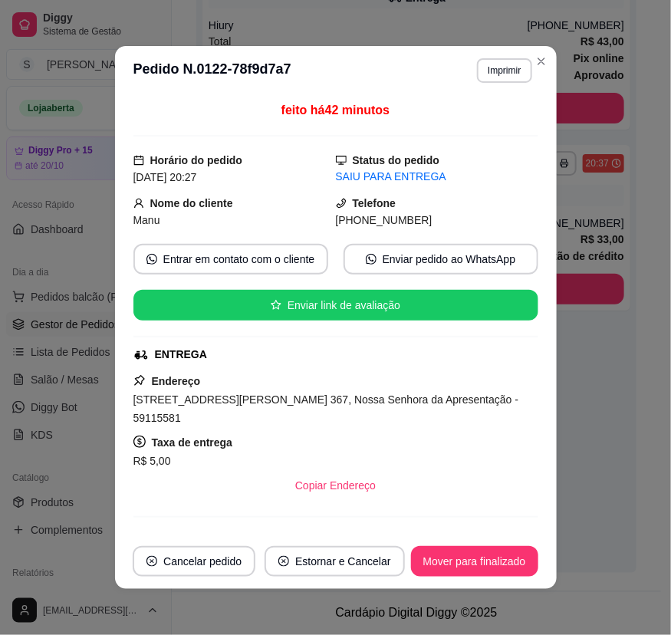
drag, startPoint x: 353, startPoint y: 224, endPoint x: 405, endPoint y: 218, distance: 52.5
click at [405, 218] on span "[PHONE_NUMBER]" at bounding box center [384, 220] width 97 height 12
copy span "9928-4055"
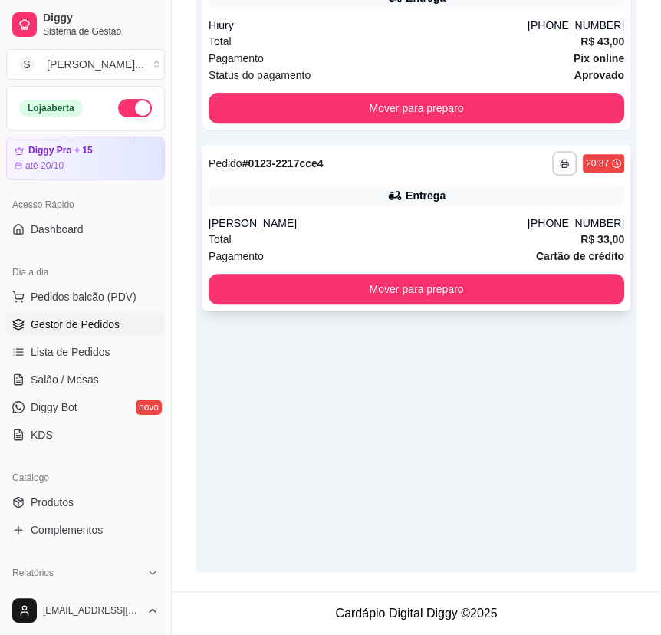
click at [519, 238] on div "Total R$ 33,00" at bounding box center [417, 239] width 416 height 17
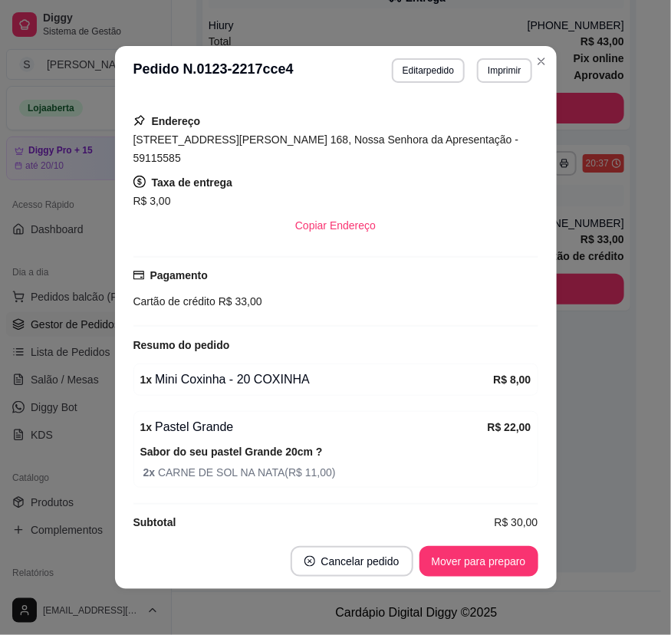
scroll to position [2, 0]
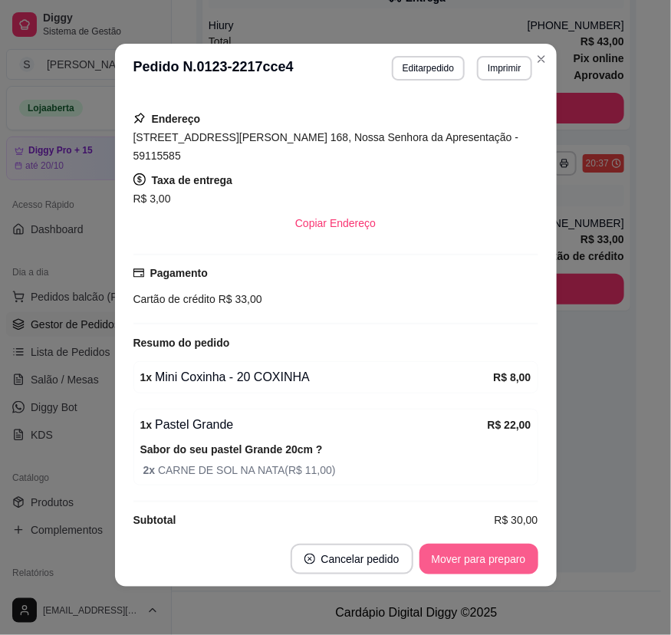
click at [453, 560] on button "Mover para preparo" at bounding box center [479, 559] width 119 height 31
click at [450, 560] on button "Mover para entrega" at bounding box center [479, 559] width 118 height 31
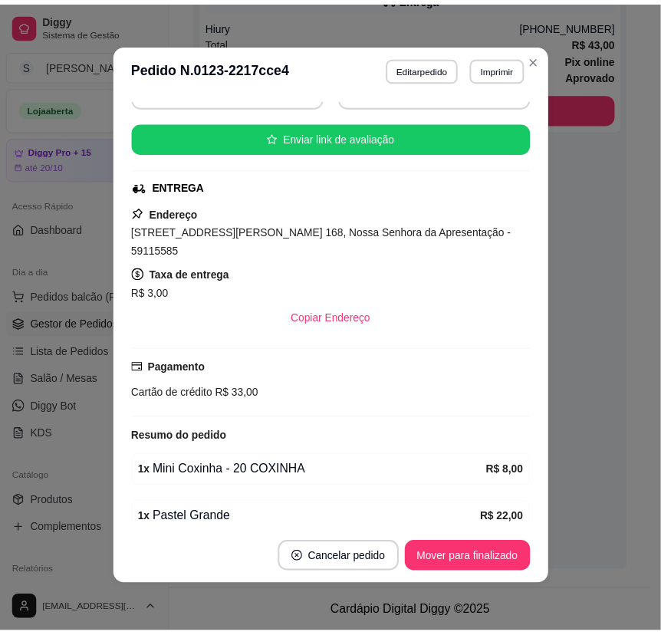
scroll to position [17, 0]
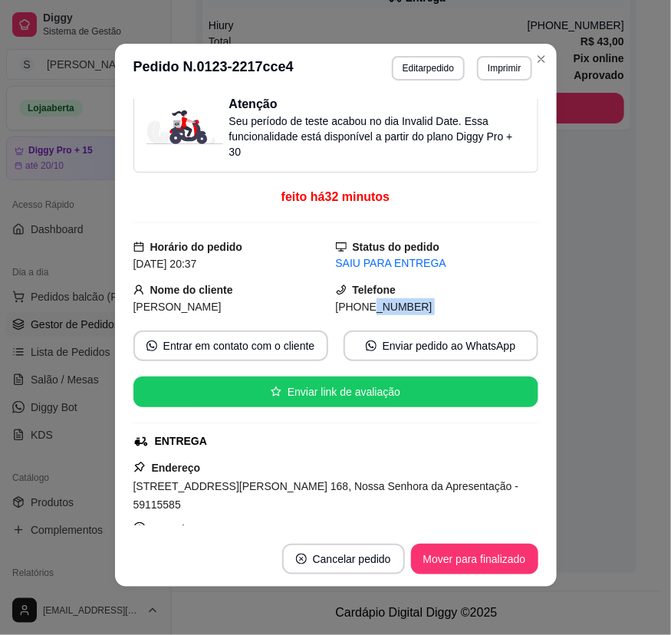
drag, startPoint x: 406, startPoint y: 312, endPoint x: 460, endPoint y: 299, distance: 55.8
click at [468, 315] on div "Atenção Seu período de teste acabou no dia Invalid Date . Essa funcionalidade e…" at bounding box center [336, 312] width 405 height 427
copy div "8845-7587 Entrar em contato com o cliente Enviar pedido ao WhatsApp Enviar link…"
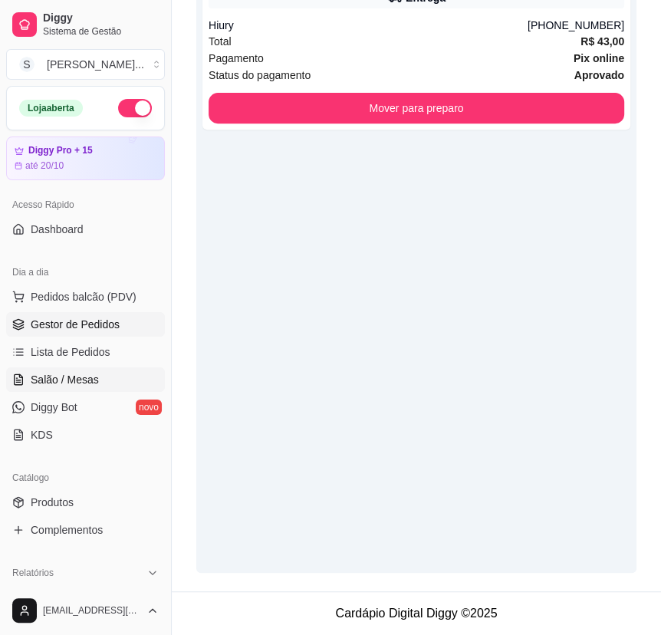
click at [68, 381] on span "Salão / Mesas" at bounding box center [65, 379] width 68 height 15
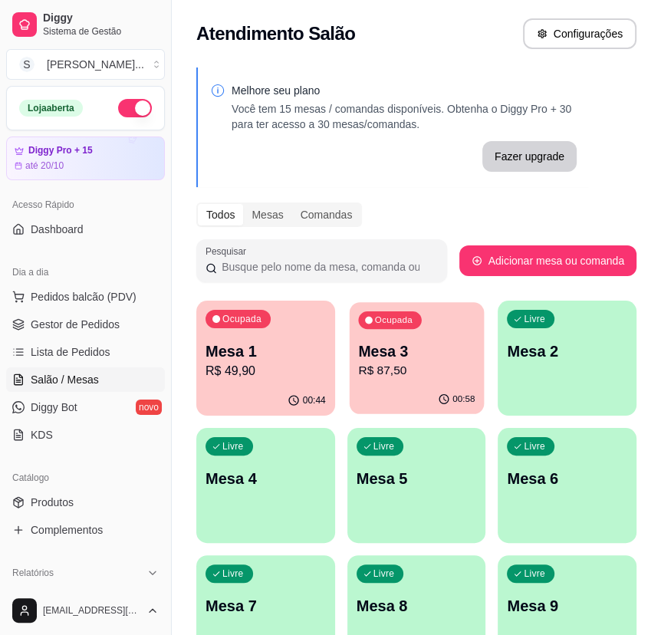
click at [417, 355] on p "Mesa 3" at bounding box center [416, 351] width 117 height 21
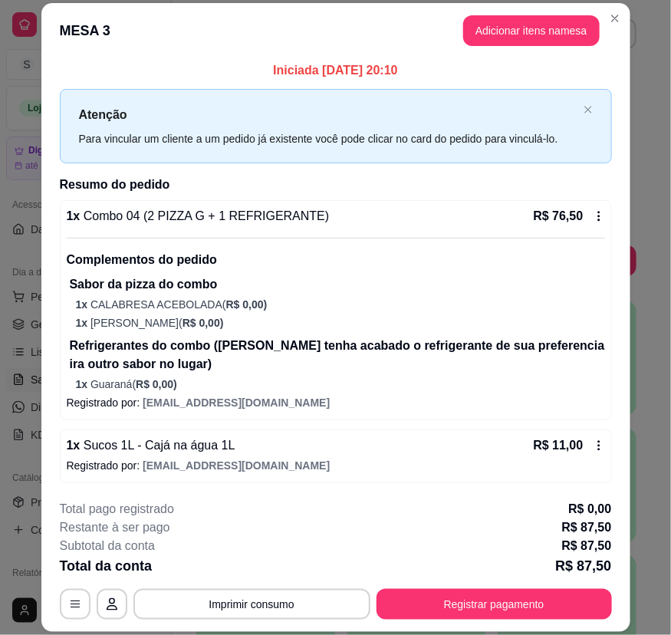
scroll to position [4, 0]
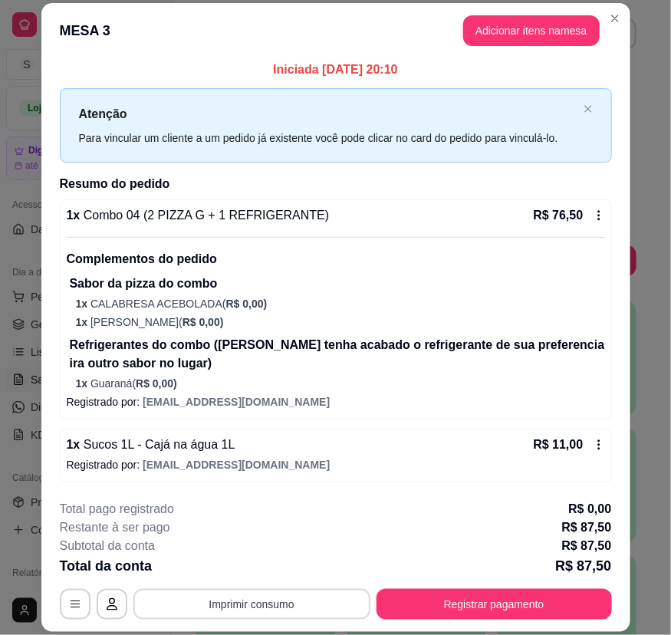
click at [315, 595] on button "Imprimir consumo" at bounding box center [252, 604] width 237 height 31
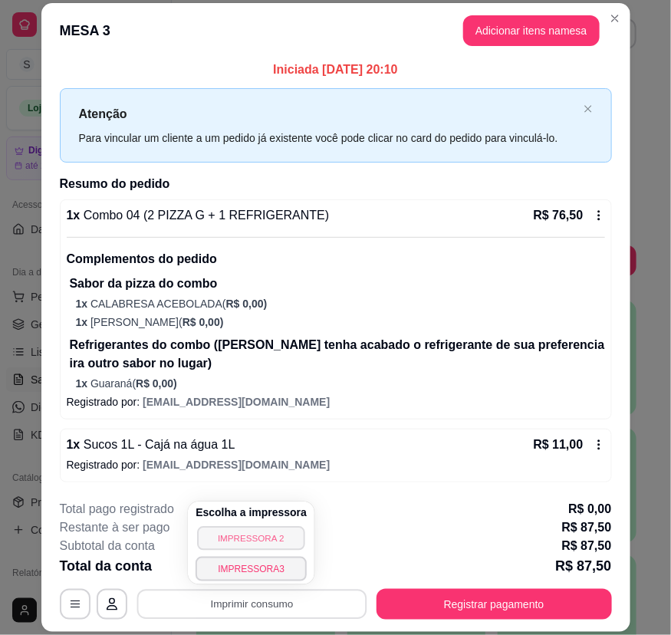
click at [280, 535] on button "IMPRESSORA 2" at bounding box center [250, 538] width 107 height 24
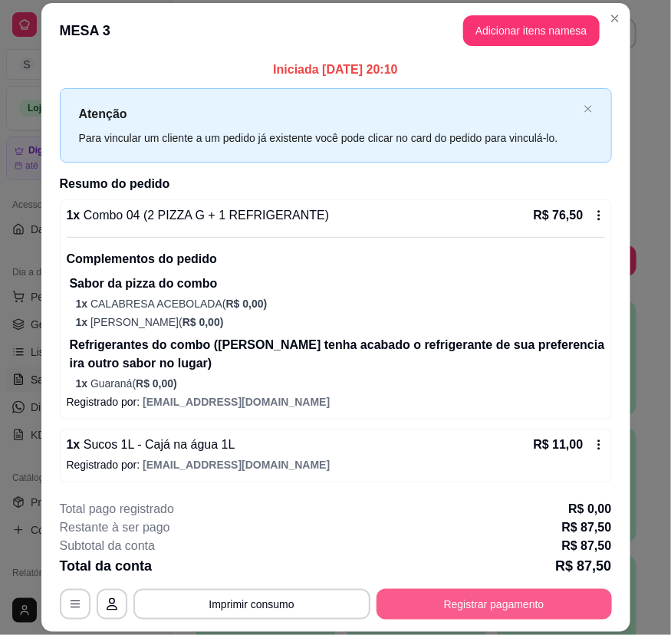
click at [445, 604] on button "Registrar pagamento" at bounding box center [495, 604] width 236 height 31
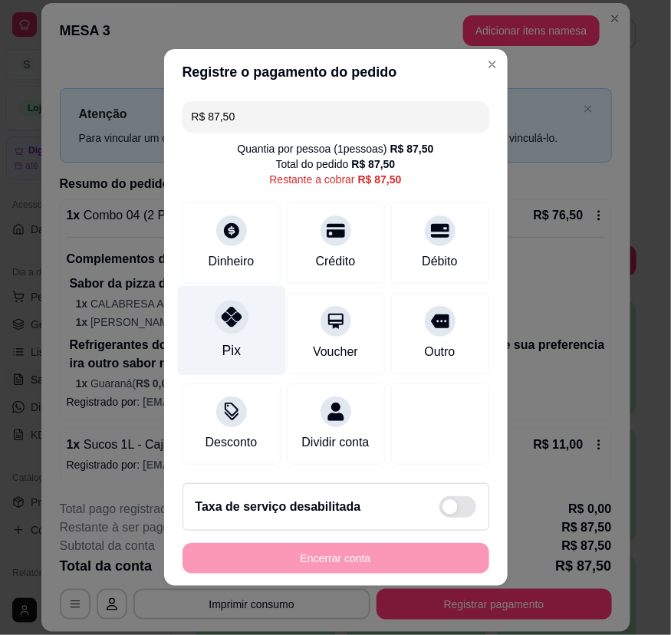
click at [223, 354] on div "Pix" at bounding box center [231, 351] width 18 height 20
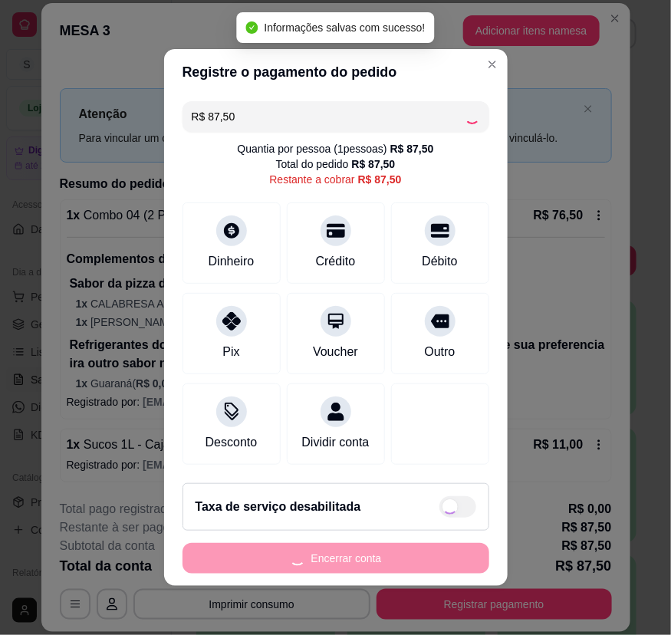
type input "R$ 0,00"
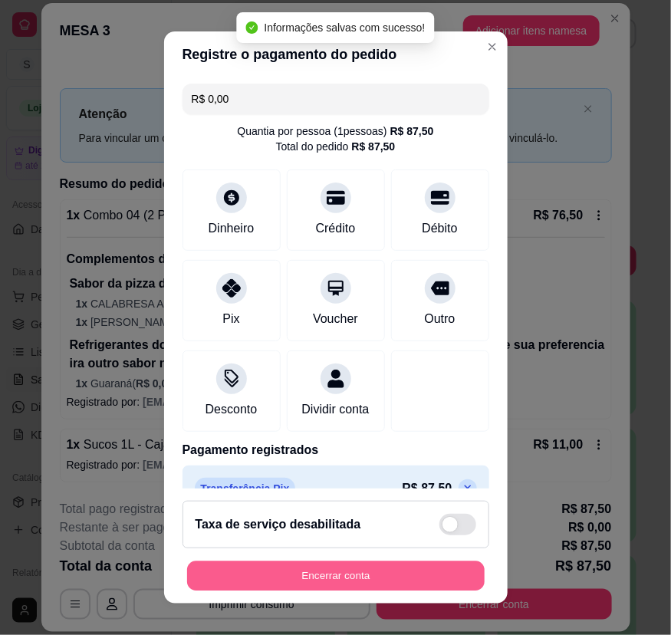
click at [350, 575] on button "Encerrar conta" at bounding box center [336, 576] width 298 height 30
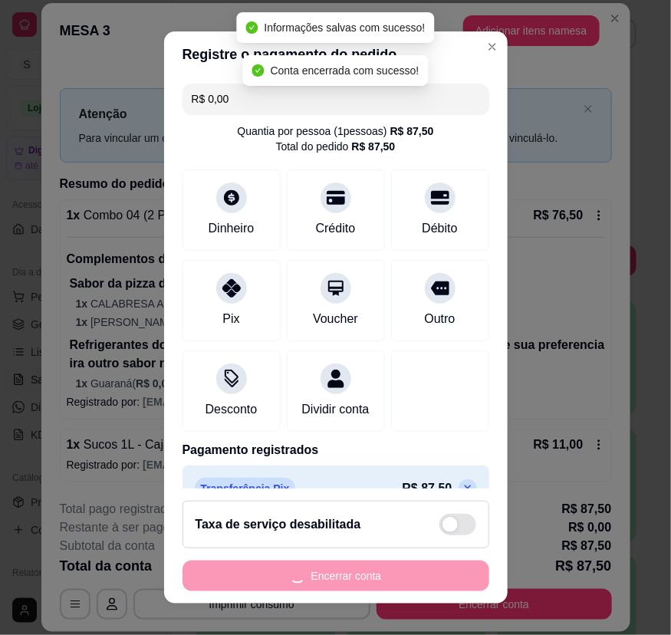
scroll to position [0, 0]
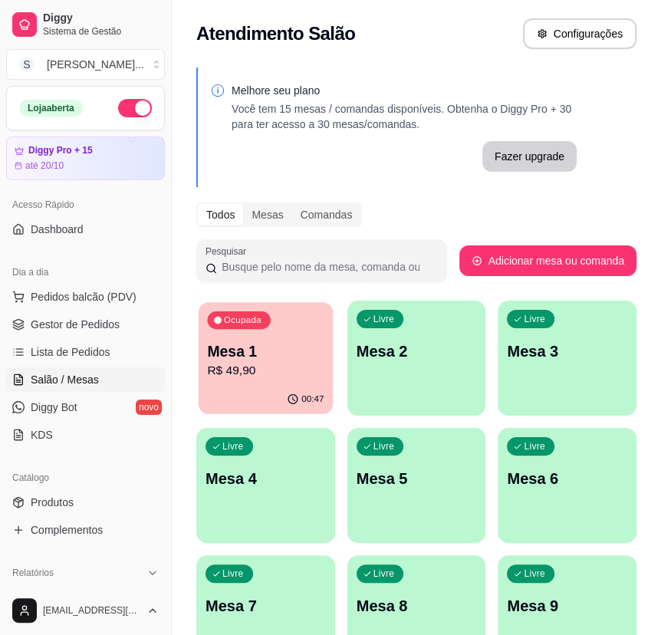
click at [308, 371] on p "R$ 49,90" at bounding box center [265, 371] width 117 height 18
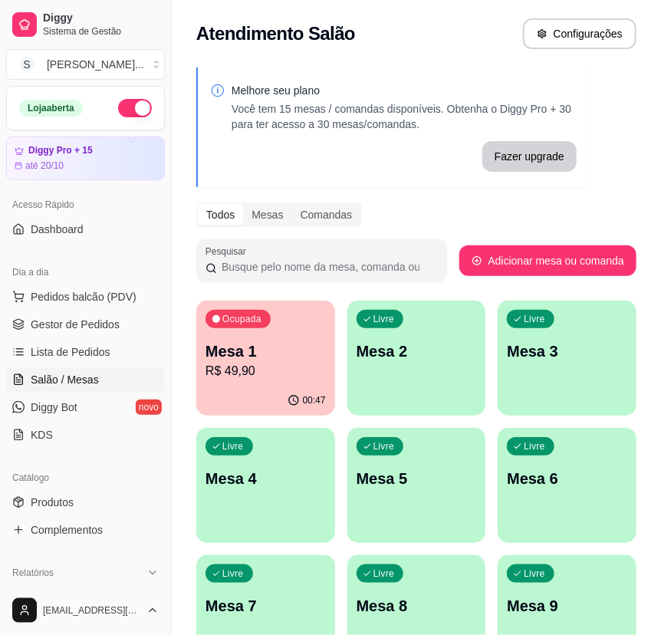
scroll to position [40, 0]
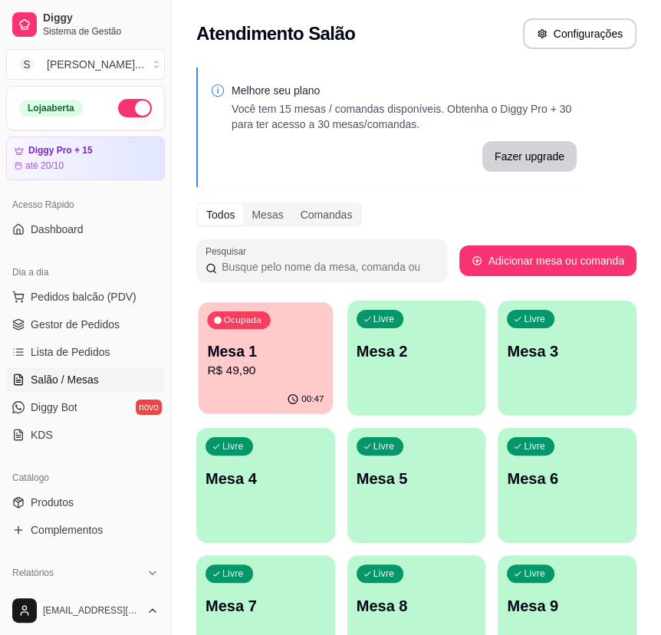
click at [286, 369] on p "R$ 49,90" at bounding box center [265, 371] width 117 height 18
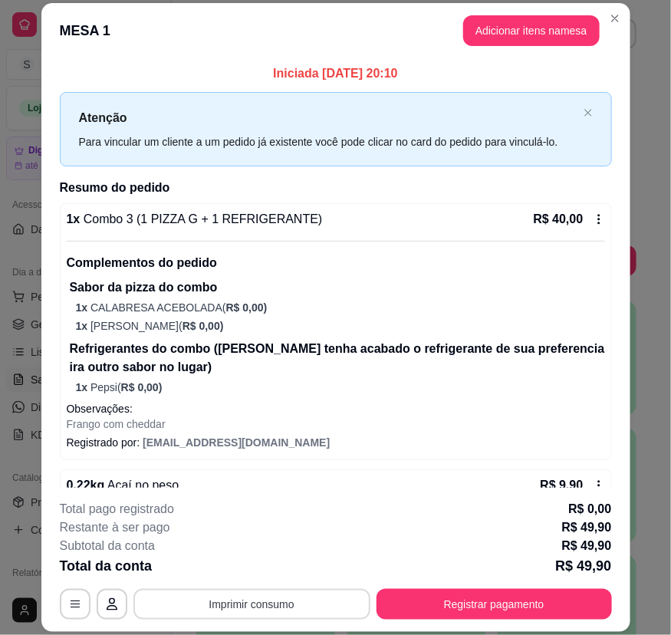
click at [264, 604] on button "Imprimir consumo" at bounding box center [252, 604] width 237 height 31
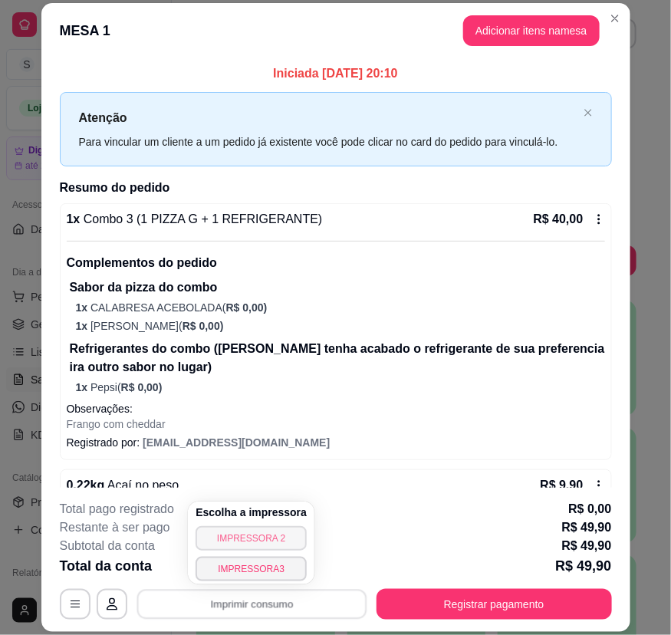
click at [261, 539] on button "IMPRESSORA 2" at bounding box center [251, 538] width 111 height 25
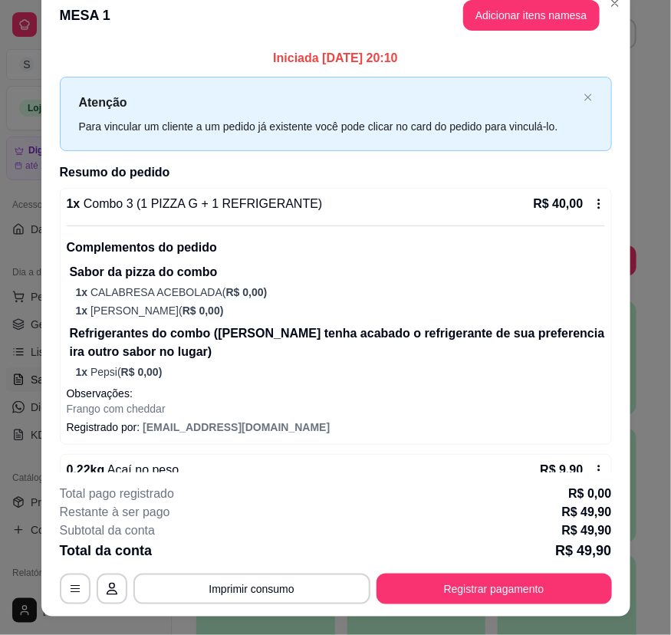
scroll to position [0, 0]
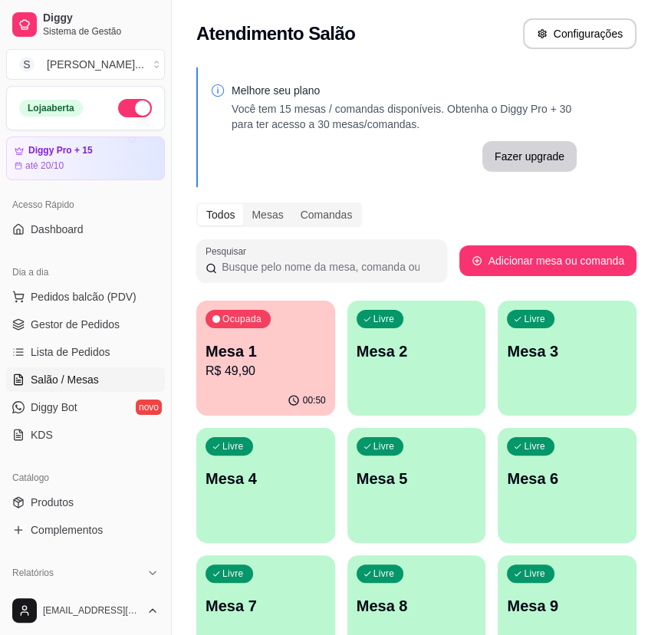
click at [264, 370] on p "R$ 49,90" at bounding box center [266, 371] width 120 height 18
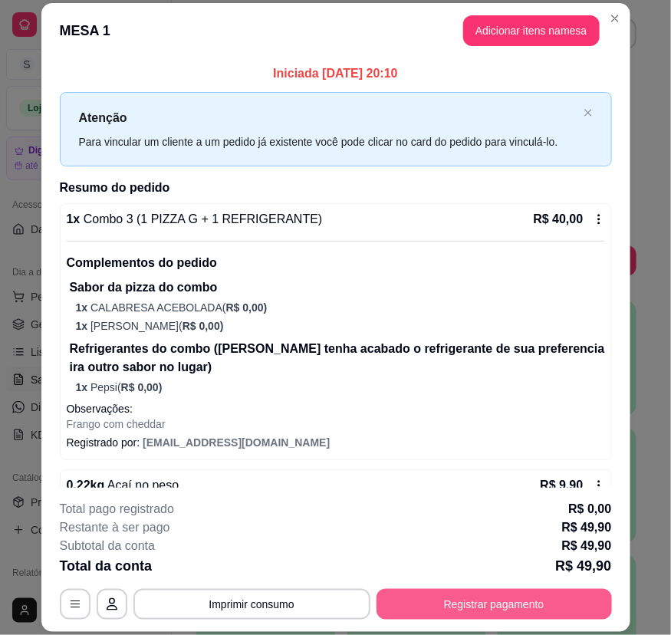
click at [481, 622] on footer "**********" at bounding box center [335, 560] width 589 height 144
click at [476, 610] on button "Registrar pagamento" at bounding box center [495, 604] width 236 height 31
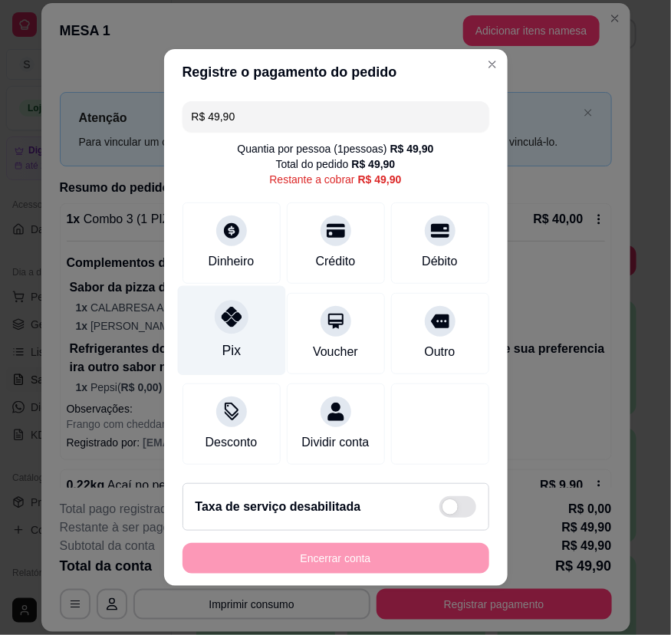
click at [237, 337] on div "Pix" at bounding box center [231, 331] width 108 height 90
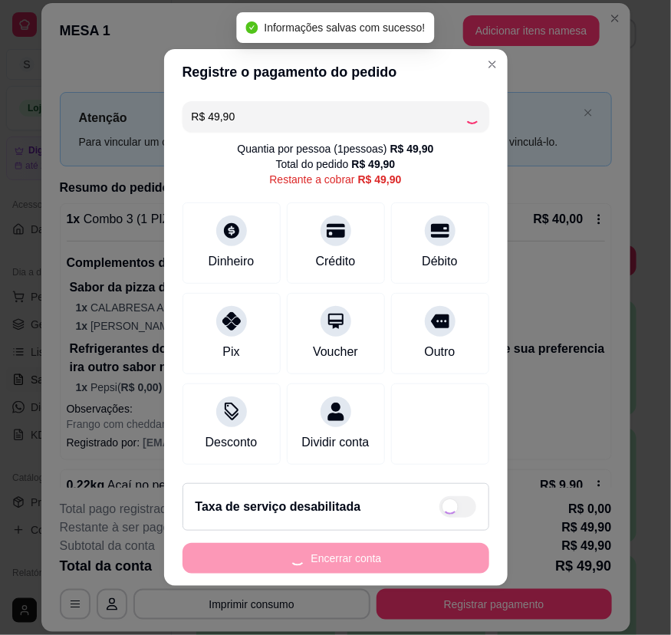
type input "R$ 0,00"
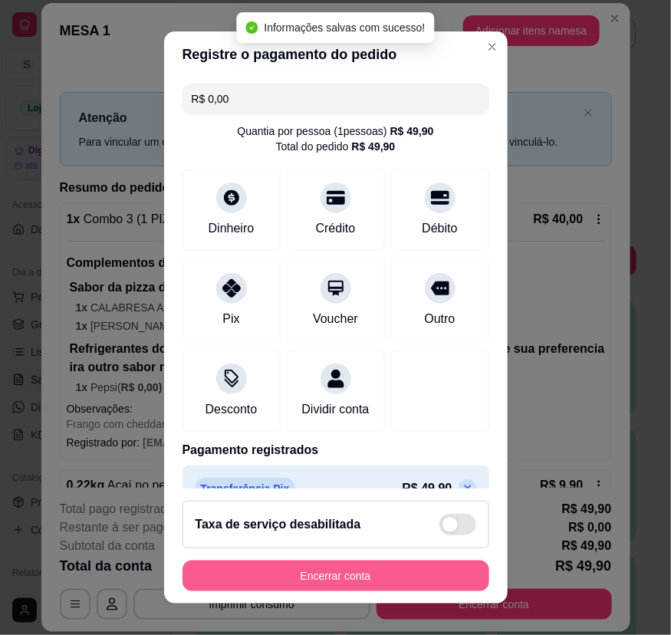
click at [302, 575] on button "Encerrar conta" at bounding box center [336, 576] width 307 height 31
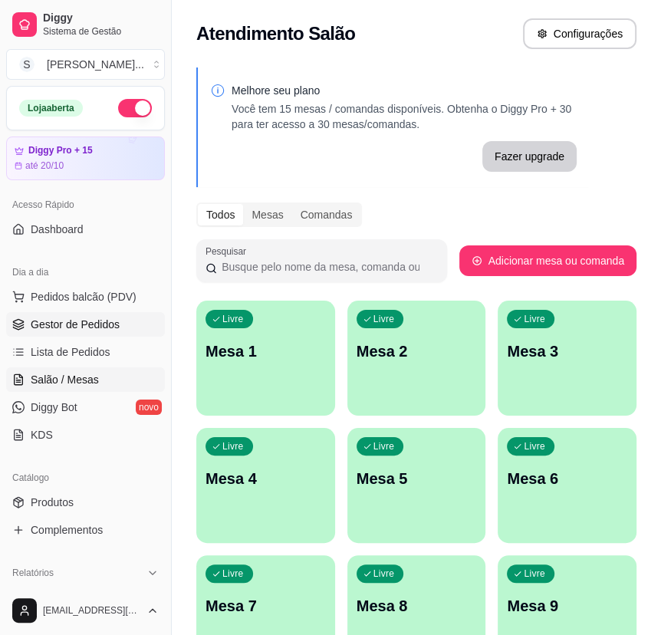
click at [70, 322] on span "Gestor de Pedidos" at bounding box center [75, 324] width 89 height 15
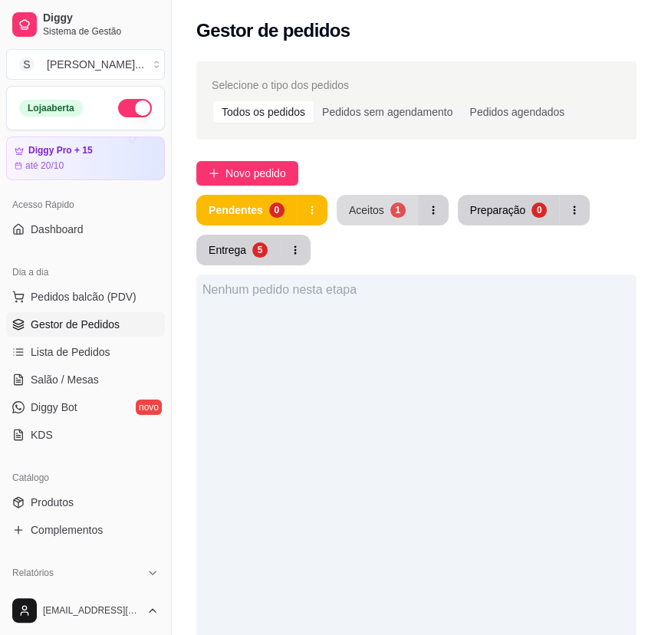
click at [377, 216] on div "Aceitos" at bounding box center [366, 210] width 35 height 15
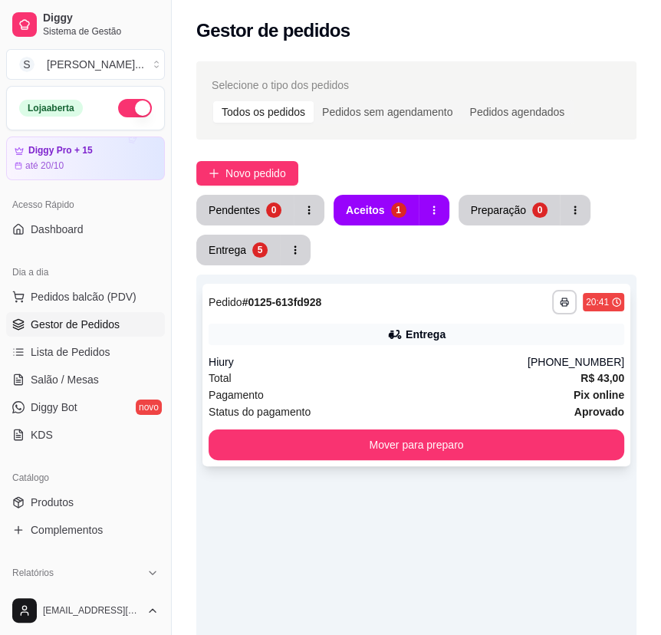
click at [360, 314] on div "**********" at bounding box center [417, 302] width 416 height 25
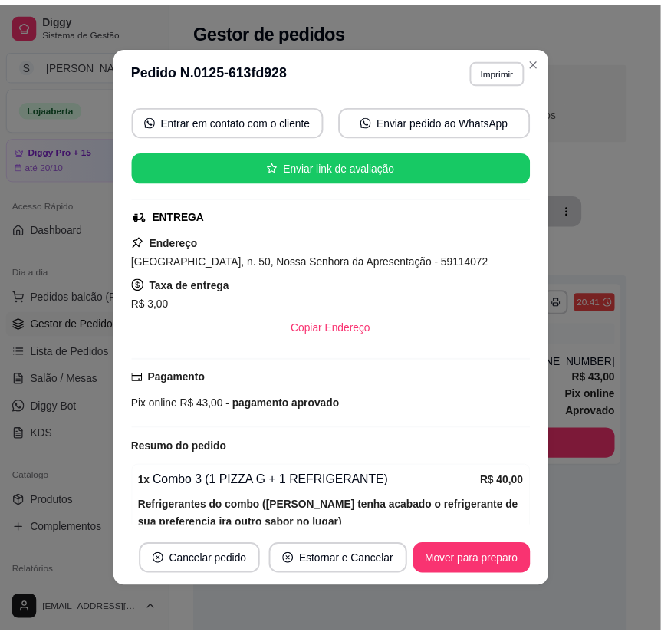
scroll to position [246, 0]
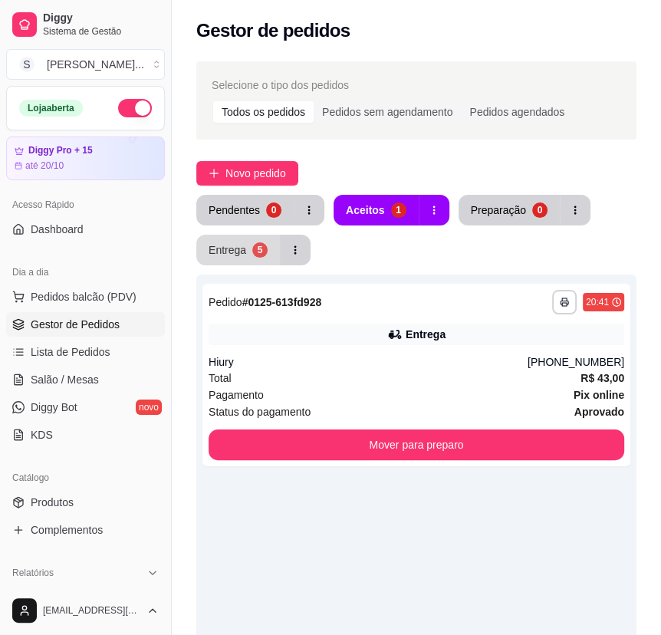
click at [253, 253] on div "5" at bounding box center [259, 249] width 15 height 15
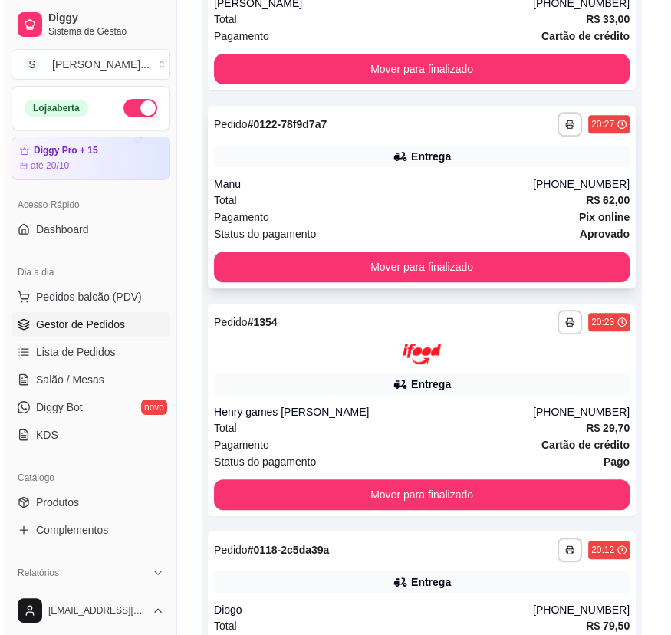
scroll to position [353, 0]
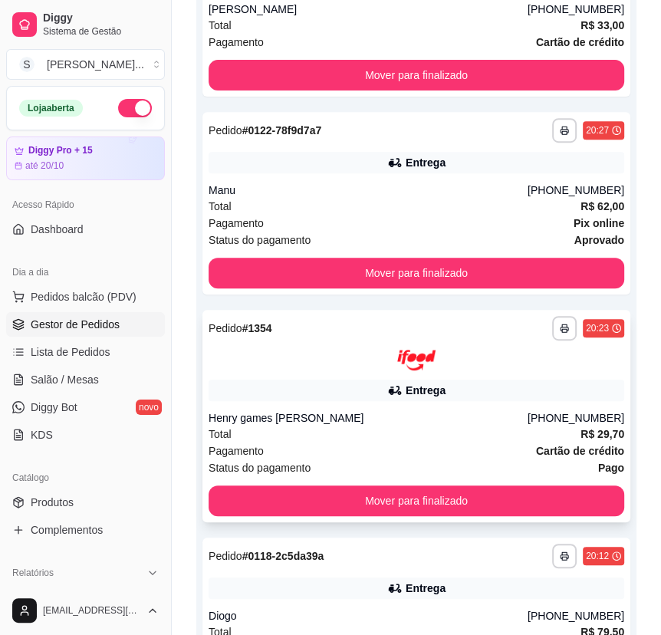
click at [401, 370] on div "**********" at bounding box center [417, 416] width 428 height 213
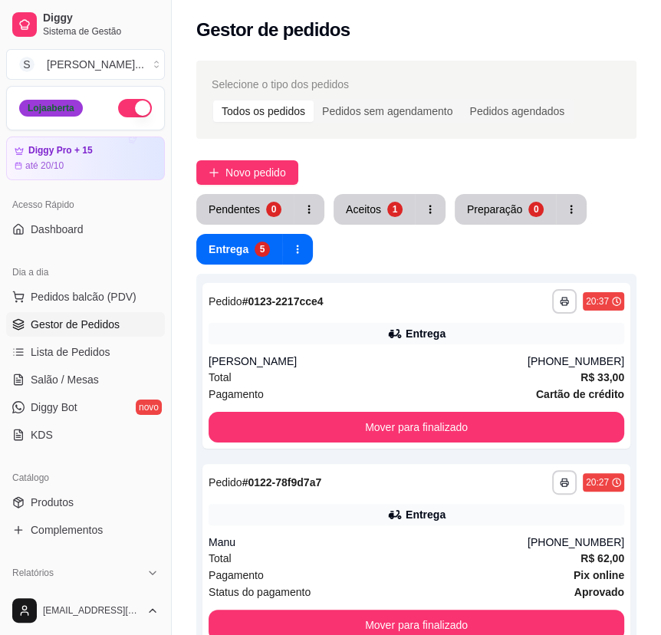
scroll to position [0, 0]
